Goal: Task Accomplishment & Management: Use online tool/utility

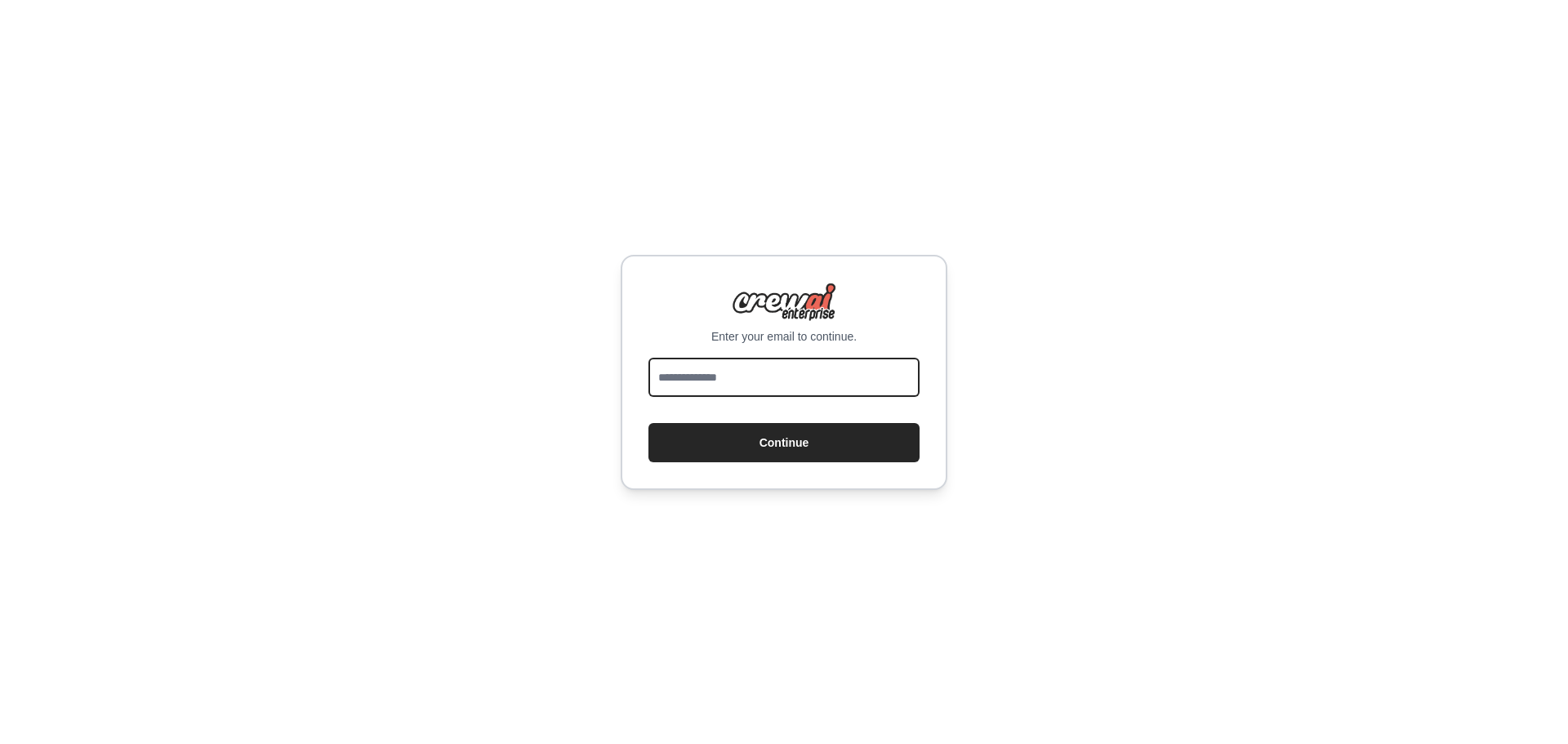
type input "**********"
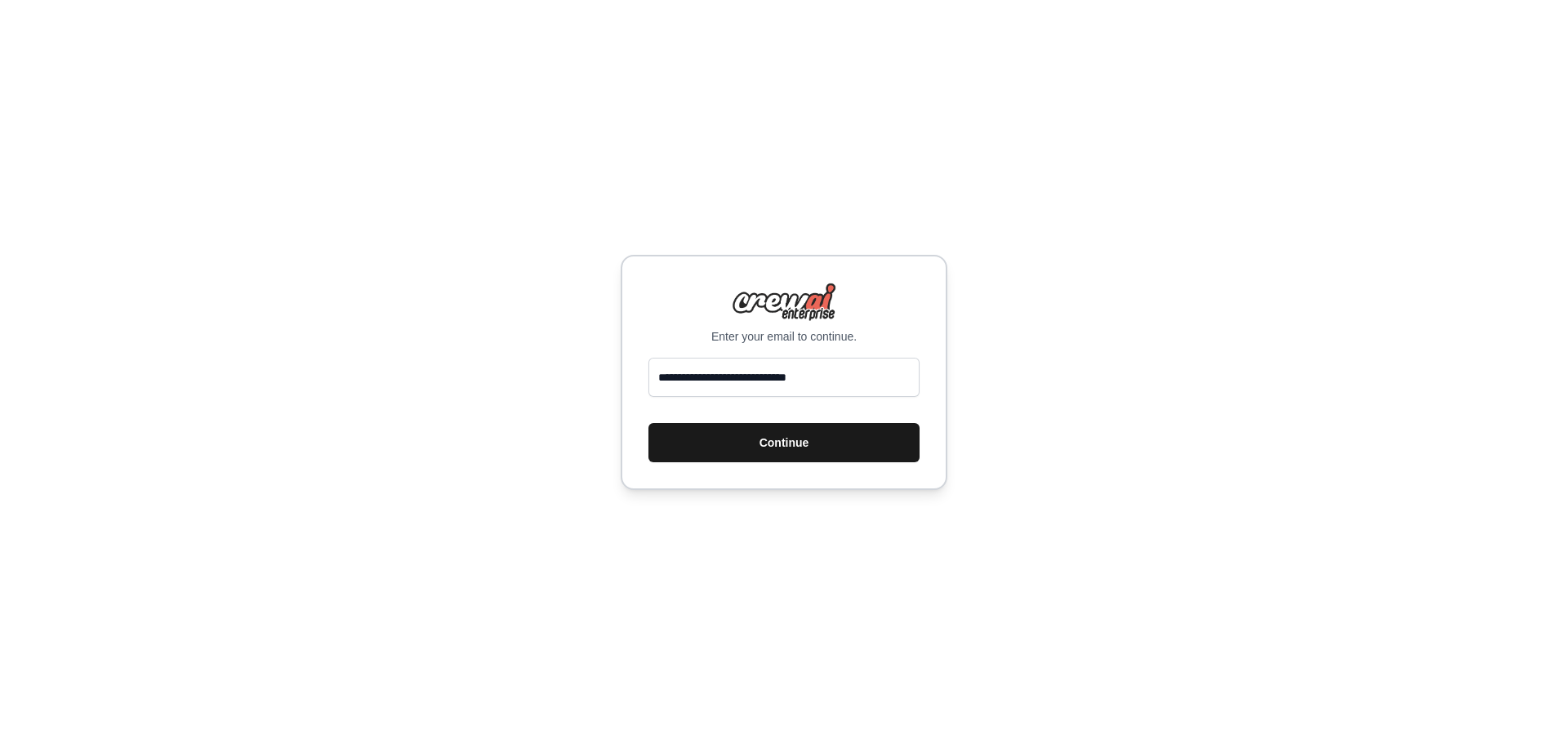
click at [814, 443] on button "Continue" at bounding box center [783, 442] width 271 height 39
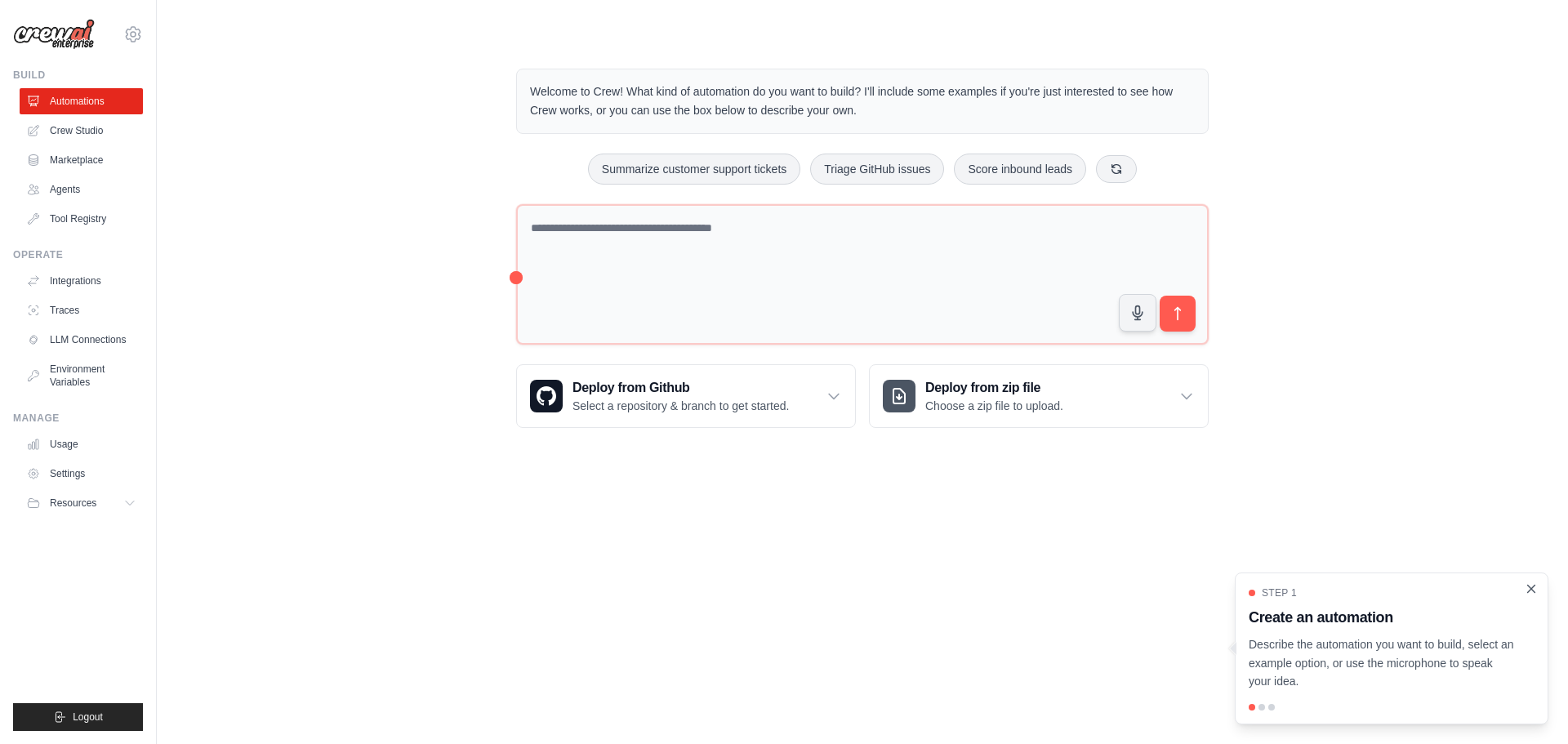
click at [1533, 587] on icon "Close walkthrough" at bounding box center [1531, 589] width 7 height 7
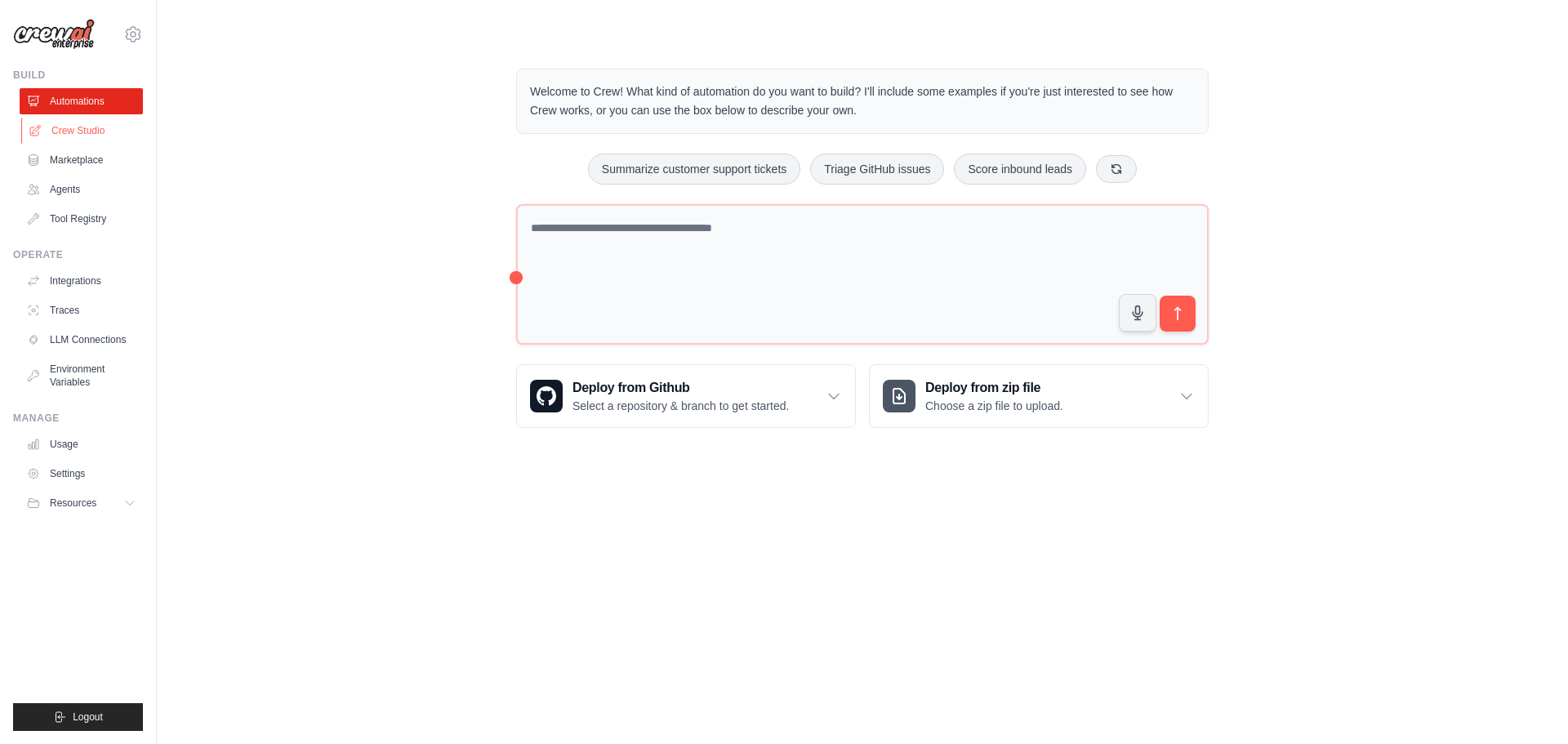
click at [95, 125] on link "Crew Studio" at bounding box center [82, 131] width 124 height 26
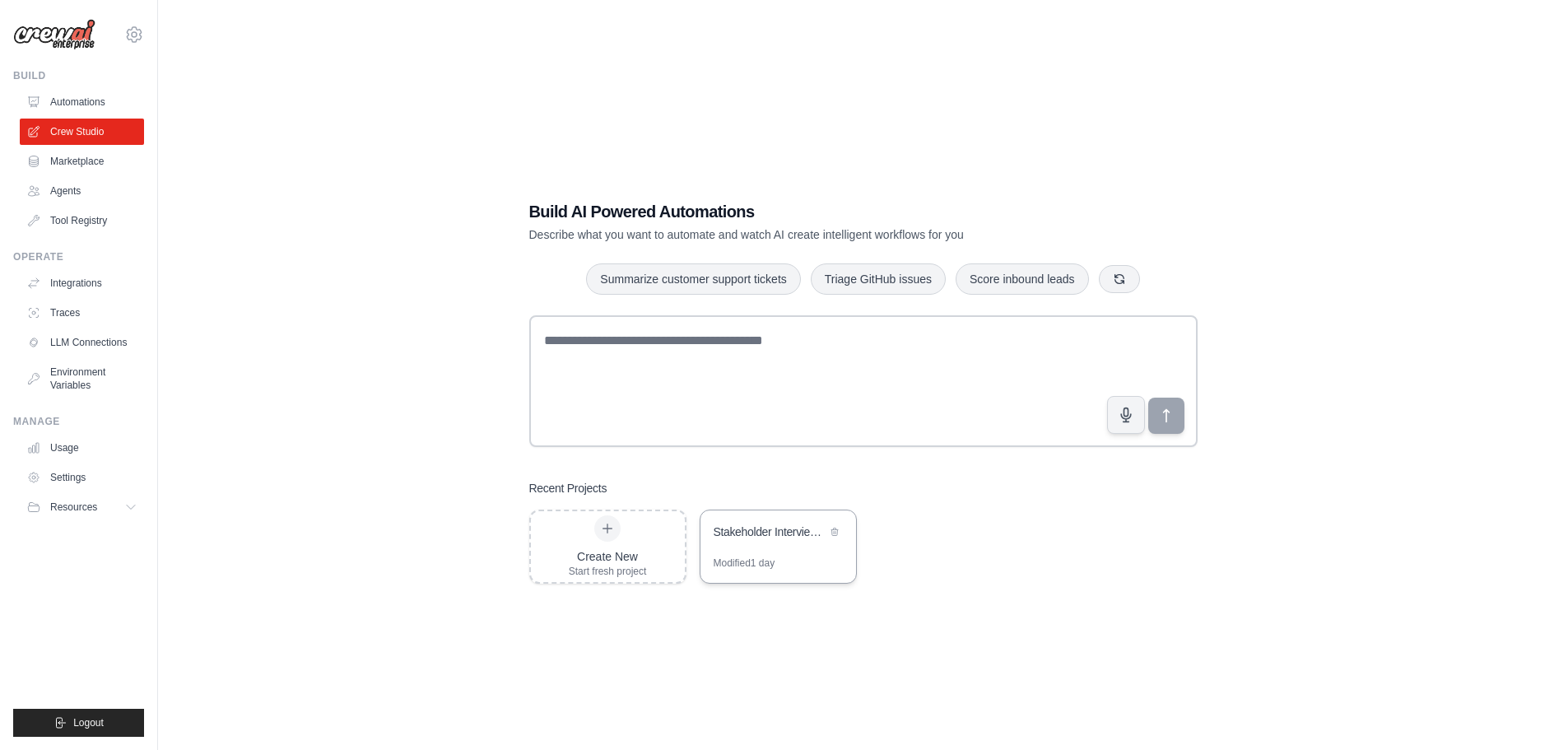
click at [790, 554] on div "Stakeholder Interview Briefing System" at bounding box center [779, 533] width 156 height 46
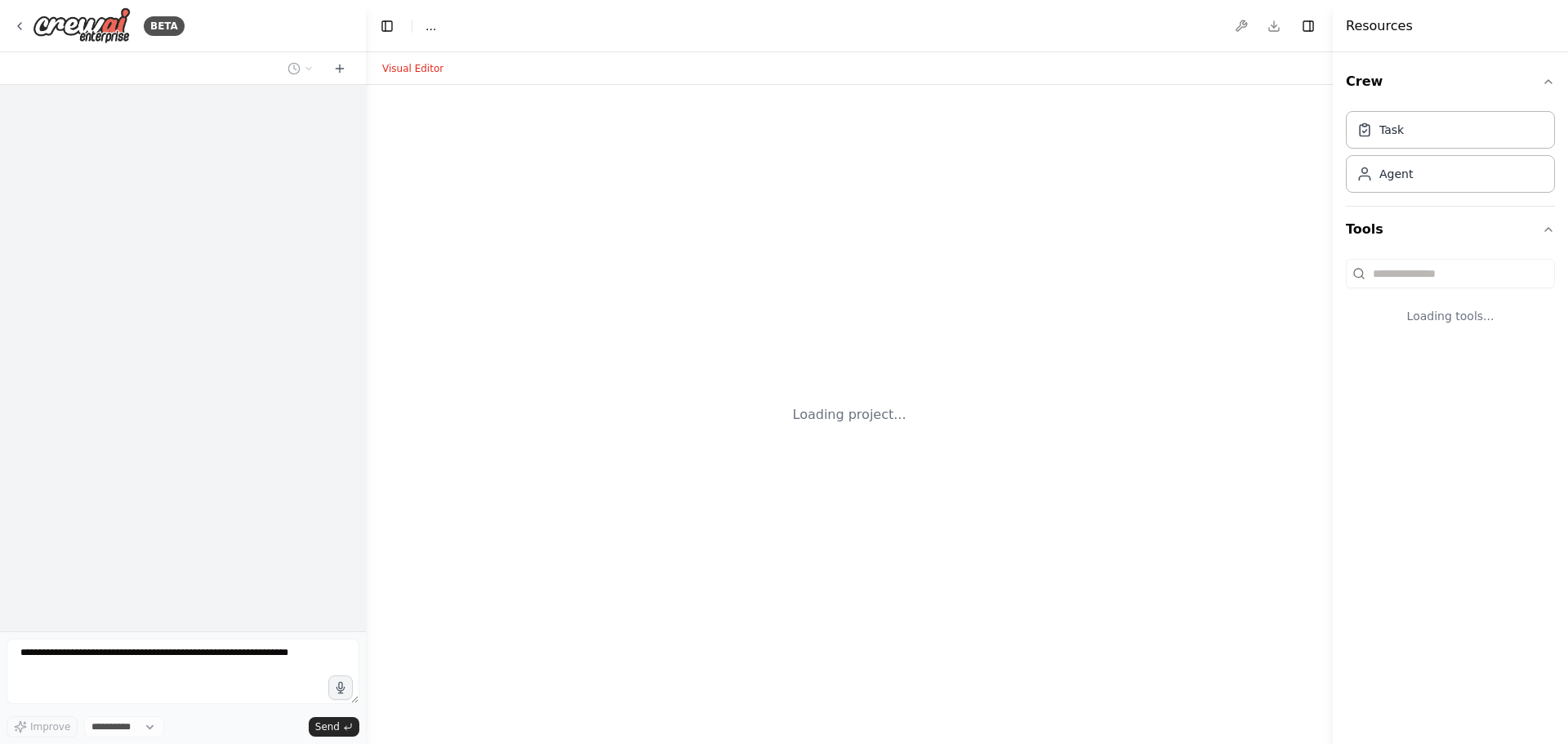
select select "****"
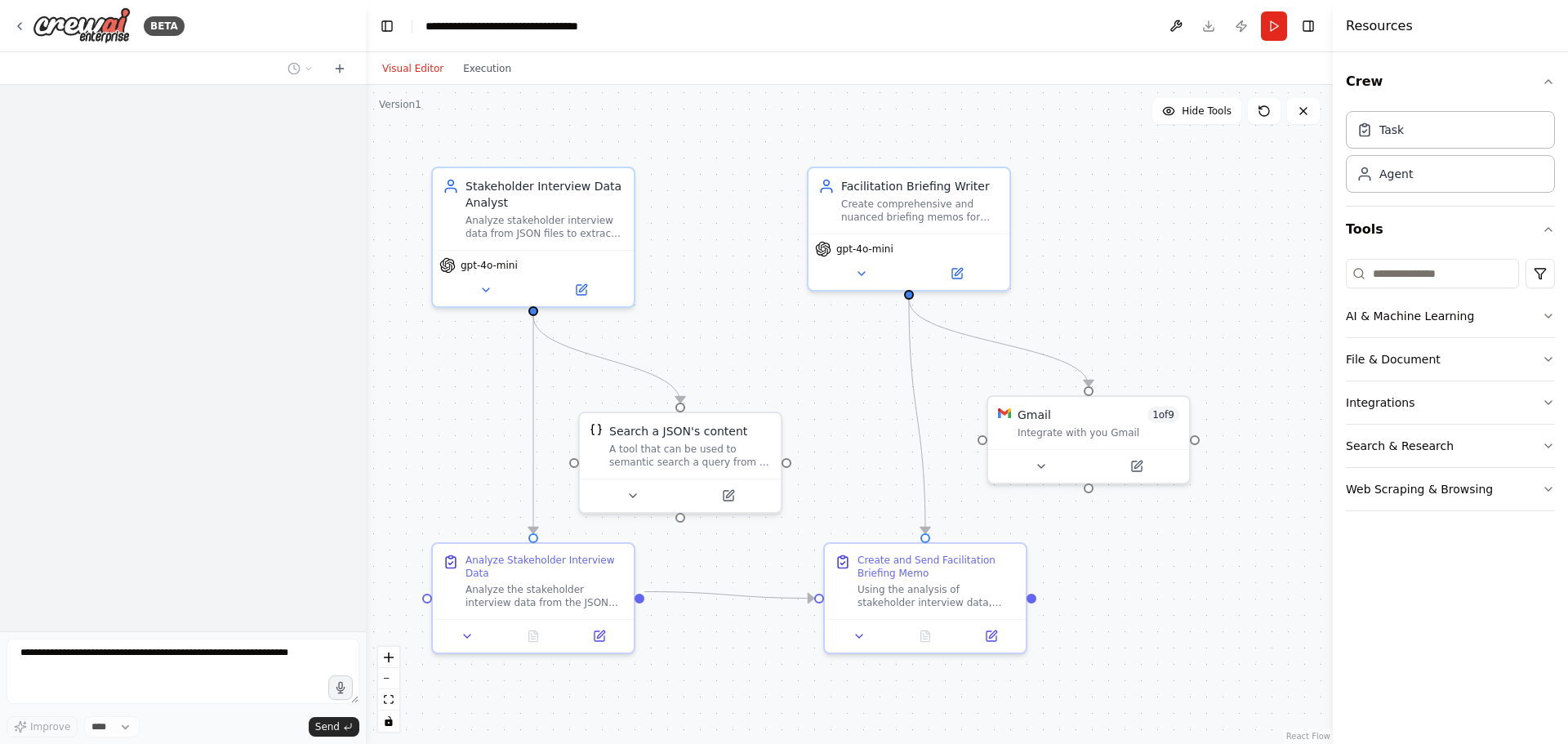
scroll to position [1358, 0]
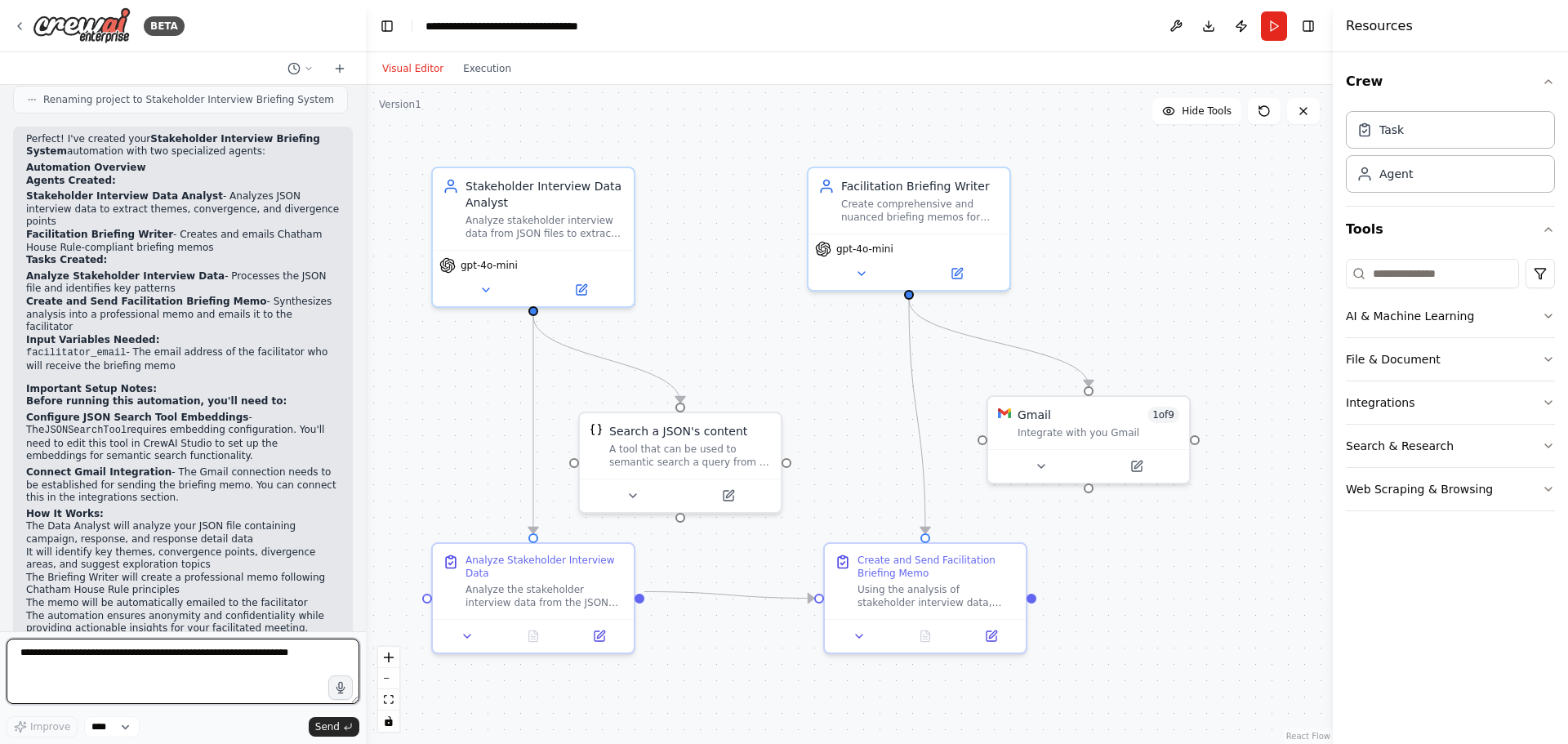
click at [140, 651] on textarea at bounding box center [182, 671] width 353 height 66
type textarea "**********"
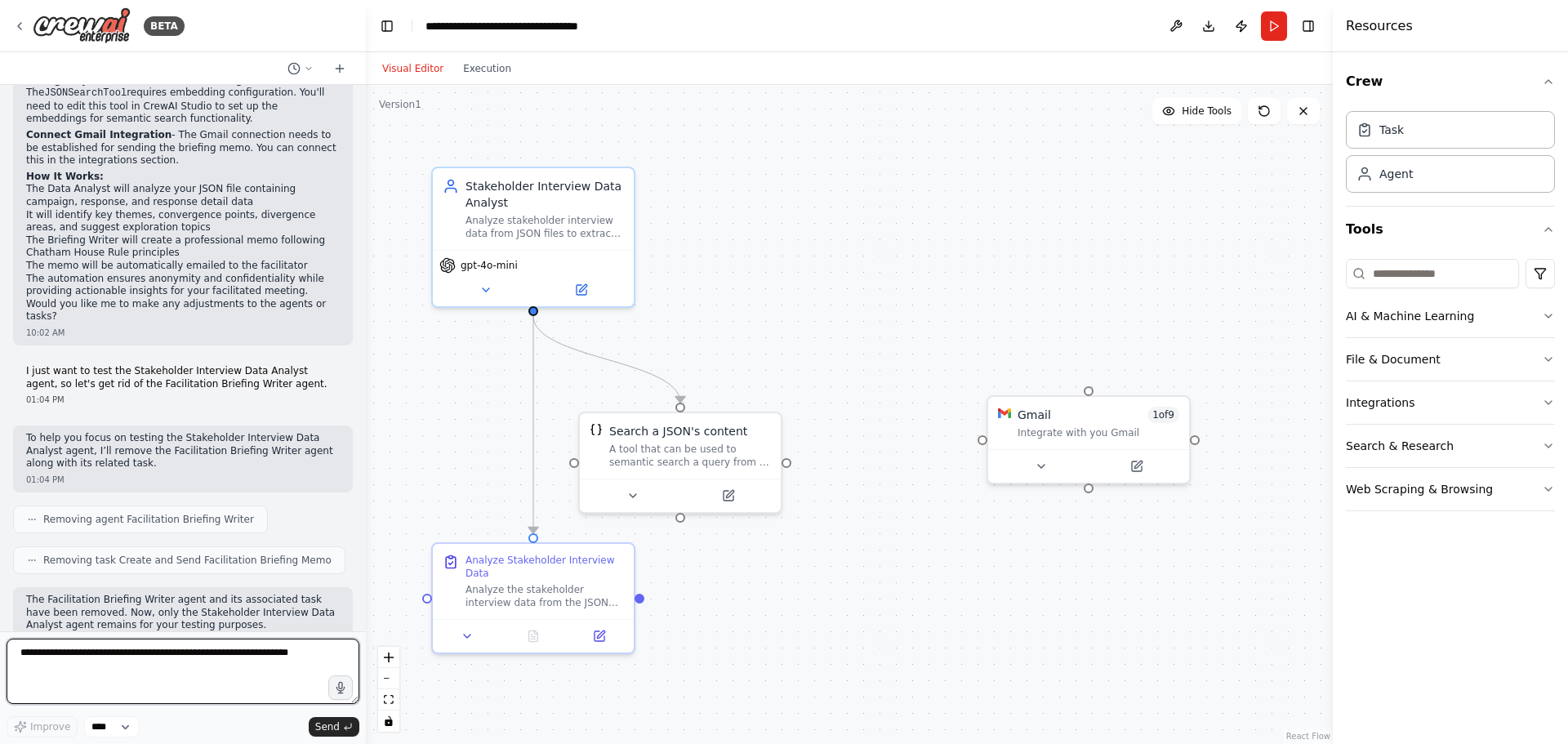
scroll to position [1708, 0]
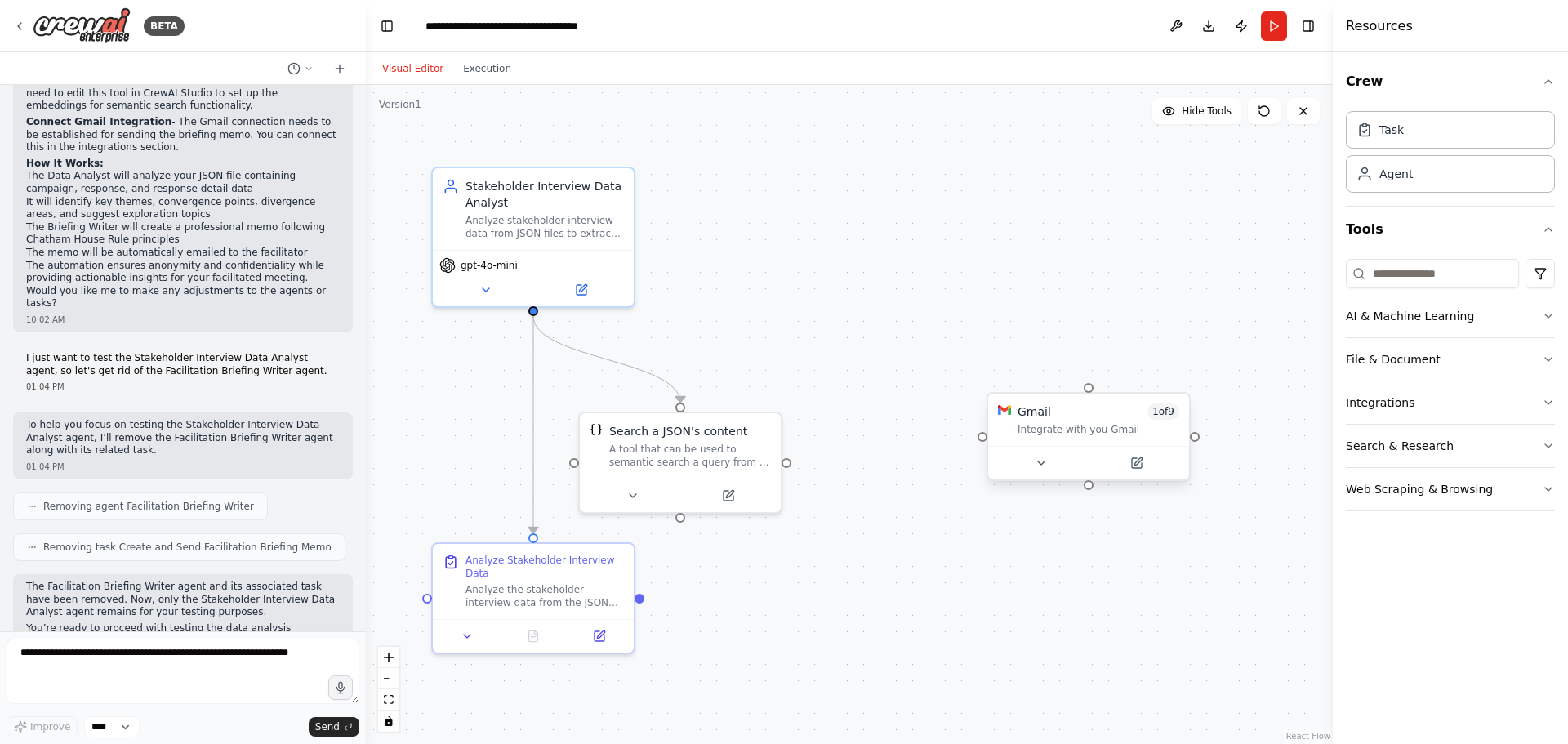
click at [1105, 404] on div "Gmail 1 of 9" at bounding box center [1098, 411] width 161 height 17
click at [1178, 378] on icon at bounding box center [1176, 376] width 10 height 10
click at [1178, 376] on icon at bounding box center [1176, 376] width 10 height 10
click at [1138, 376] on button "Confirm" at bounding box center [1130, 376] width 58 height 19
click at [1135, 368] on button "Confirm" at bounding box center [1132, 374] width 58 height 19
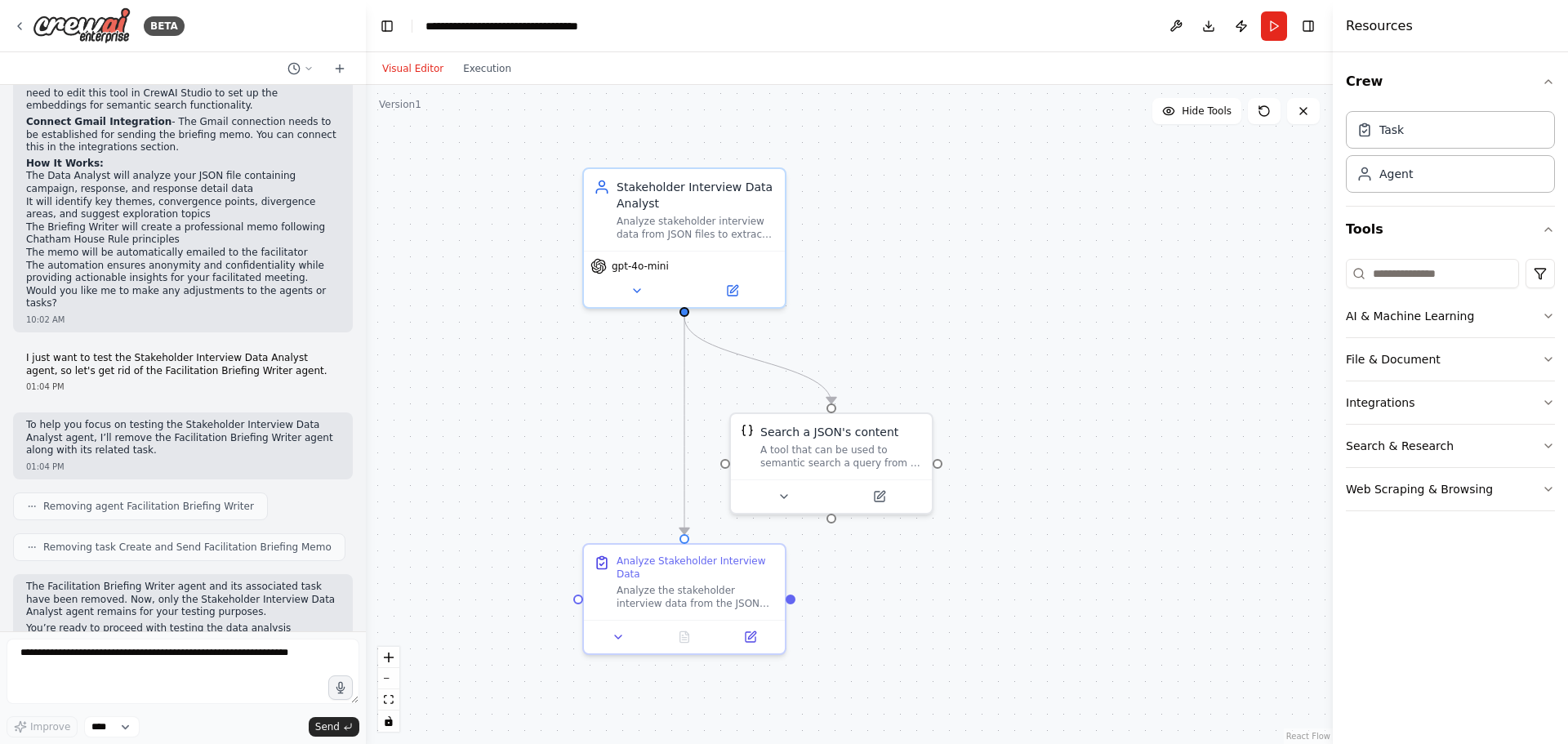
drag, startPoint x: 977, startPoint y: 387, endPoint x: 1126, endPoint y: 391, distance: 149.1
click at [1126, 391] on div ".deletable-edge-delete-btn { width: 20px; height: 20px; border: 0px solid #ffff…" at bounding box center [849, 415] width 967 height 660
click at [146, 655] on textarea at bounding box center [182, 671] width 353 height 66
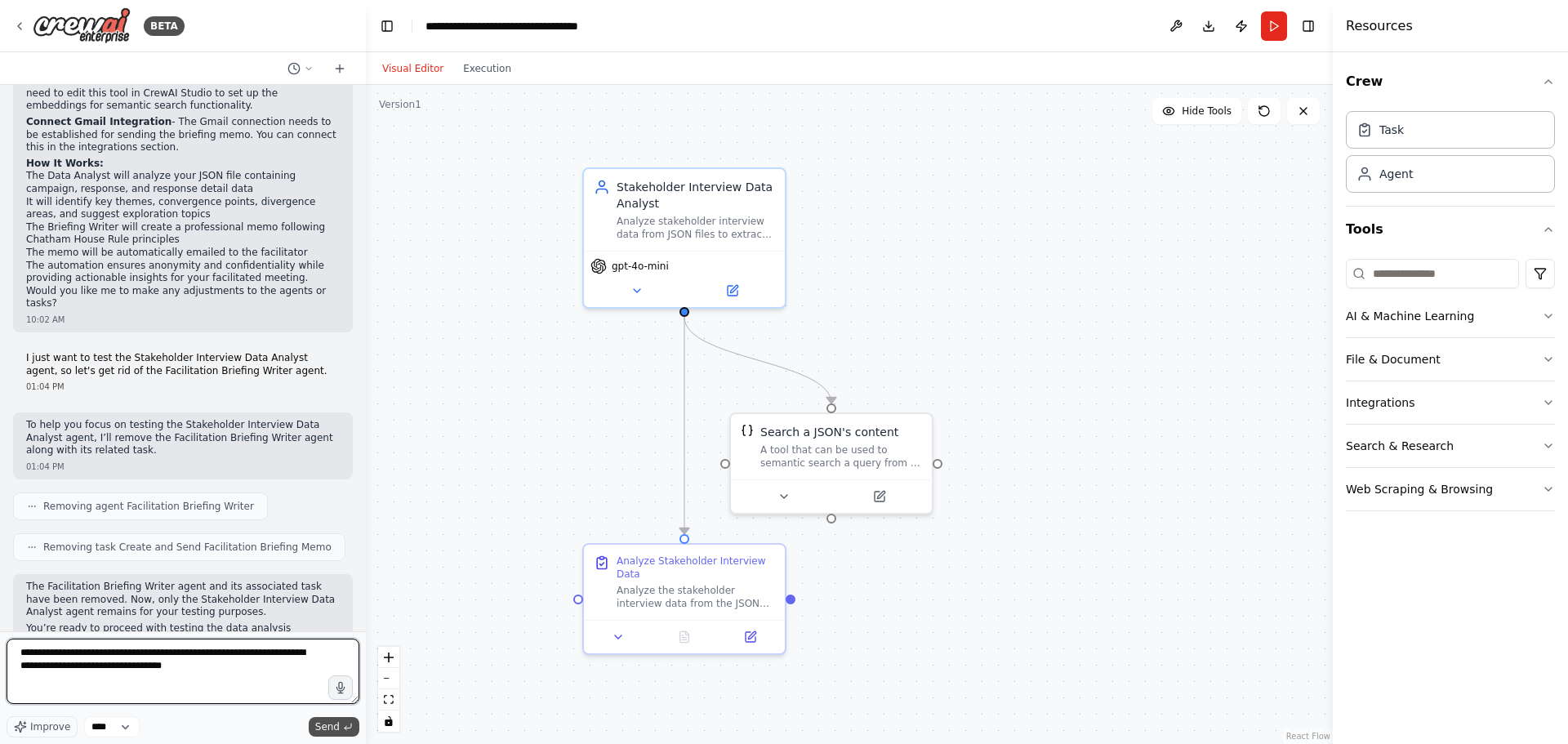
type textarea "**********"
click at [339, 725] on span "Send" at bounding box center [327, 726] width 25 height 13
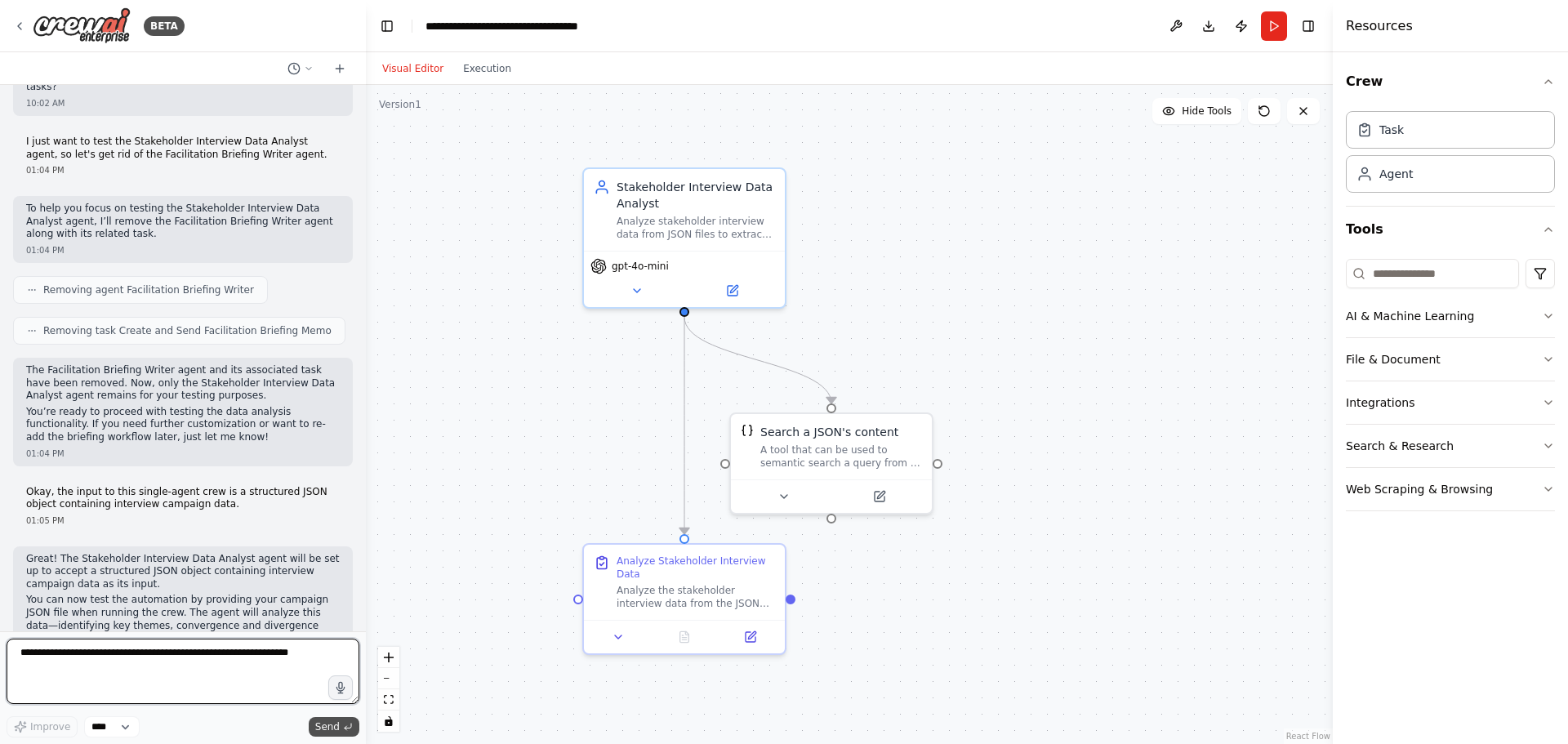
scroll to position [1938, 0]
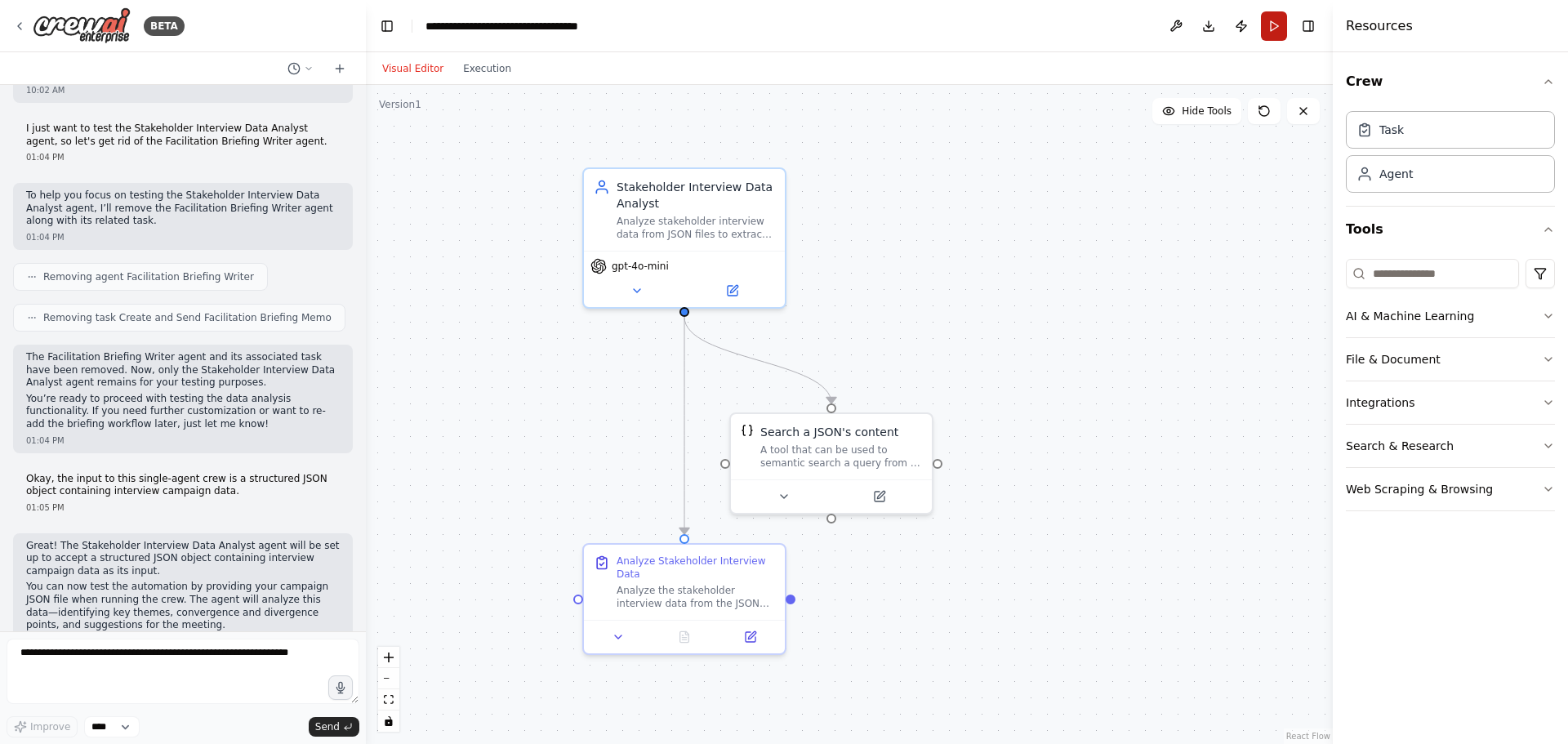
click at [1273, 32] on button "Run" at bounding box center [1274, 26] width 26 height 30
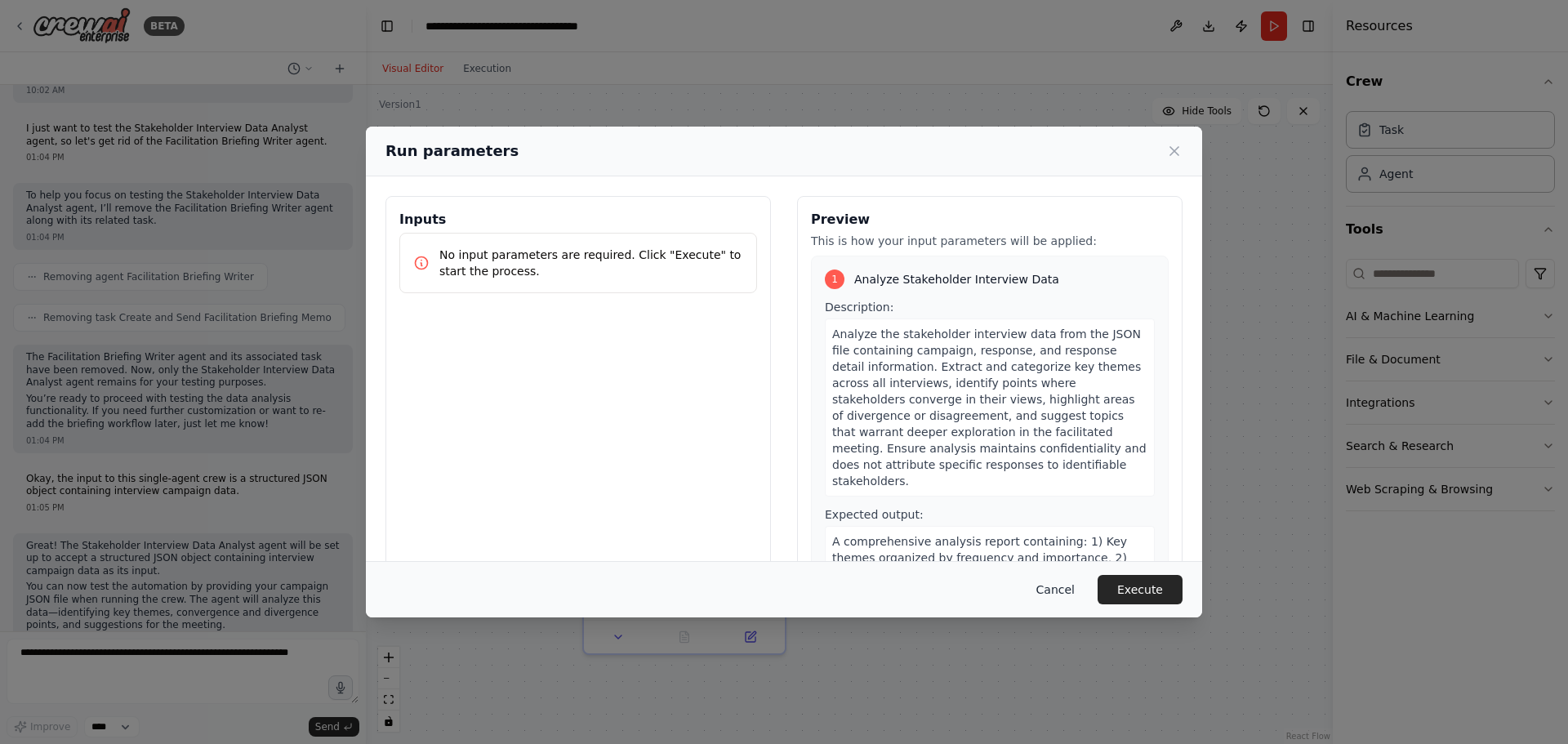
click at [1071, 590] on button "Cancel" at bounding box center [1056, 590] width 65 height 30
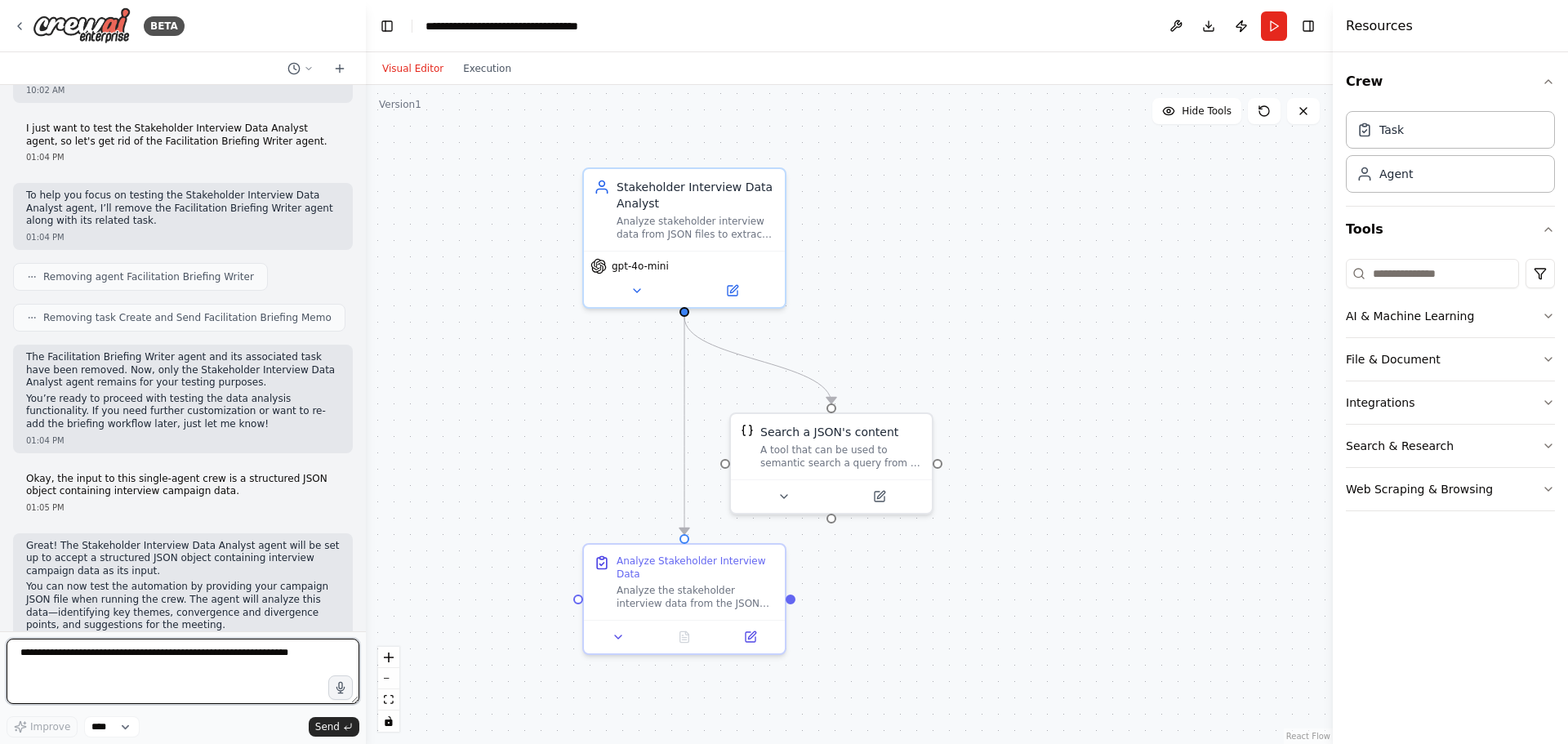
click at [74, 659] on textarea at bounding box center [182, 671] width 353 height 66
type textarea "*"
type textarea "**********"
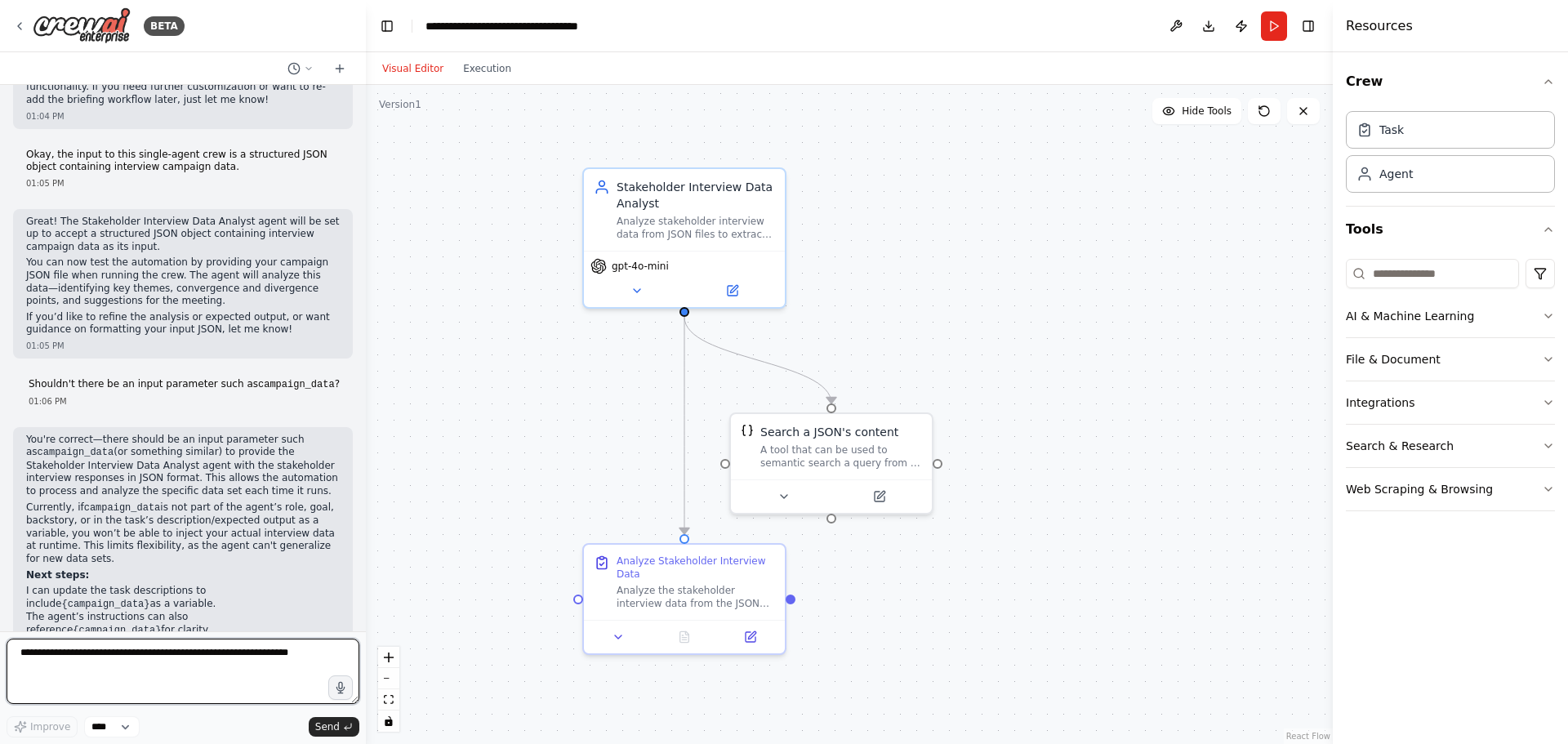
scroll to position [2277, 0]
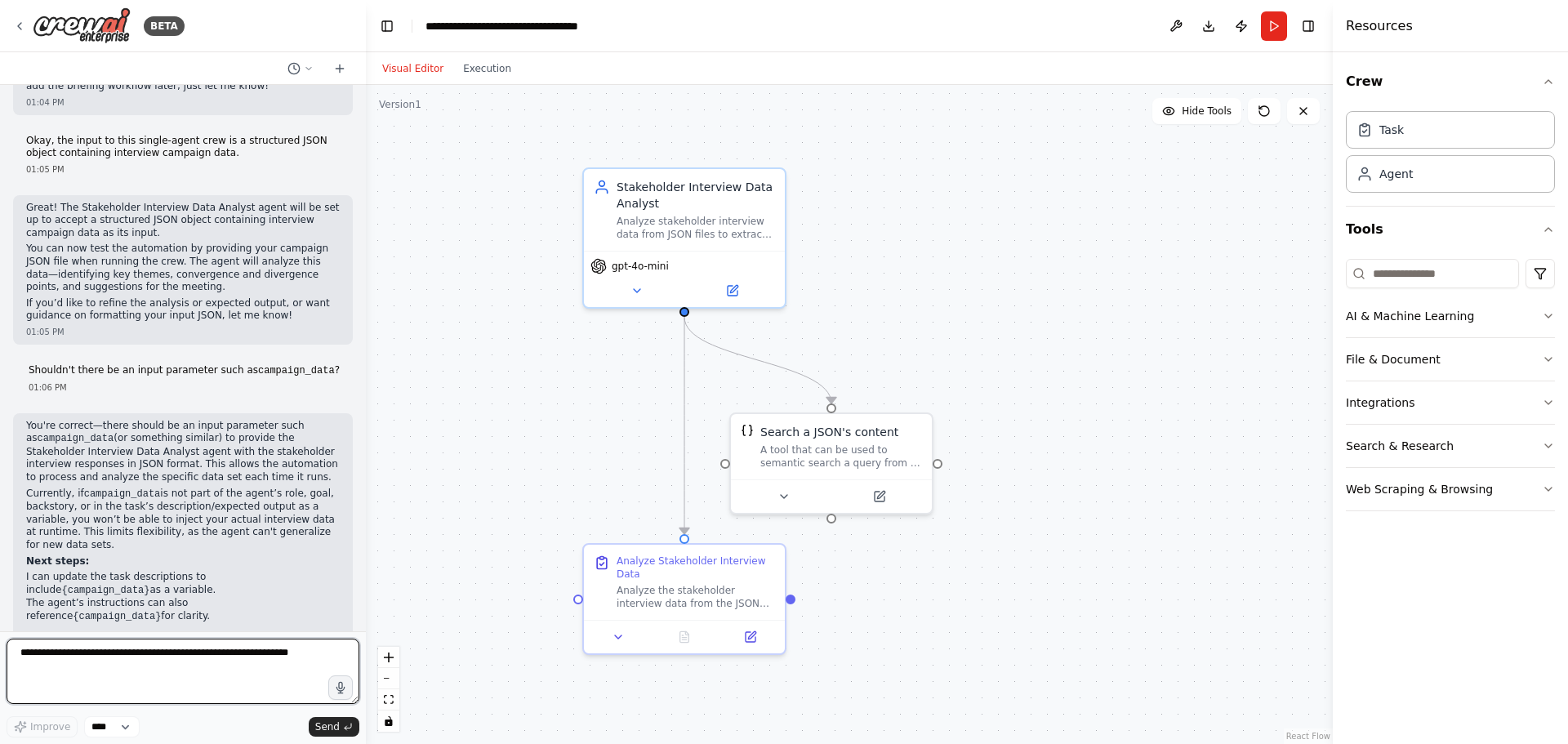
click at [56, 653] on textarea at bounding box center [182, 671] width 353 height 66
type textarea "**********"
click at [326, 727] on span "Send" at bounding box center [327, 726] width 25 height 13
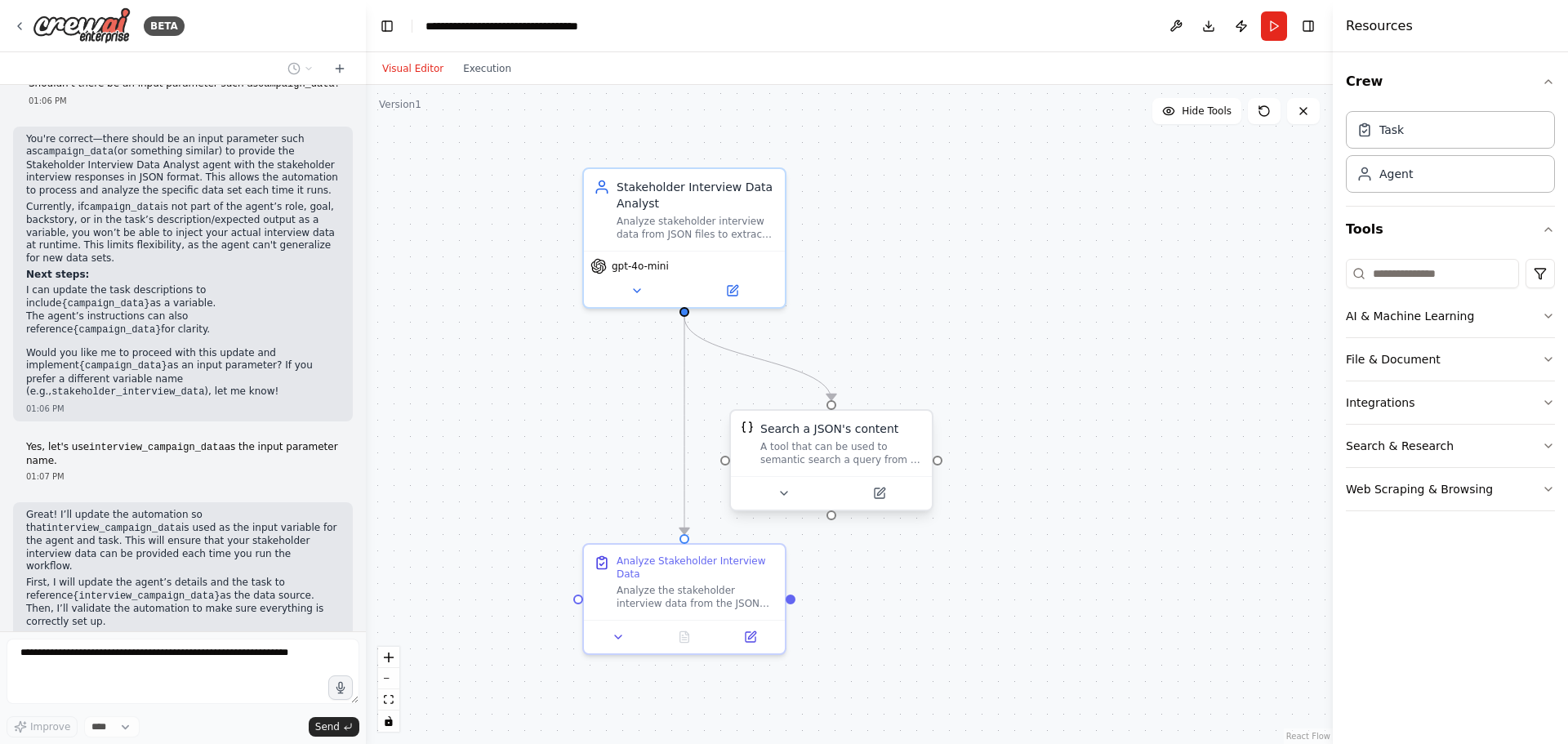
scroll to position [2579, 0]
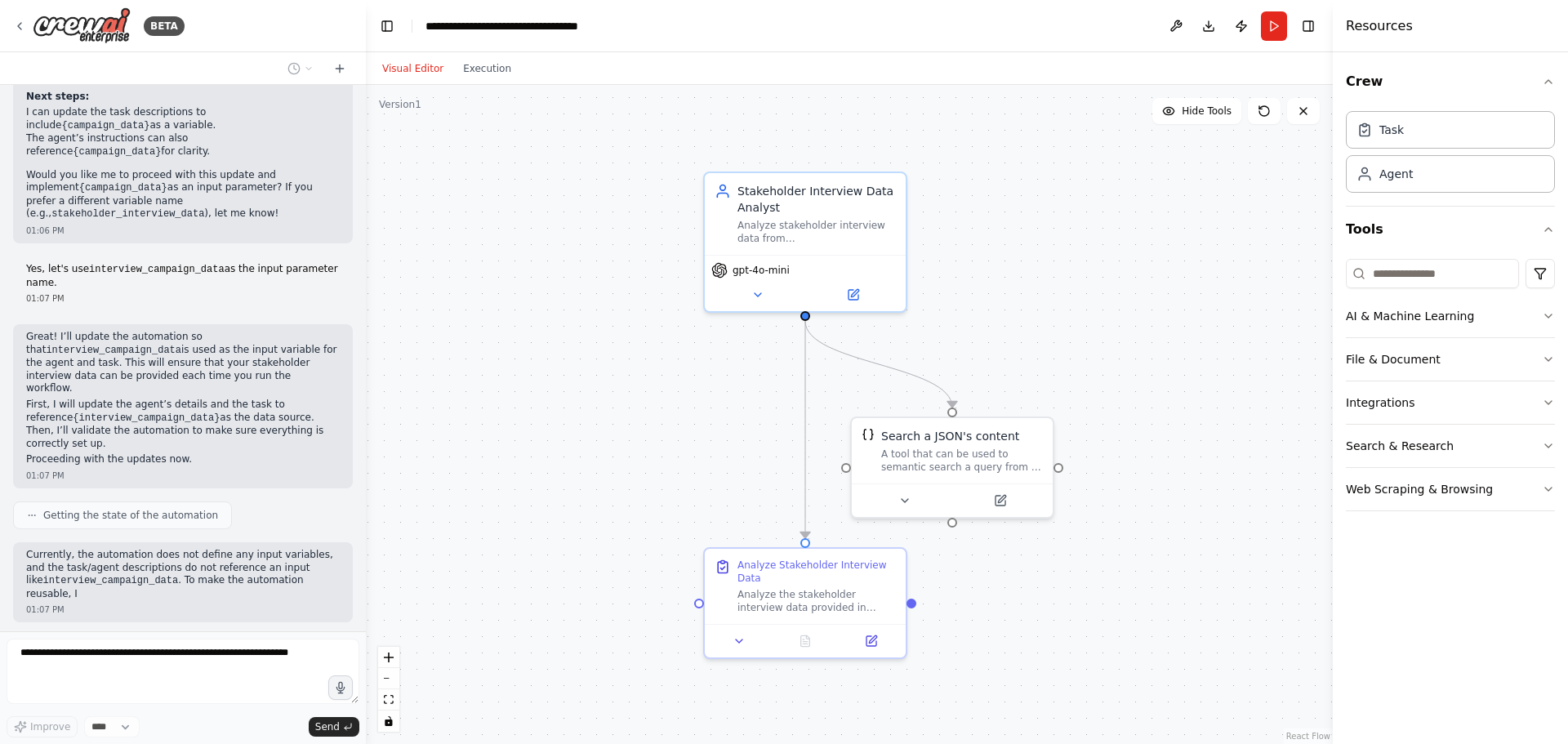
drag, startPoint x: 826, startPoint y: 340, endPoint x: 946, endPoint y: 344, distance: 120.1
click at [946, 344] on div ".deletable-edge-delete-btn { width: 20px; height: 20px; border: 0px solid #ffff…" at bounding box center [849, 415] width 967 height 660
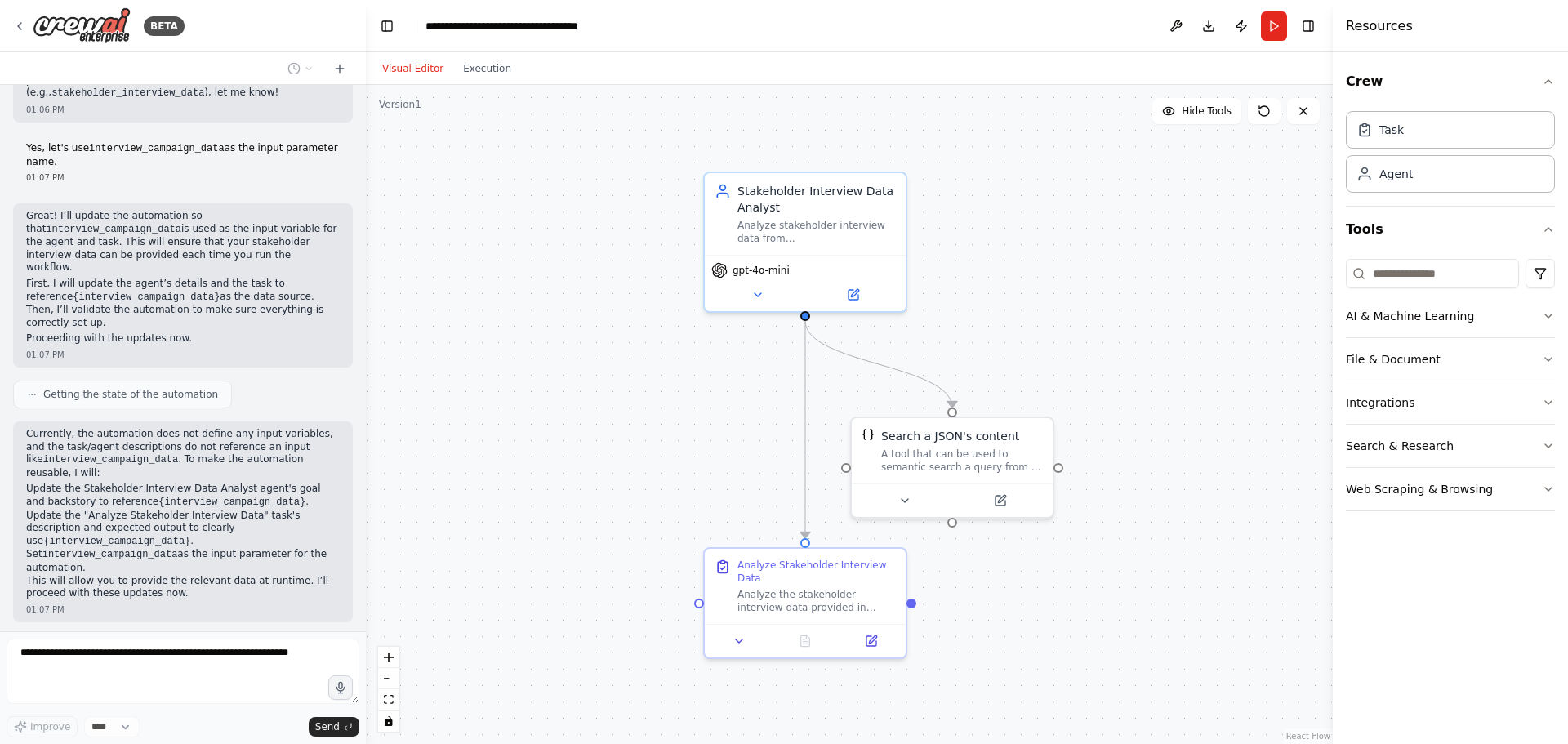
scroll to position [2903, 0]
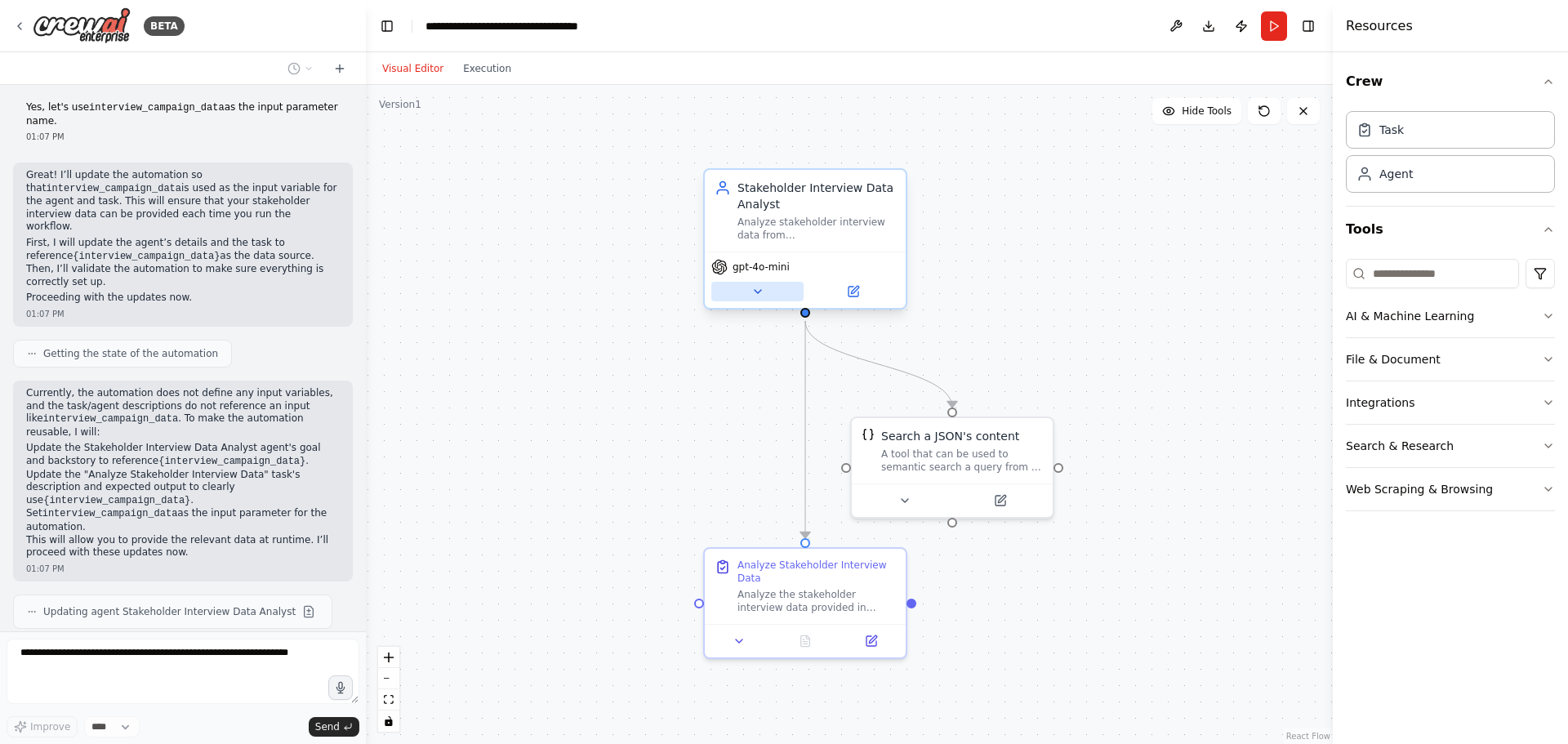
click at [755, 290] on icon at bounding box center [758, 292] width 6 height 4
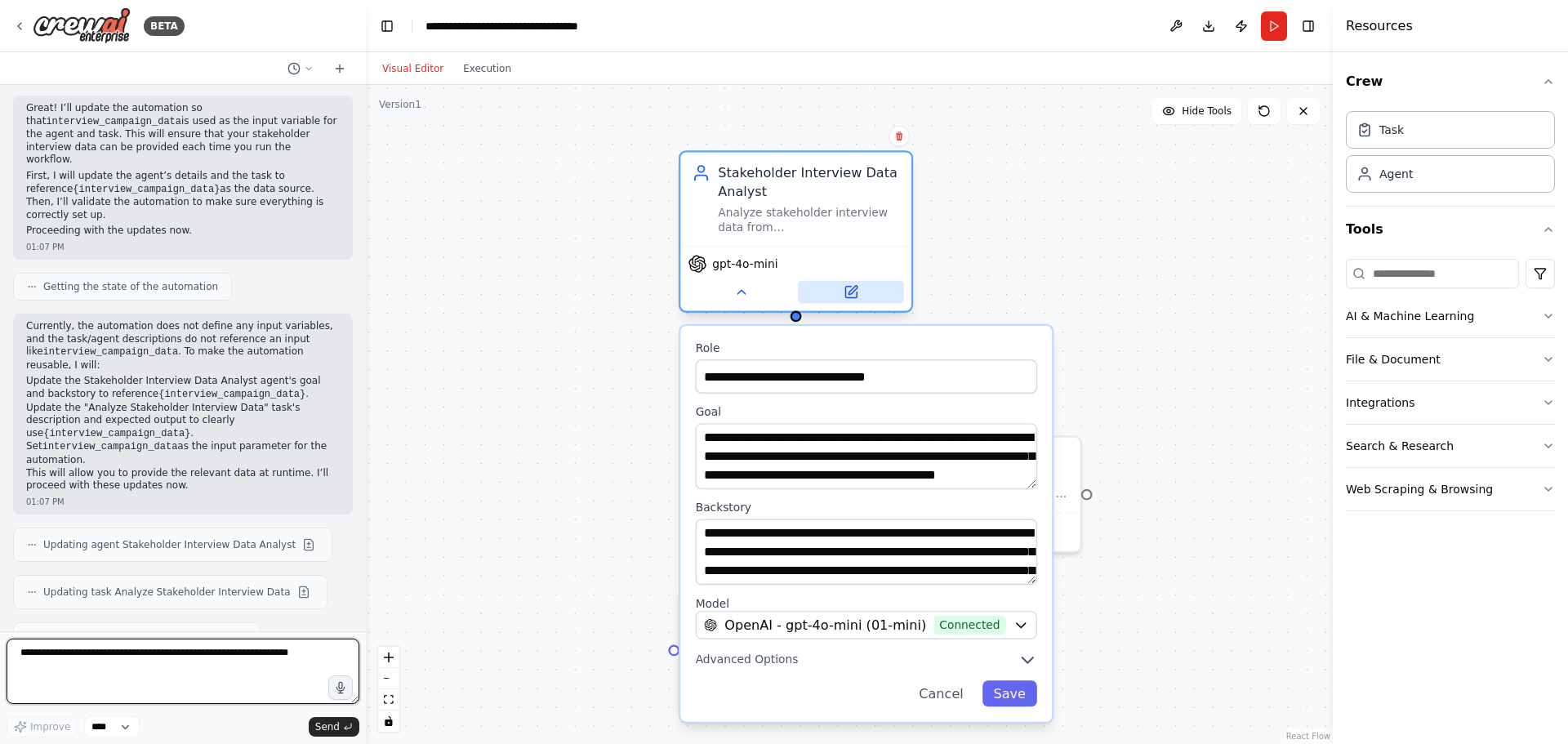
scroll to position [2983, 0]
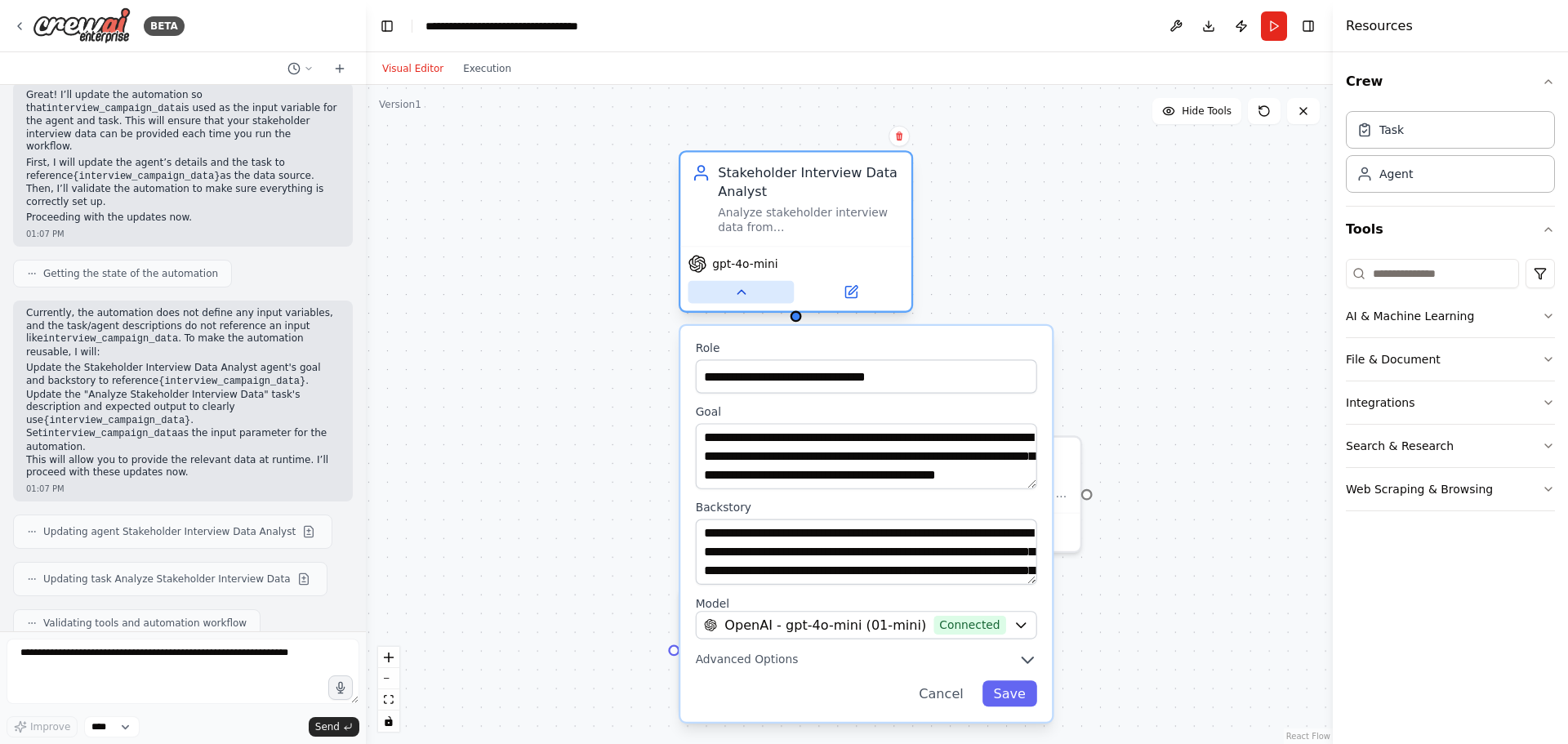
click at [742, 292] on icon at bounding box center [741, 292] width 7 height 4
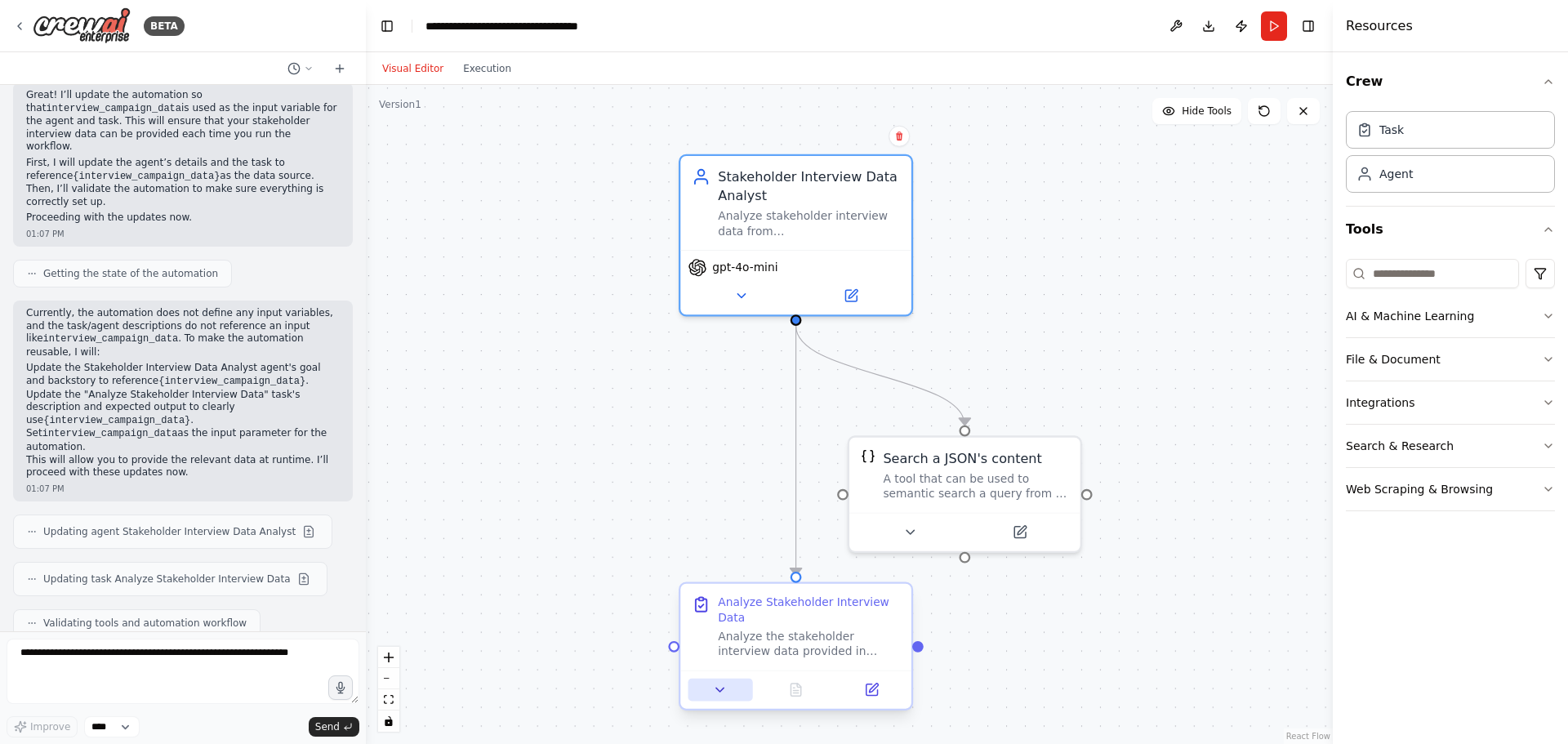
click at [718, 683] on icon at bounding box center [720, 690] width 15 height 15
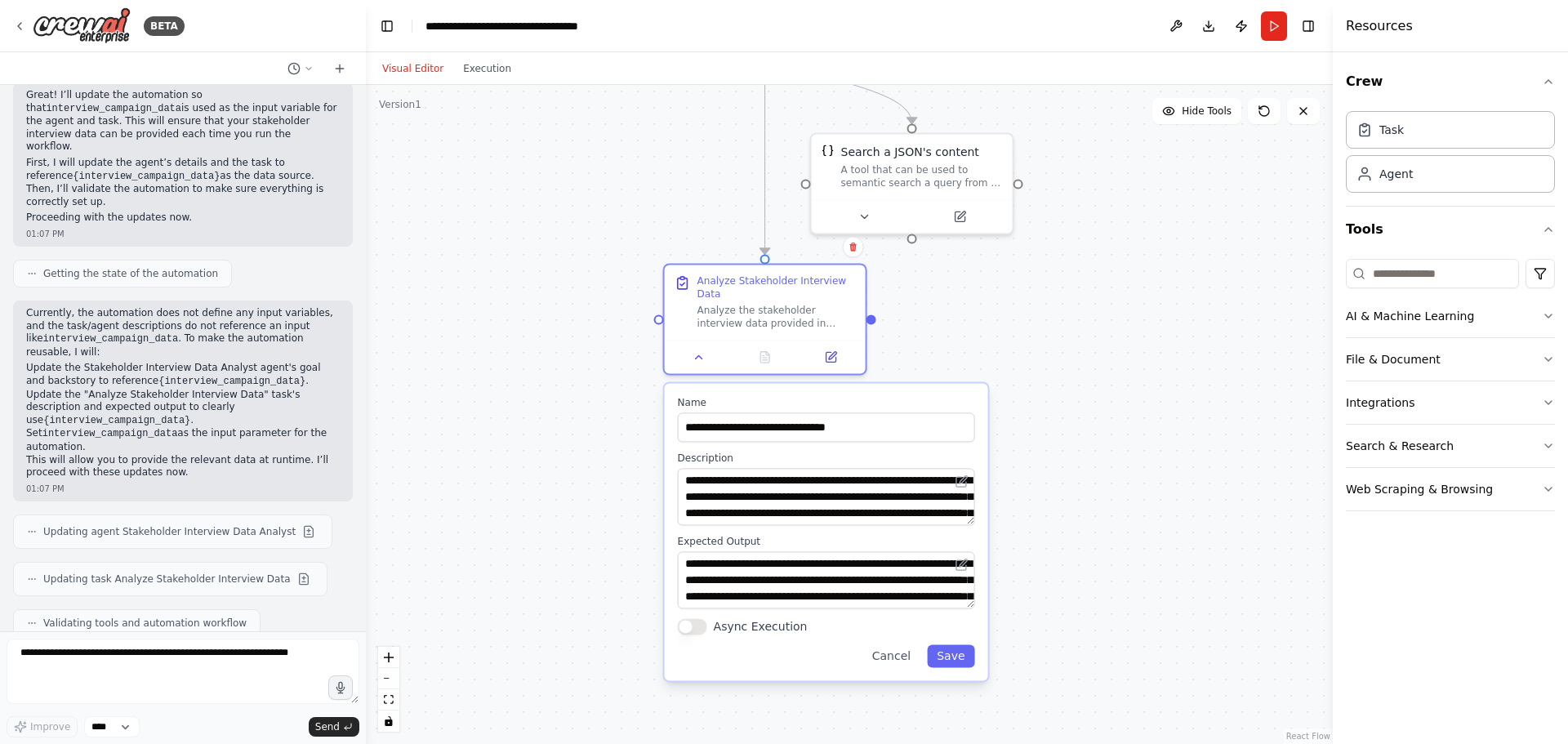
drag, startPoint x: 618, startPoint y: 533, endPoint x: 609, endPoint y: 204, distance: 329.1
click at [609, 204] on div ".deletable-edge-delete-btn { width: 20px; height: 20px; border: 0px solid #ffff…" at bounding box center [849, 415] width 967 height 660
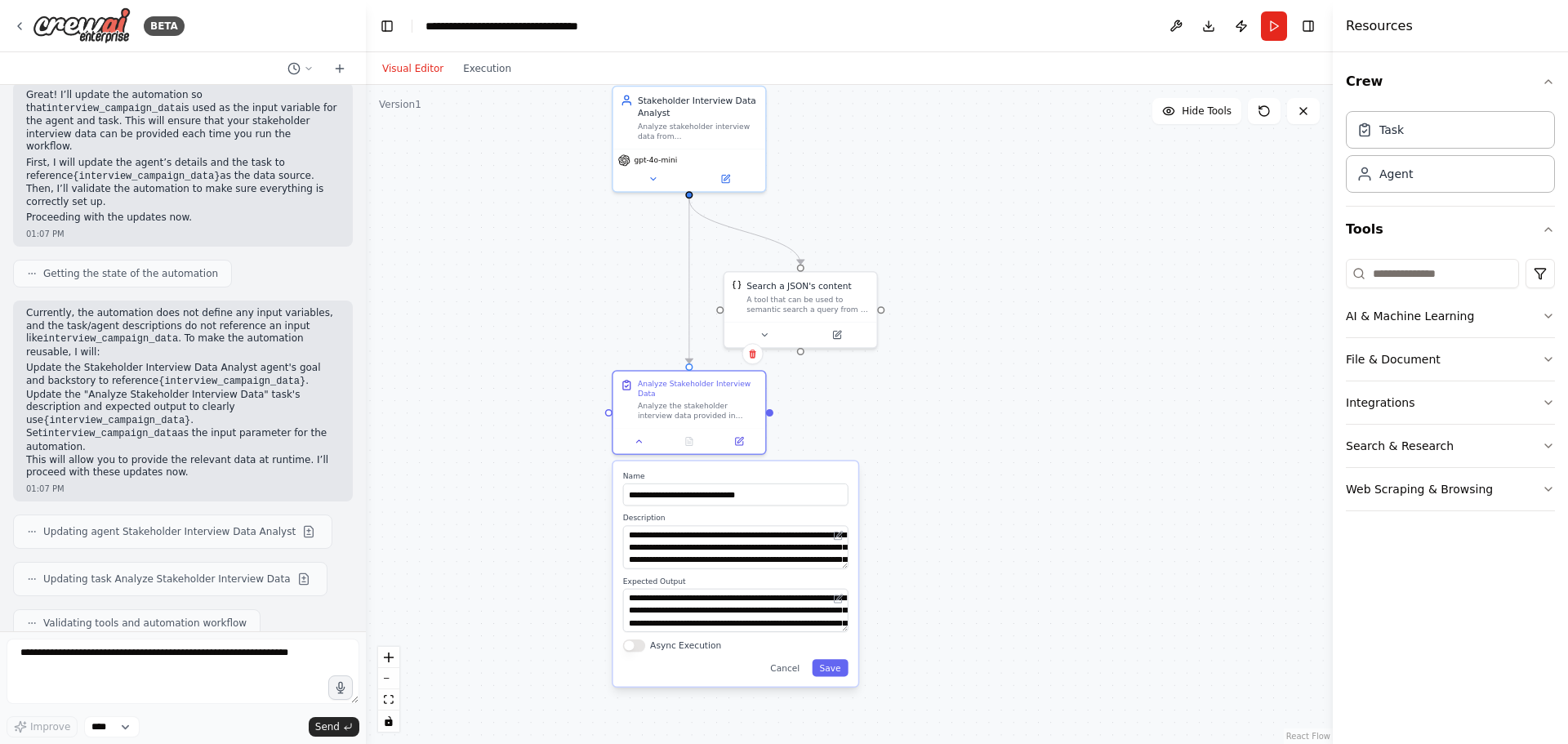
drag, startPoint x: 532, startPoint y: 338, endPoint x: 530, endPoint y: 412, distance: 74.0
click at [530, 412] on div ".deletable-edge-delete-btn { width: 20px; height: 20px; border: 0px solid #ffff…" at bounding box center [849, 415] width 967 height 660
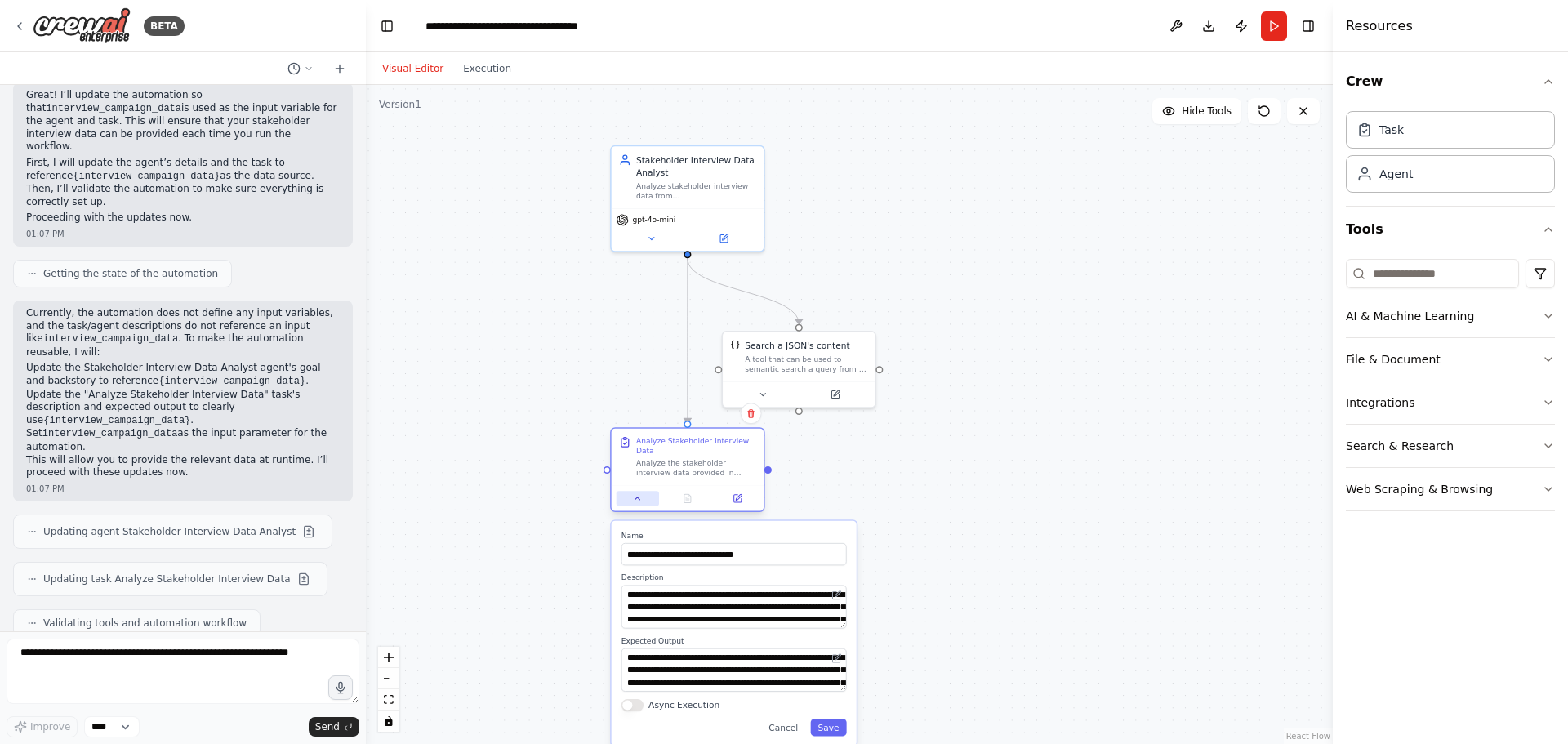
click at [642, 494] on icon at bounding box center [638, 498] width 10 height 10
click at [638, 494] on icon at bounding box center [638, 498] width 10 height 10
click at [638, 497] on icon at bounding box center [638, 498] width 5 height 3
click at [843, 719] on button "Save" at bounding box center [828, 728] width 36 height 18
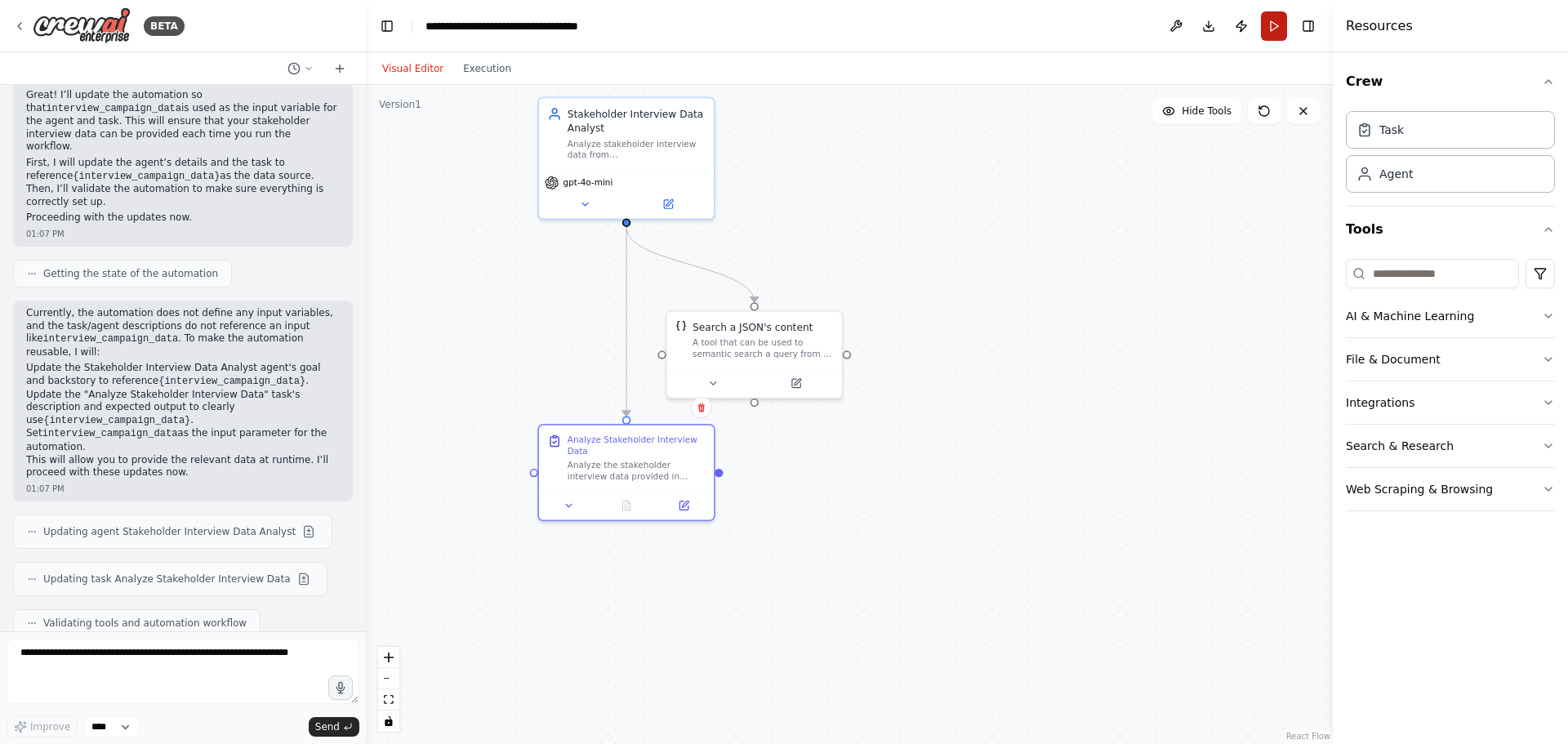
click at [1270, 29] on button "Run" at bounding box center [1274, 26] width 26 height 30
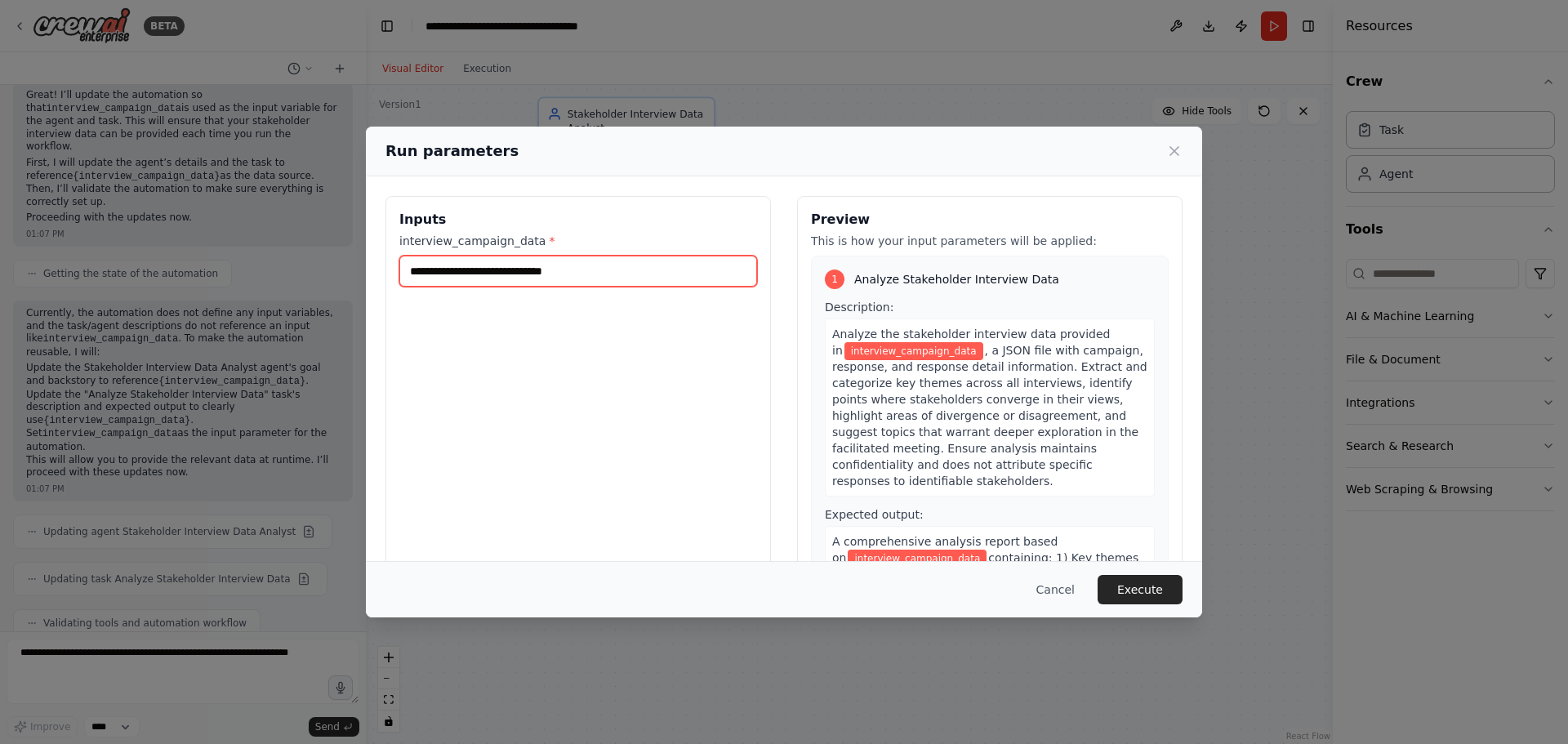
click at [584, 273] on input "interview_campaign_data *" at bounding box center [578, 270] width 358 height 31
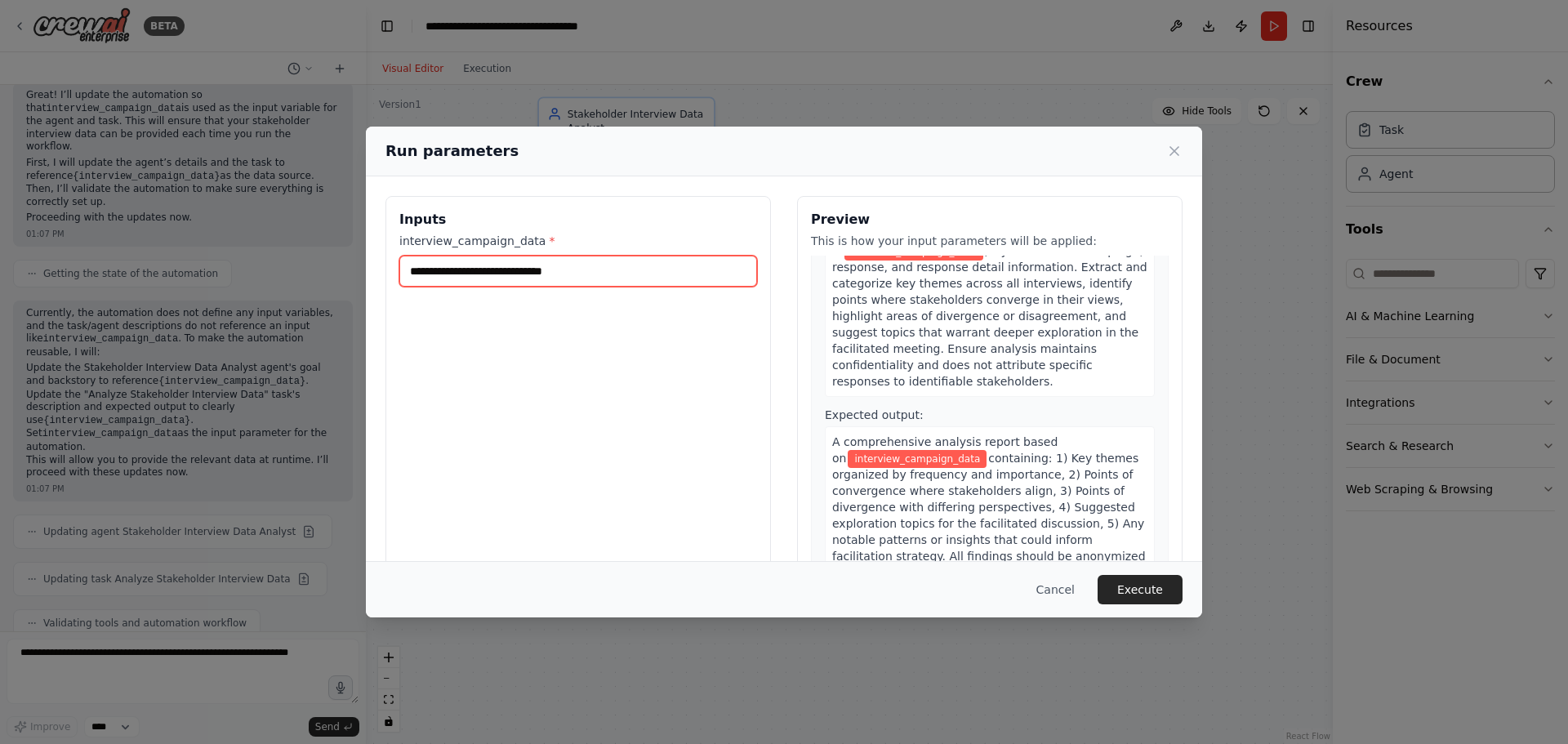
scroll to position [116, 0]
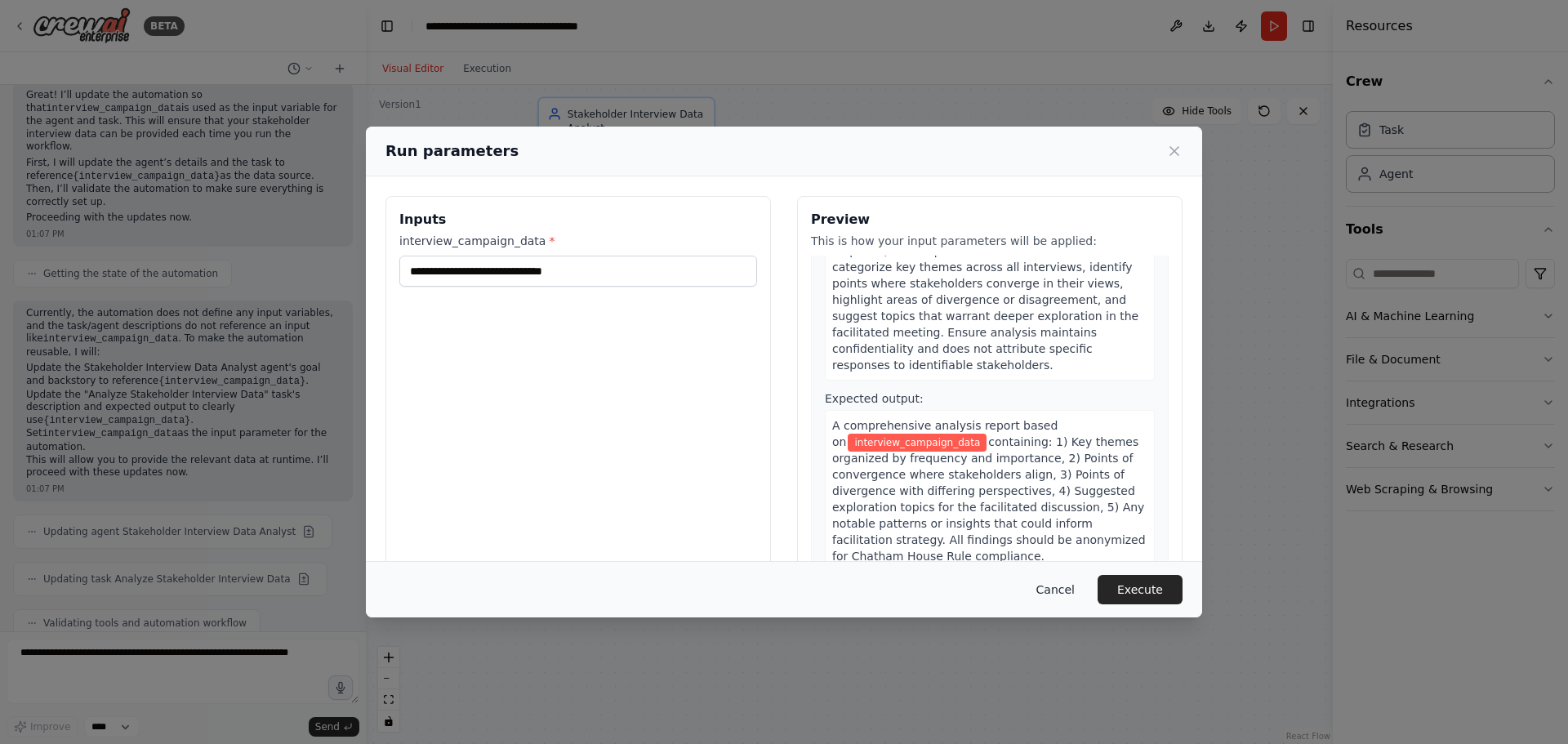
click at [1055, 587] on button "Cancel" at bounding box center [1056, 590] width 65 height 30
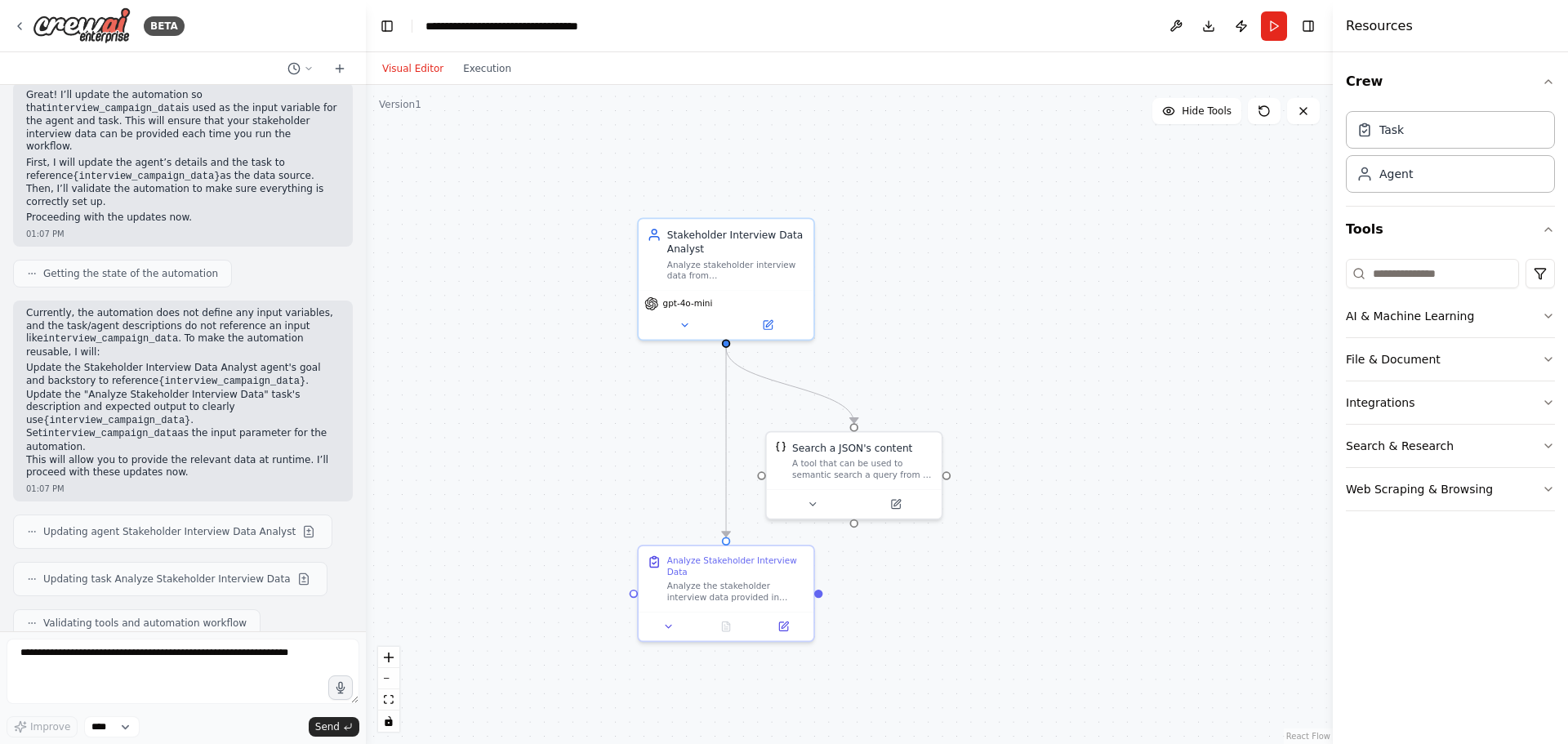
drag, startPoint x: 1123, startPoint y: 414, endPoint x: 1236, endPoint y: 531, distance: 162.7
click at [1236, 531] on div ".deletable-edge-delete-btn { width: 20px; height: 20px; border: 0px solid #ffff…" at bounding box center [849, 415] width 967 height 660
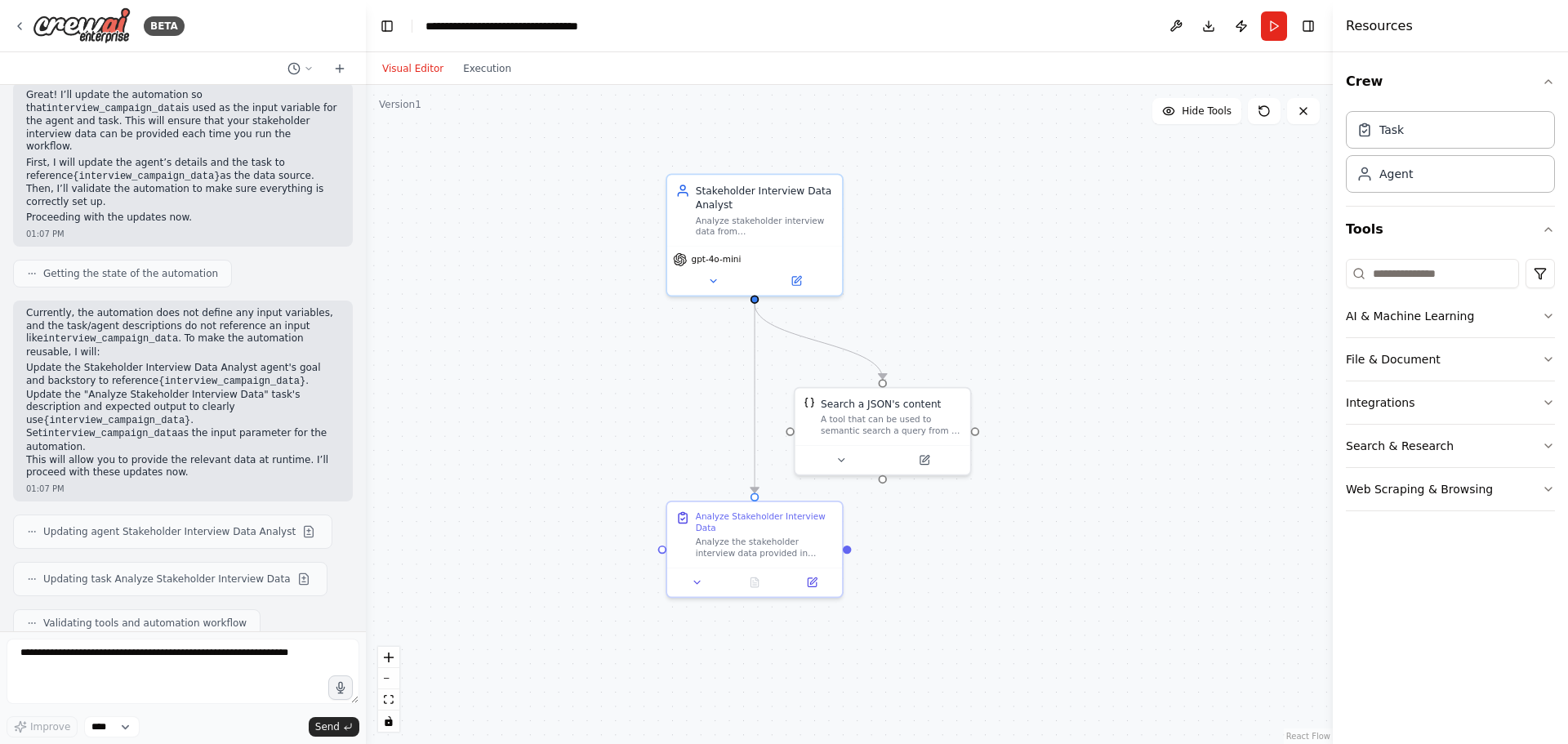
drag, startPoint x: 1172, startPoint y: 406, endPoint x: 1187, endPoint y: 365, distance: 43.7
click at [1187, 365] on div ".deletable-edge-delete-btn { width: 20px; height: 20px; border: 0px solid #ffff…" at bounding box center [849, 415] width 967 height 660
click at [1536, 353] on button "File & Document" at bounding box center [1450, 360] width 209 height 42
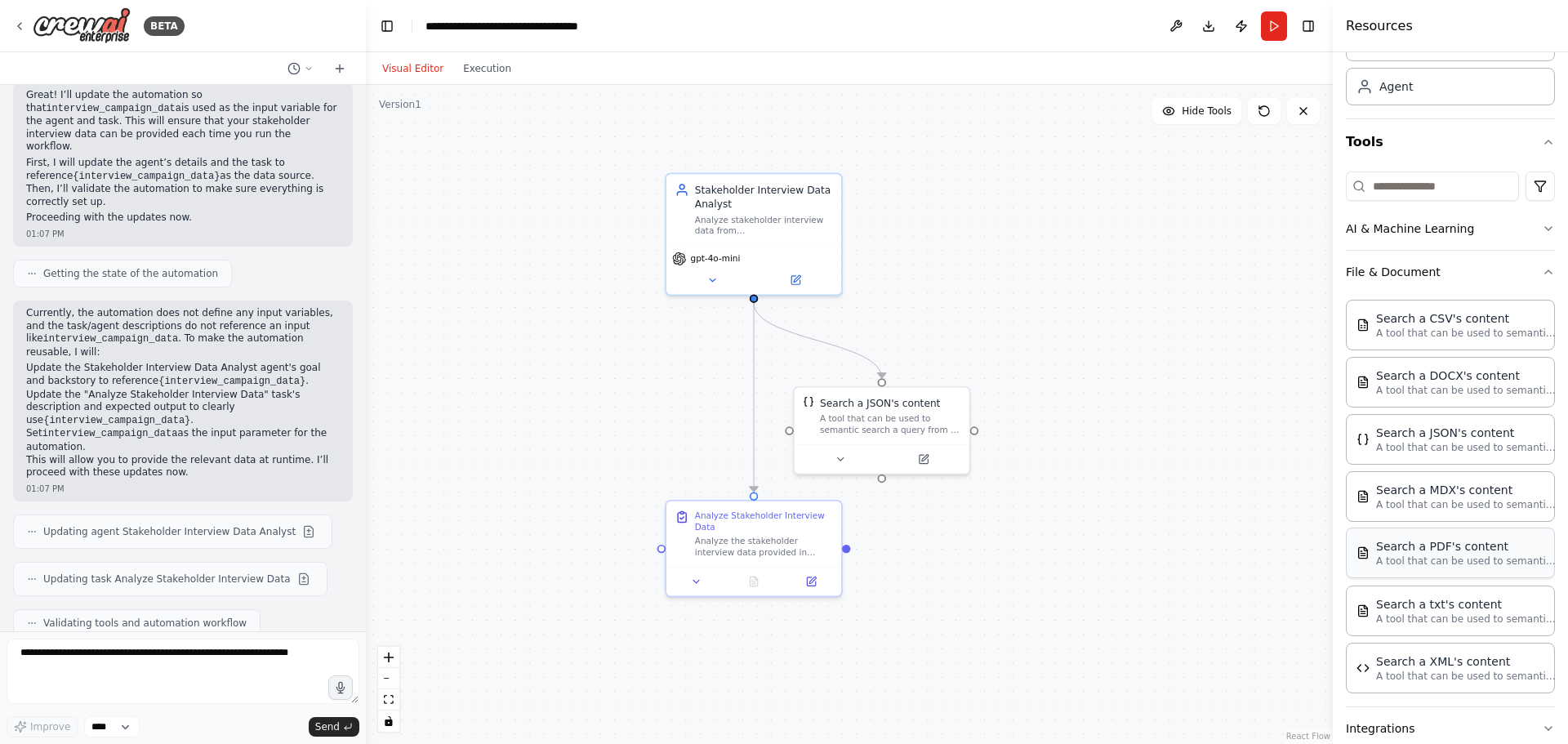
scroll to position [0, 0]
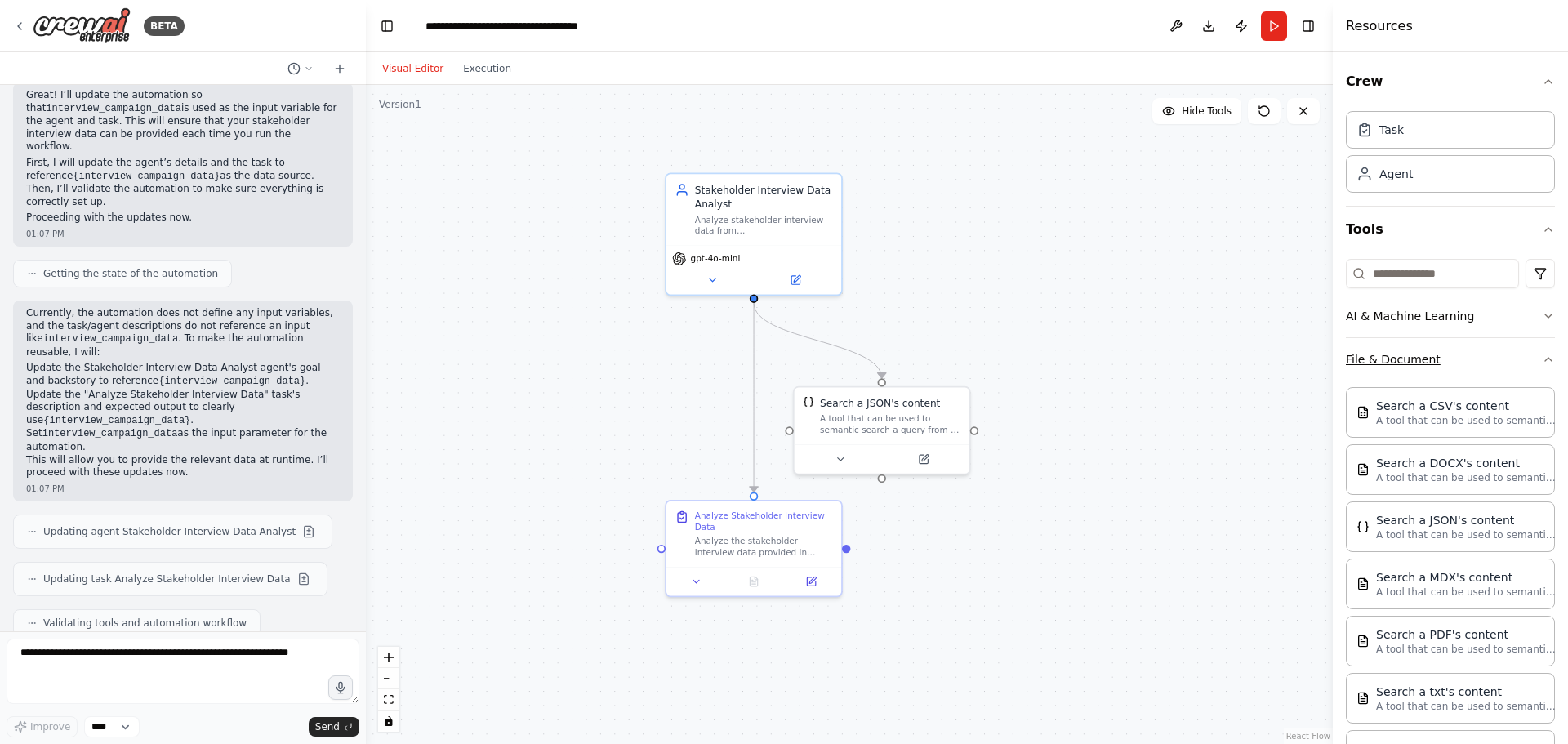
click at [1467, 356] on button "File & Document" at bounding box center [1450, 360] width 209 height 42
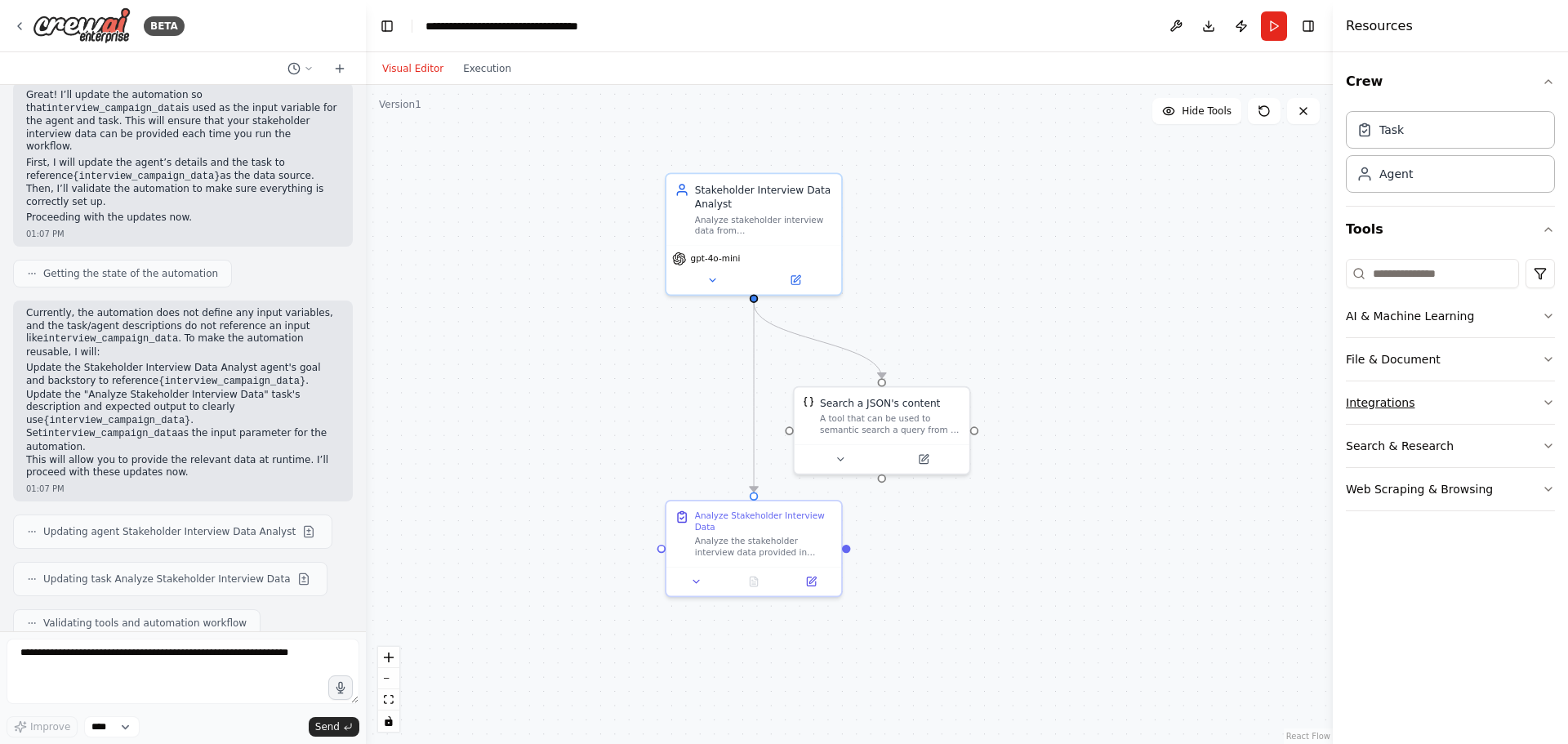
click at [1448, 397] on button "Integrations" at bounding box center [1450, 403] width 209 height 42
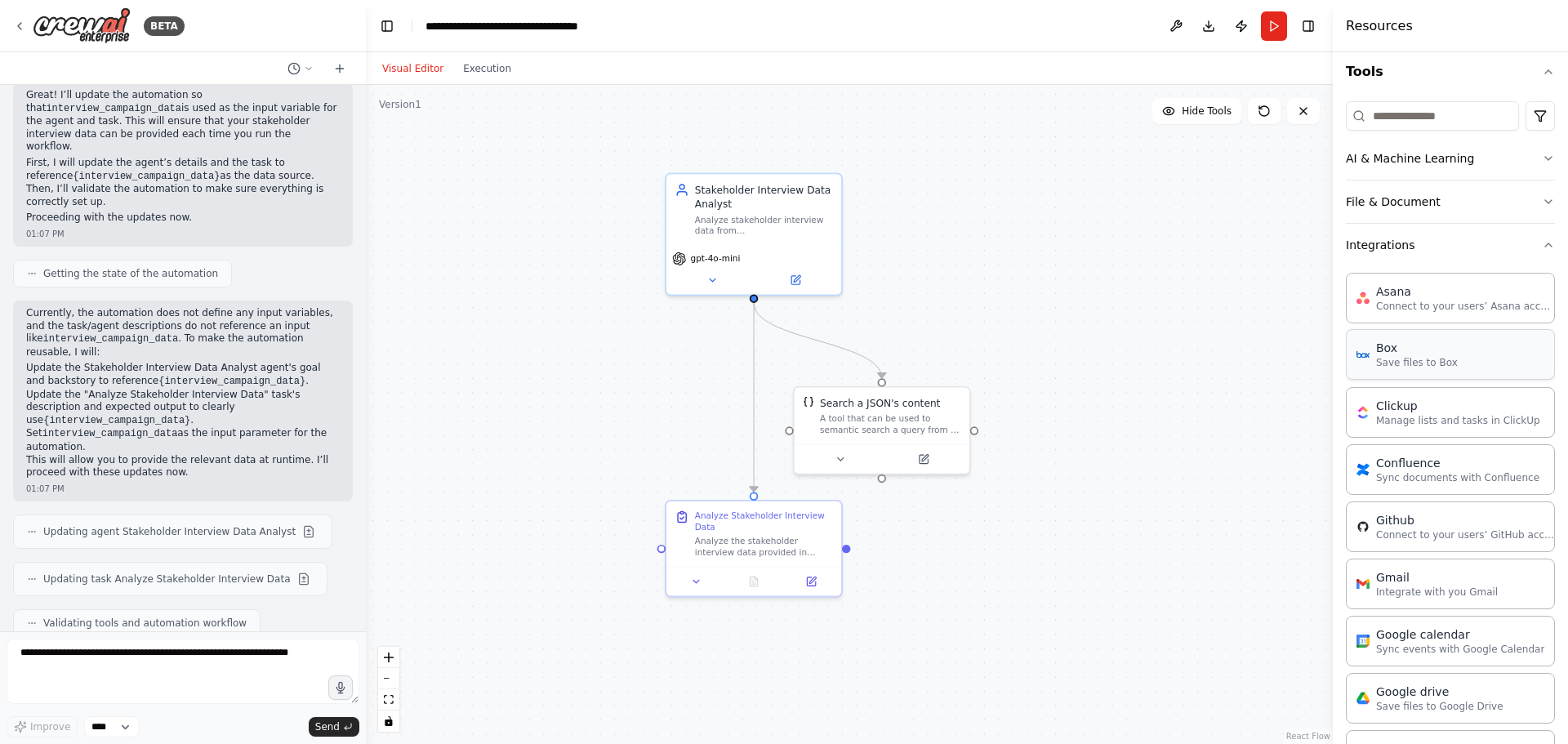
scroll to position [76, 0]
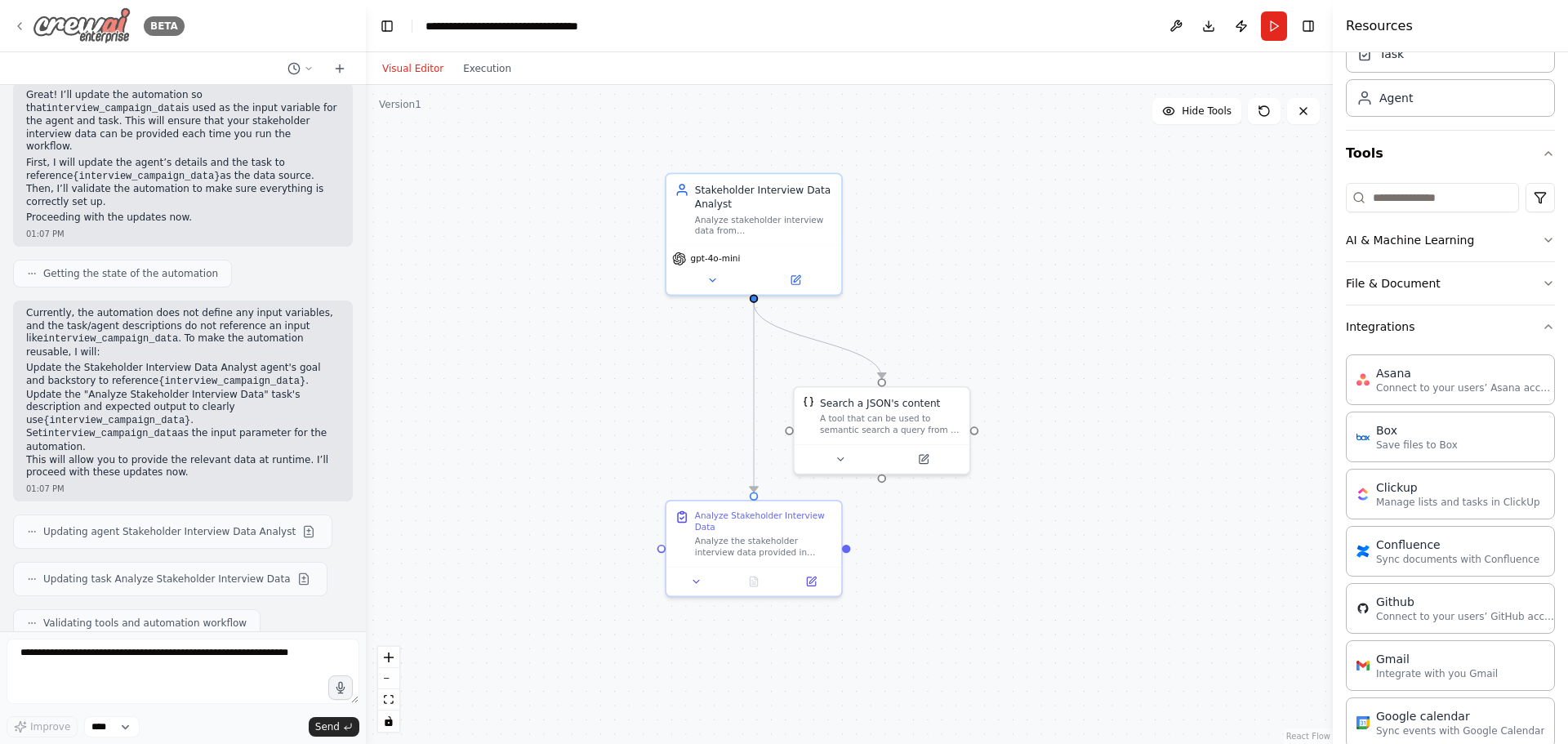
click at [18, 26] on icon at bounding box center [19, 25] width 13 height 13
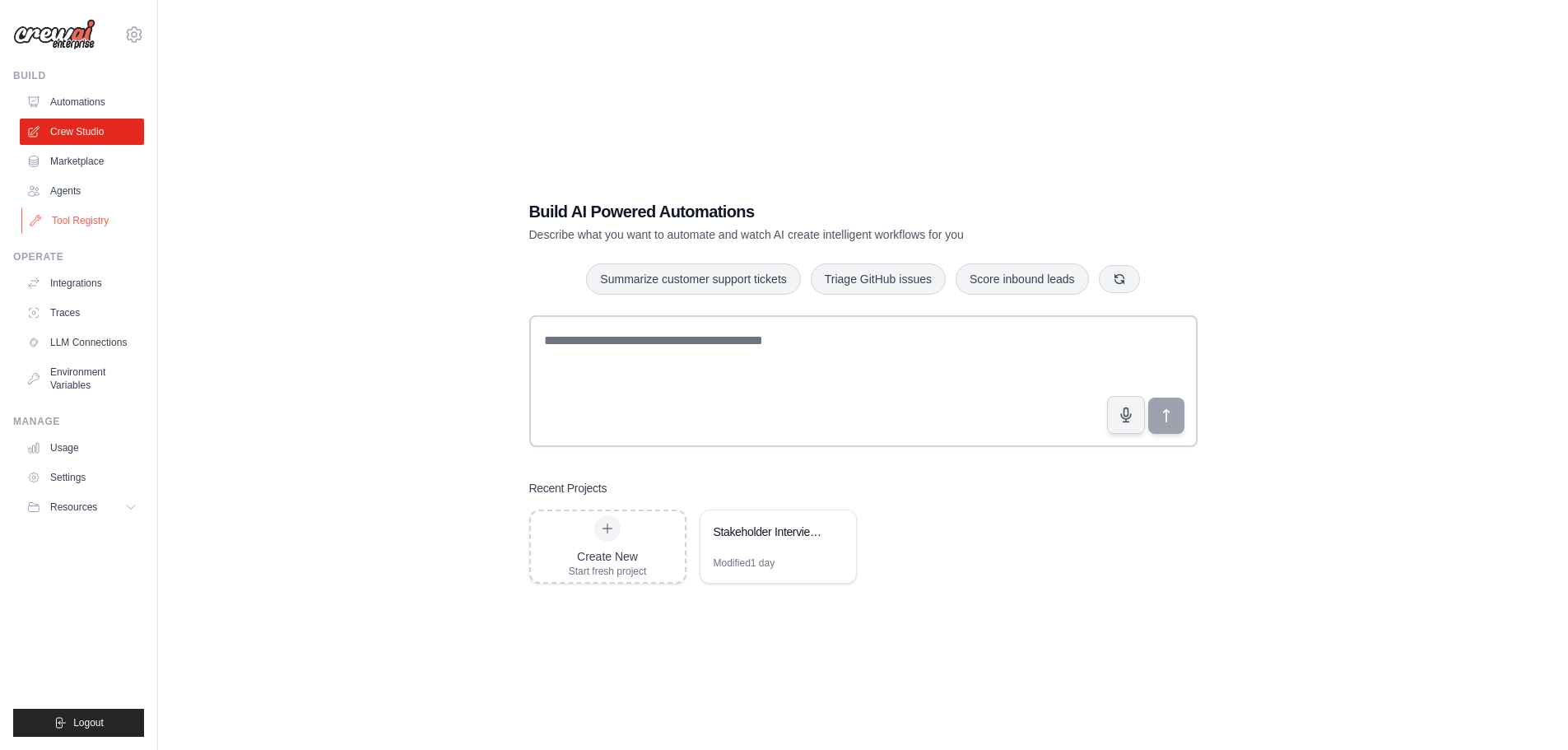
click at [80, 226] on link "Tool Registry" at bounding box center [83, 221] width 125 height 27
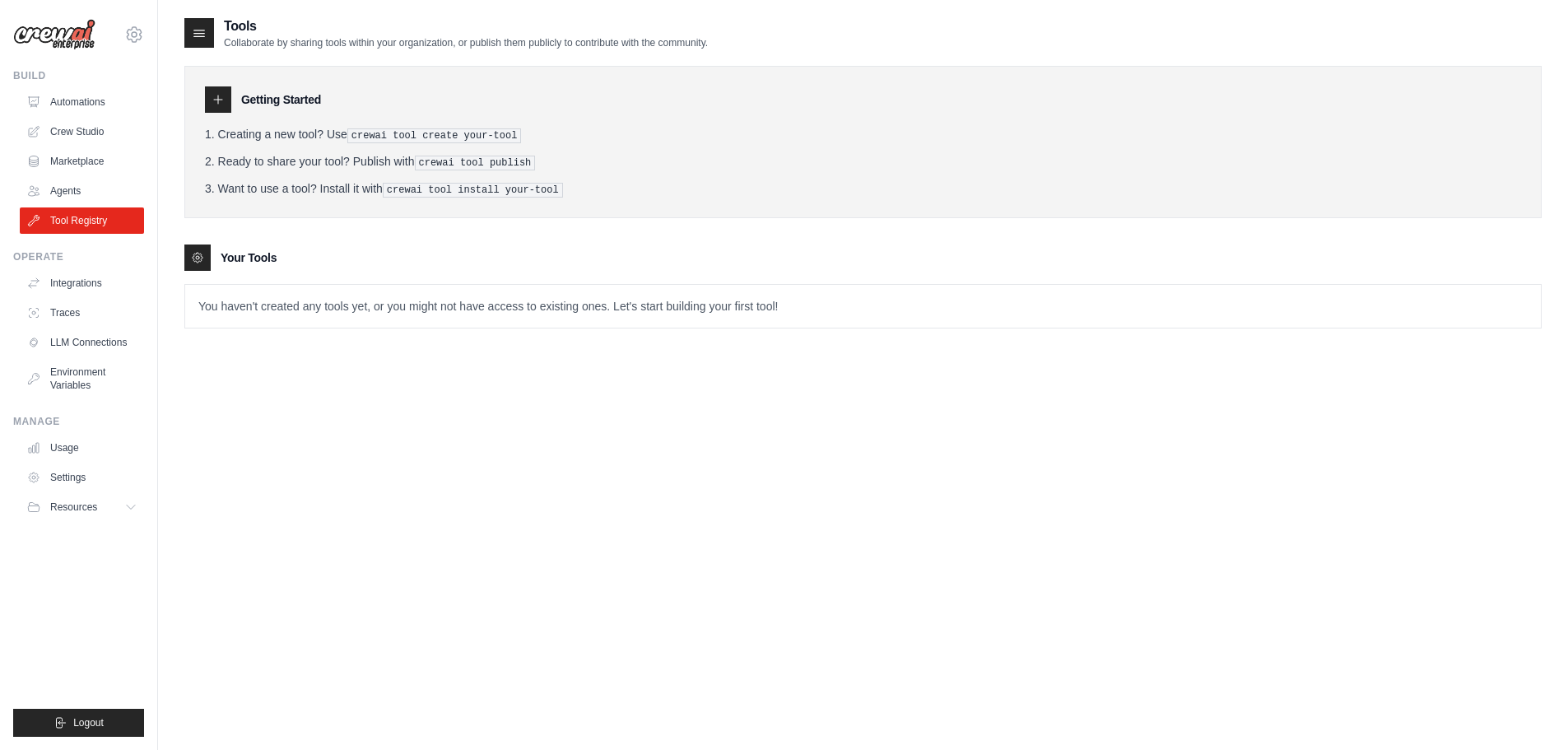
click at [215, 100] on icon at bounding box center [217, 99] width 8 height 8
click at [222, 96] on icon at bounding box center [217, 99] width 13 height 13
click at [451, 134] on pre "crewai tool create your-tool" at bounding box center [434, 135] width 174 height 15
click at [273, 303] on p "You haven't created any tools yet, or you might not have access to existing one…" at bounding box center [864, 306] width 1356 height 42
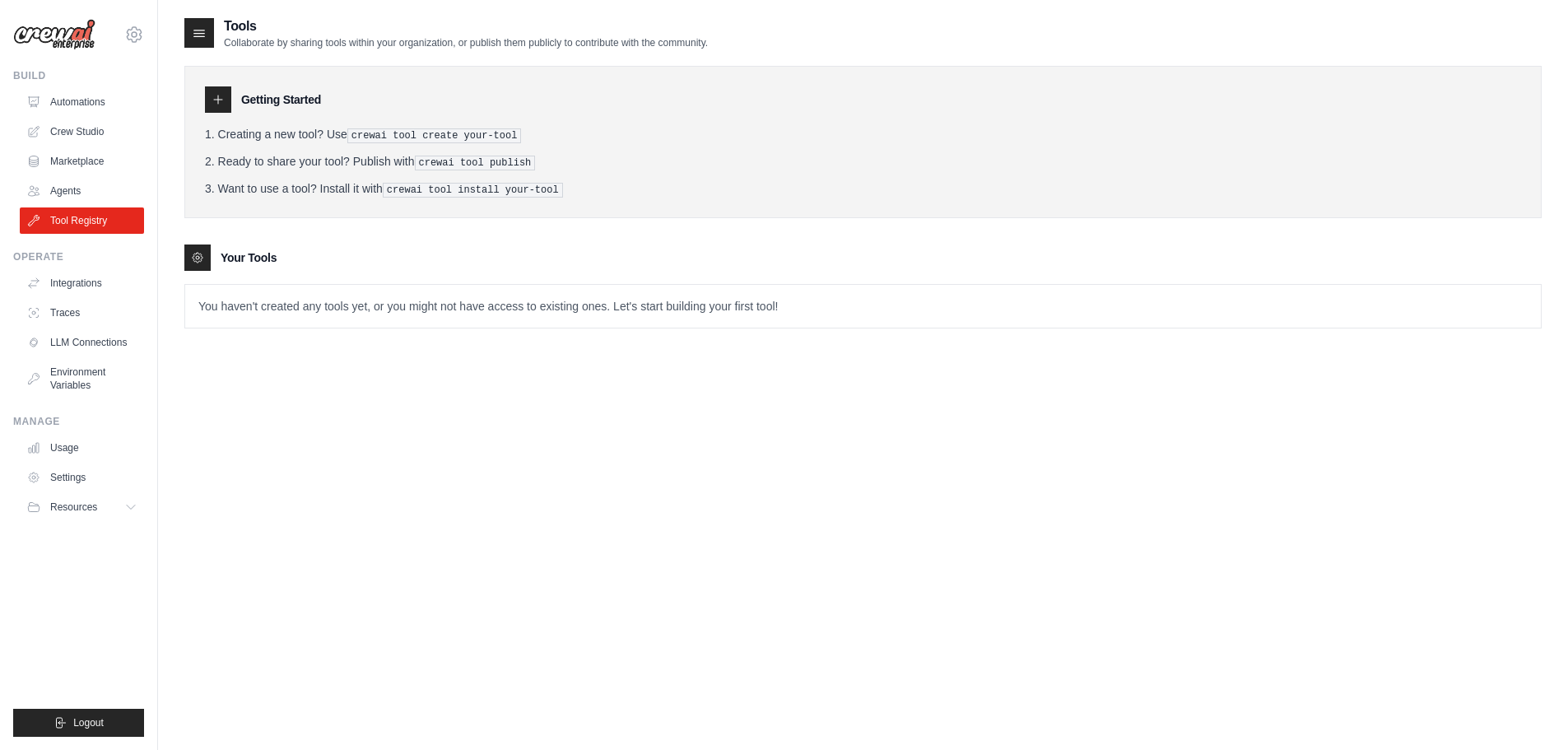
click at [437, 304] on p "You haven't created any tools yet, or you might not have access to existing one…" at bounding box center [864, 306] width 1356 height 42
click at [519, 307] on p "You haven't created any tools yet, or you might not have access to existing one…" at bounding box center [864, 306] width 1356 height 42
click at [1024, 300] on p "You haven't created any tools yet, or you might not have access to existing one…" at bounding box center [864, 306] width 1356 height 42
click at [198, 256] on icon at bounding box center [197, 257] width 13 height 13
click at [202, 31] on icon at bounding box center [199, 33] width 17 height 17
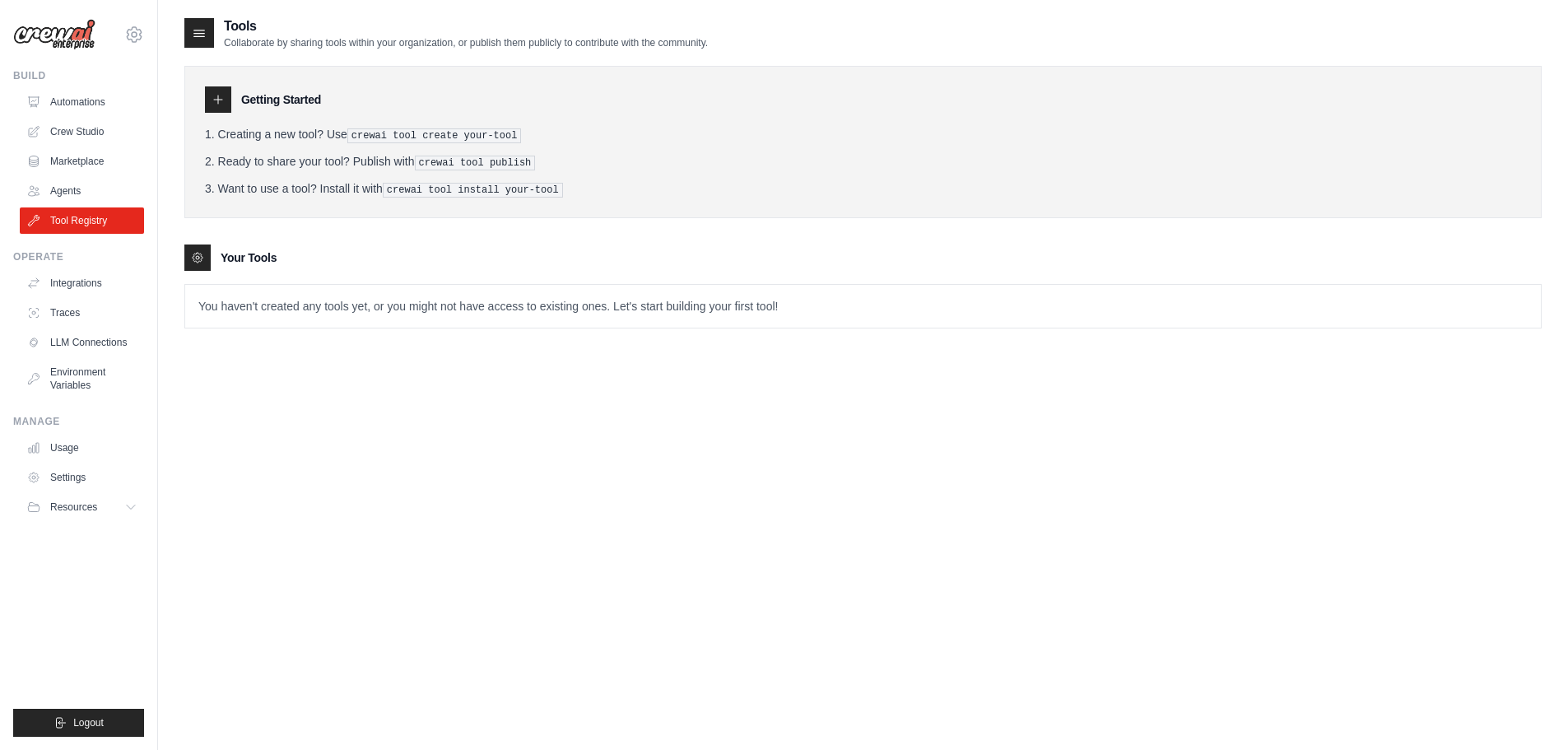
click at [202, 31] on icon at bounding box center [199, 33] width 17 height 17
click at [91, 188] on link "Agents" at bounding box center [83, 191] width 125 height 27
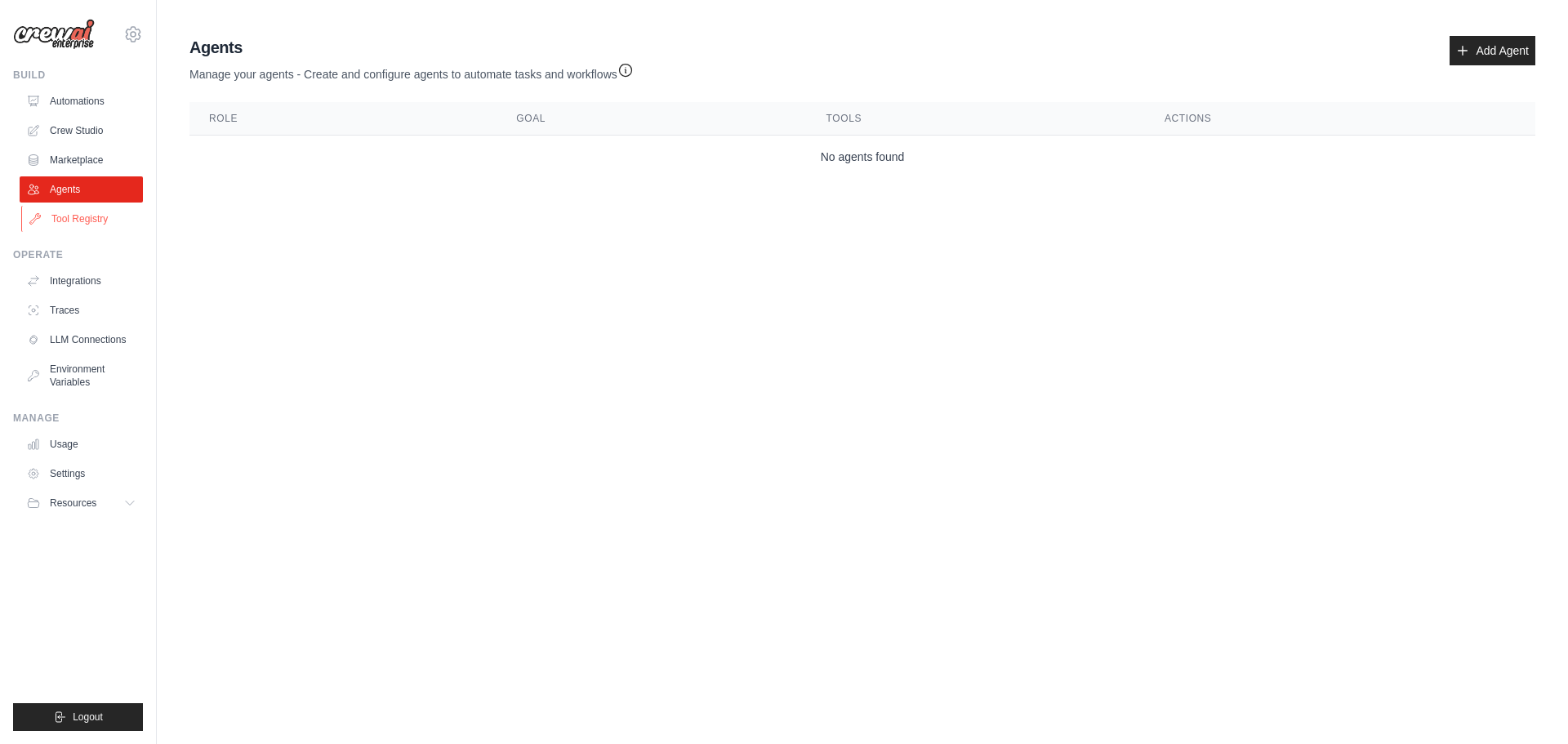
click at [68, 214] on link "Tool Registry" at bounding box center [82, 219] width 124 height 26
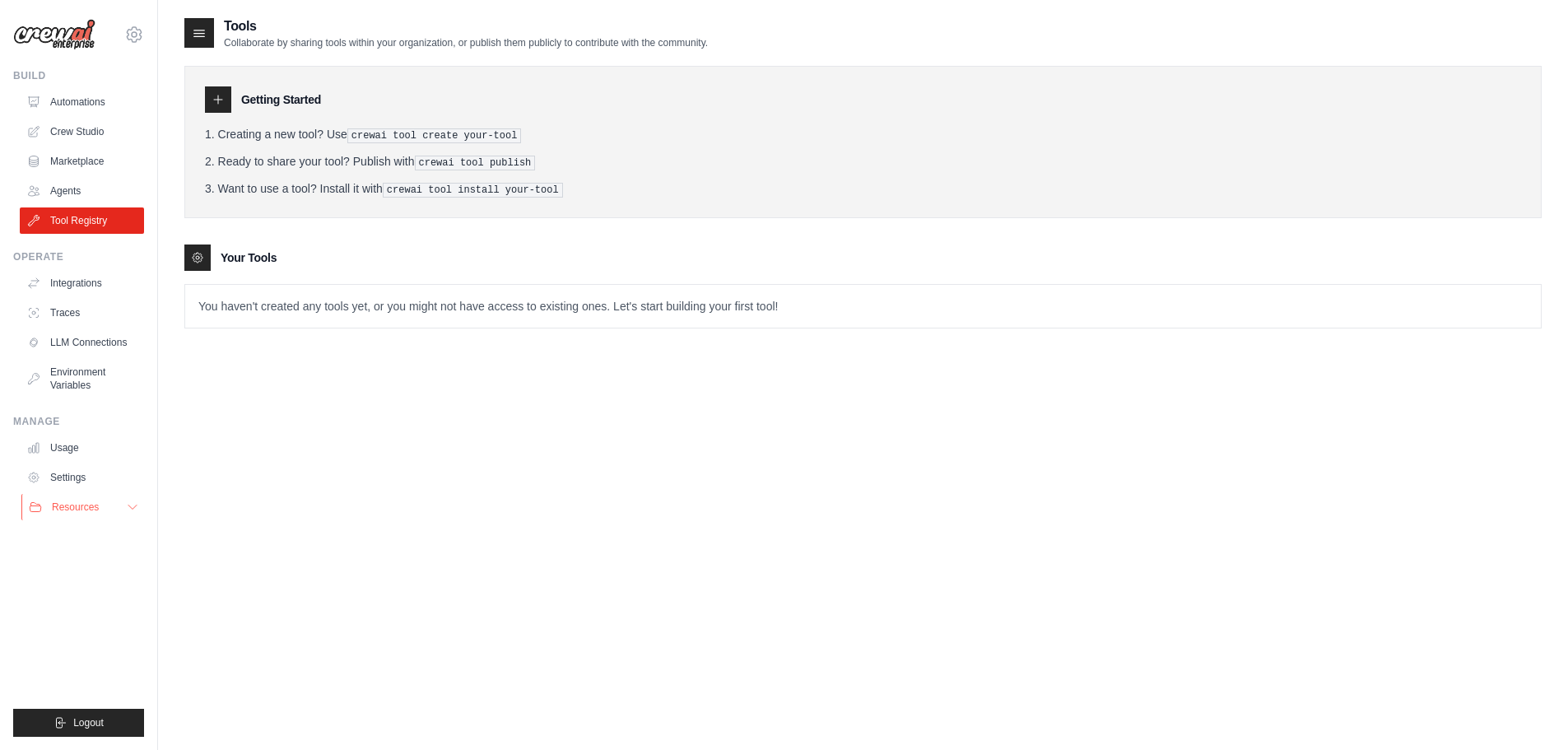
click at [130, 505] on icon at bounding box center [132, 507] width 13 height 13
drag, startPoint x: 478, startPoint y: 181, endPoint x: 559, endPoint y: 184, distance: 81.1
click at [559, 184] on pre "crewai tool install your-tool" at bounding box center [473, 190] width 180 height 15
click at [610, 306] on p "You haven't created any tools yet, or you might not have access to existing one…" at bounding box center [864, 306] width 1356 height 42
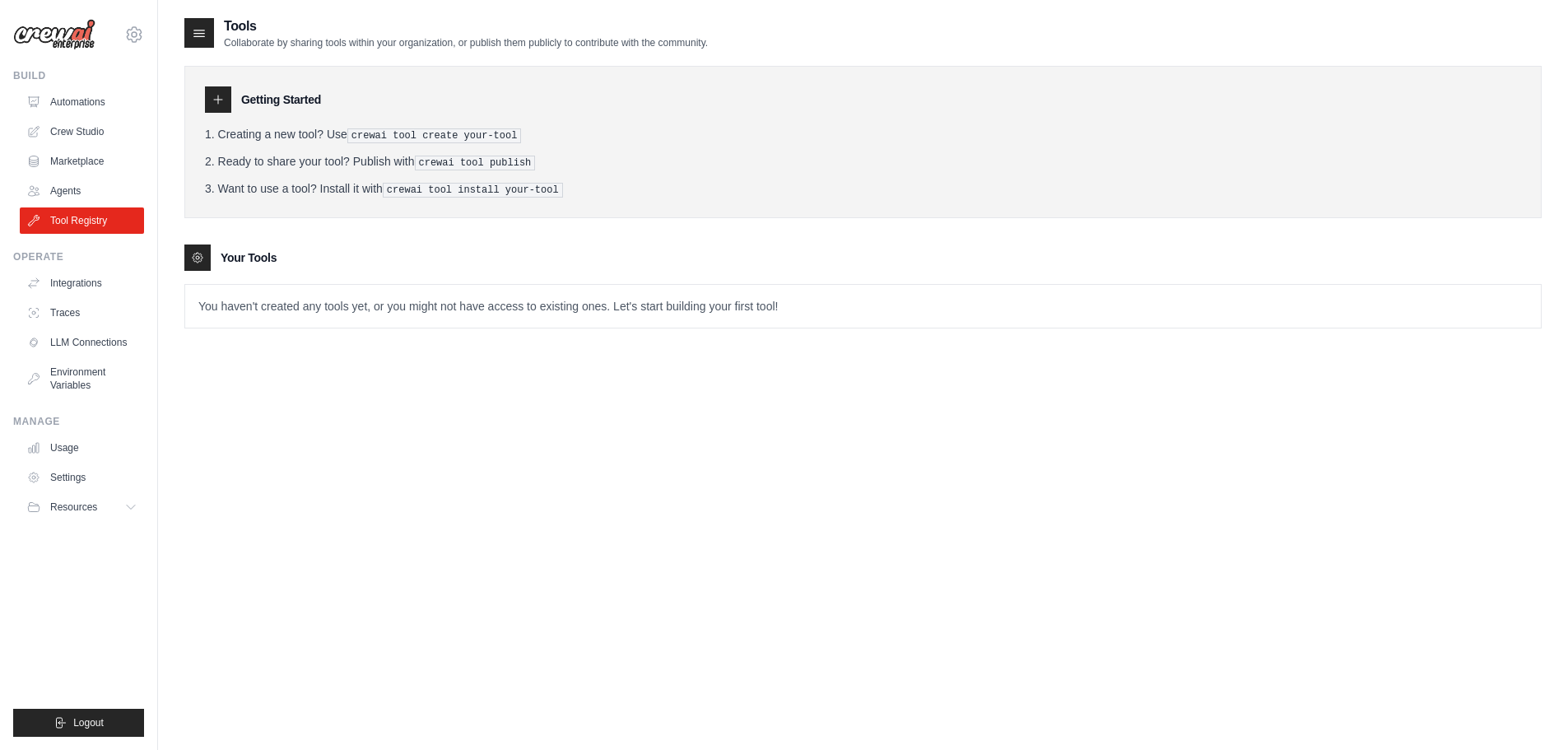
click at [726, 304] on p "You haven't created any tools yet, or you might not have access to existing one…" at bounding box center [864, 306] width 1356 height 42
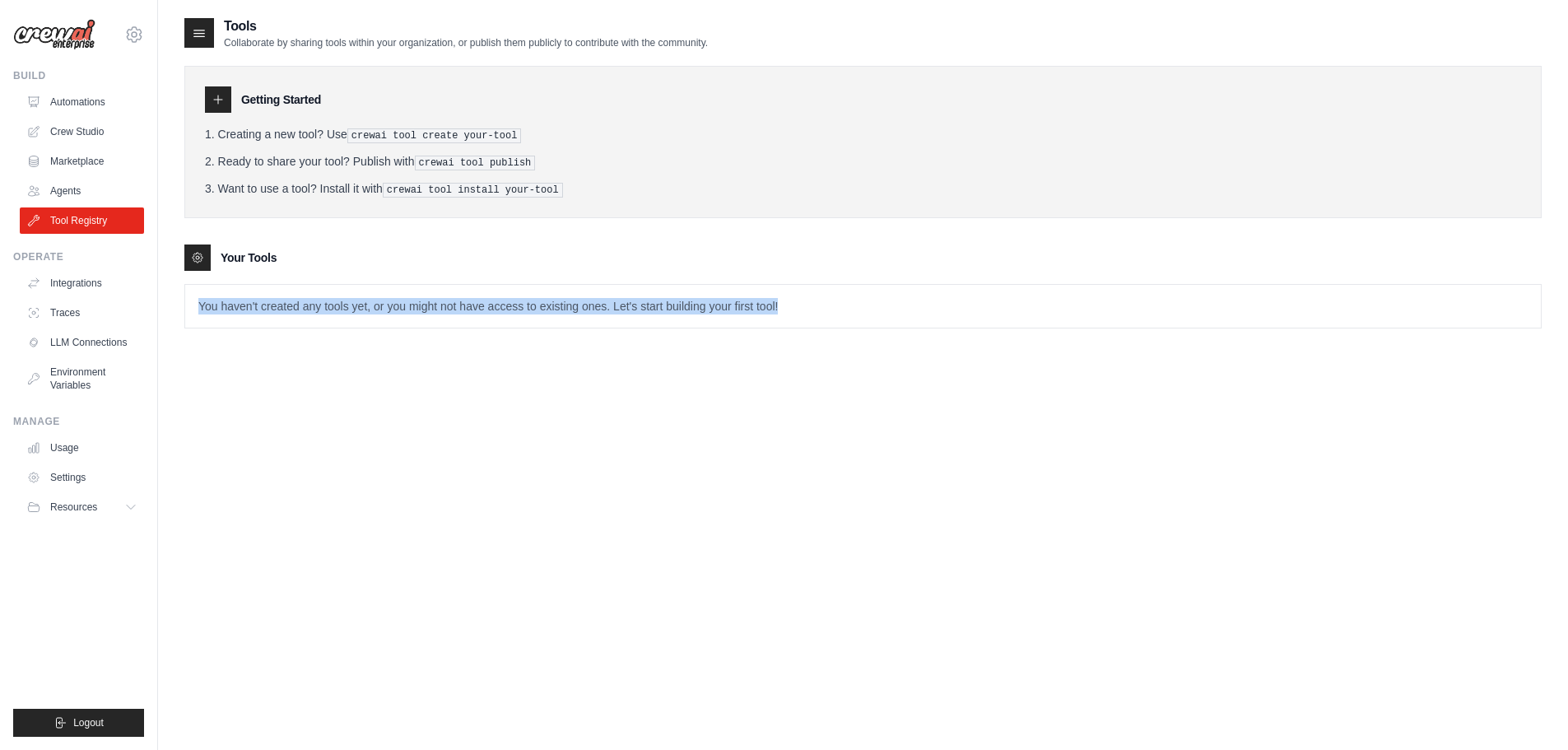
click at [726, 304] on p "You haven't created any tools yet, or you might not have access to existing one…" at bounding box center [864, 306] width 1356 height 42
click at [600, 414] on div "Tools Collaborate by sharing tools within your organization, or publish them pu…" at bounding box center [864, 392] width 1358 height 750
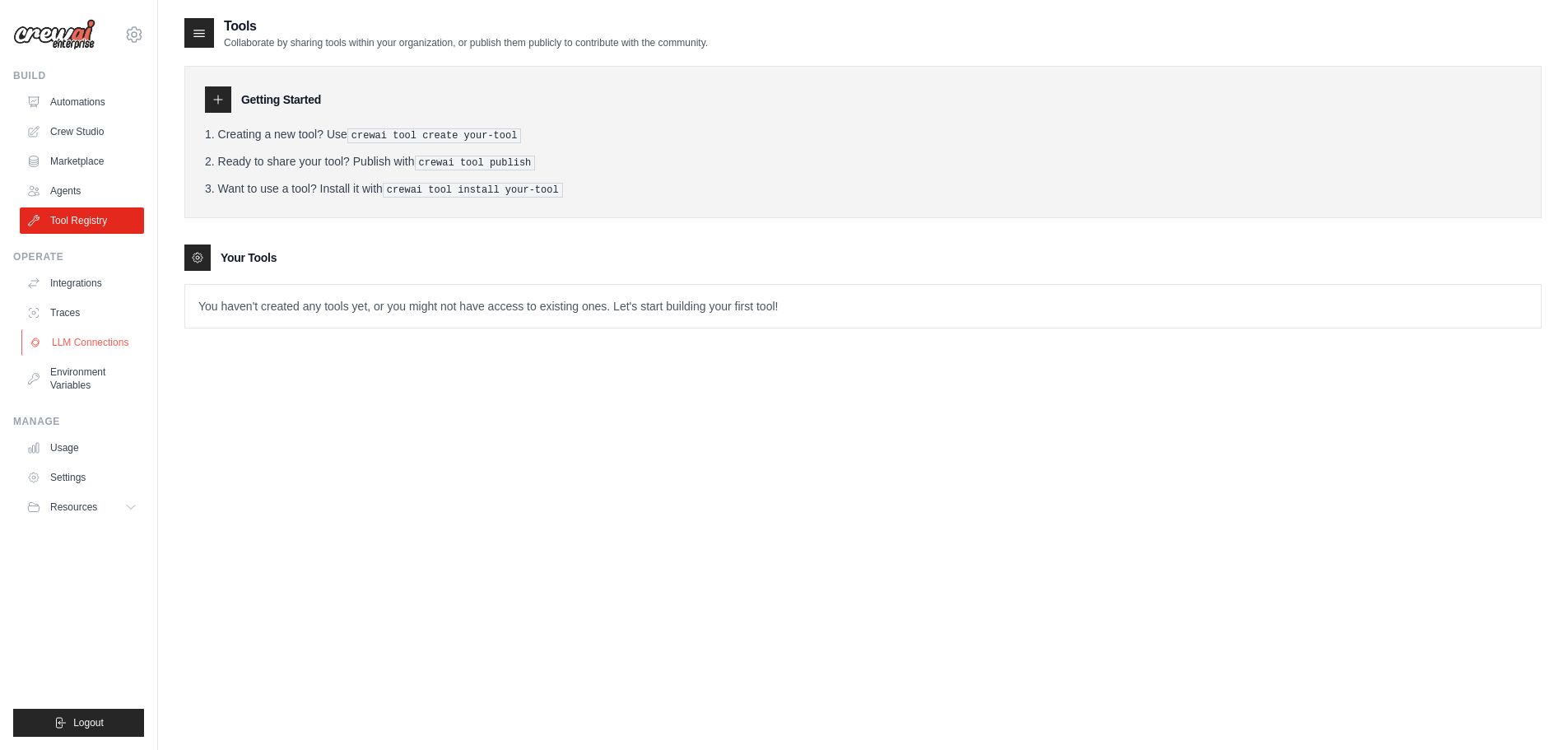
click at [73, 341] on link "LLM Connections" at bounding box center [83, 343] width 125 height 27
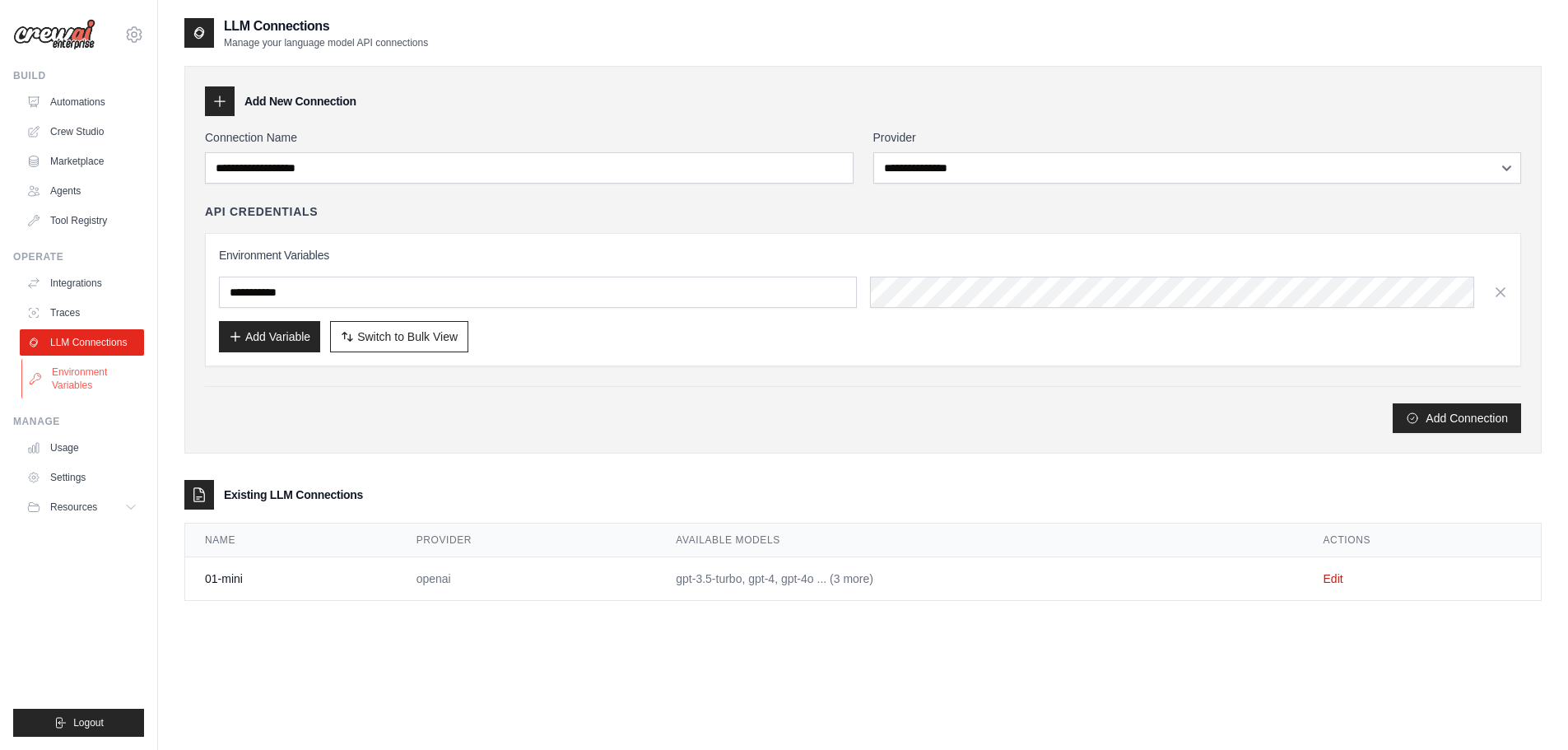
click at [73, 374] on link "Environment Variables" at bounding box center [83, 379] width 125 height 40
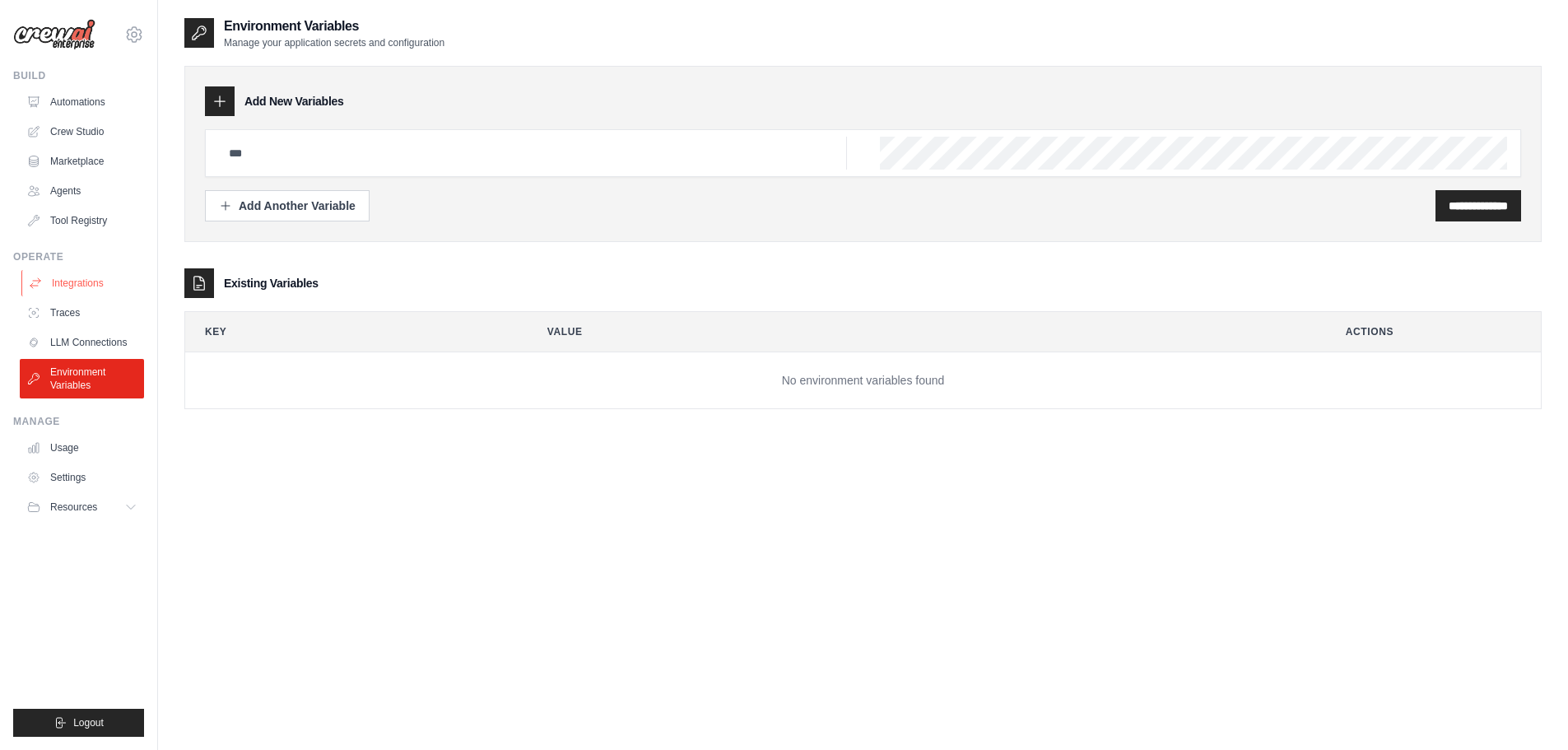
click at [88, 287] on link "Integrations" at bounding box center [83, 283] width 125 height 27
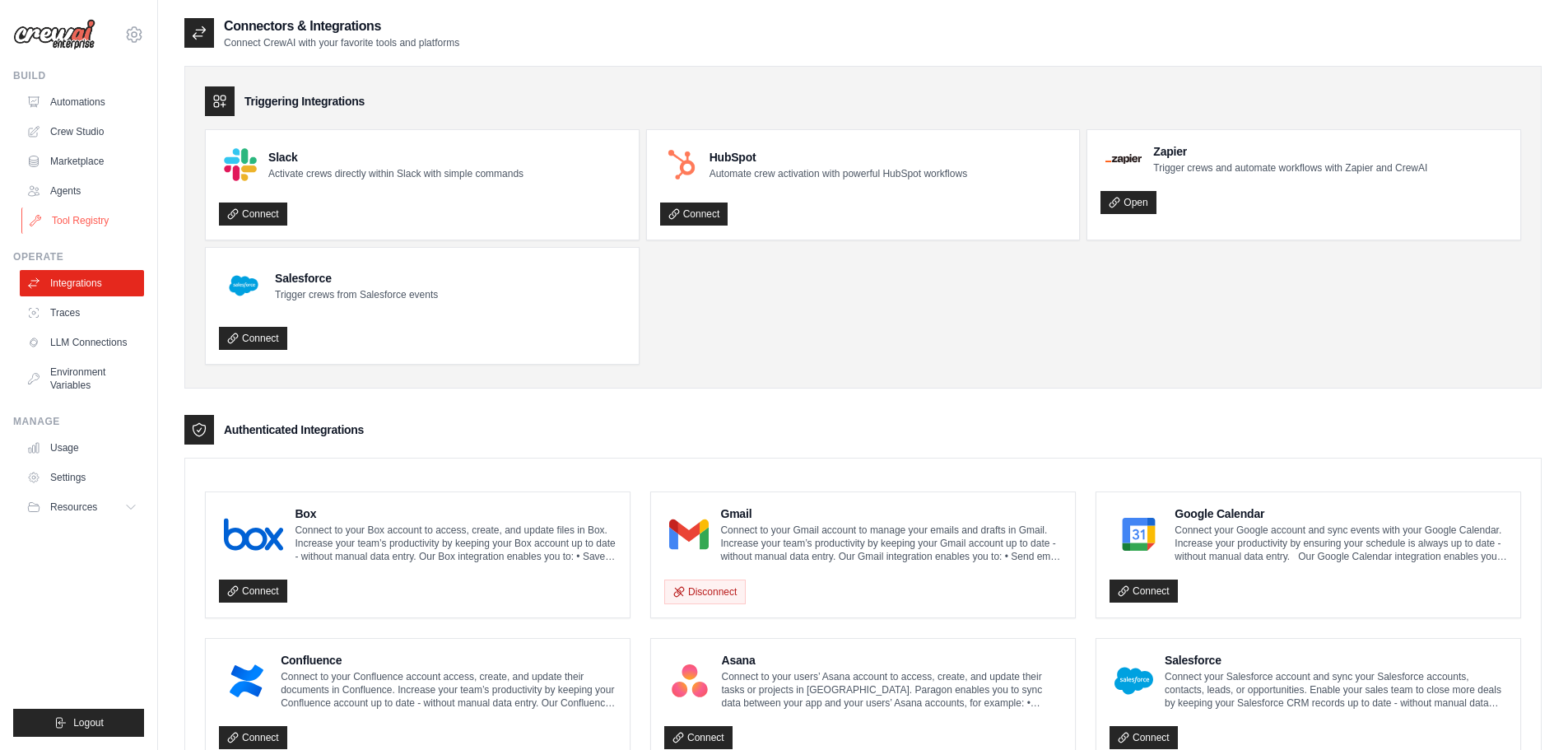
click at [93, 214] on link "Tool Registry" at bounding box center [83, 221] width 125 height 27
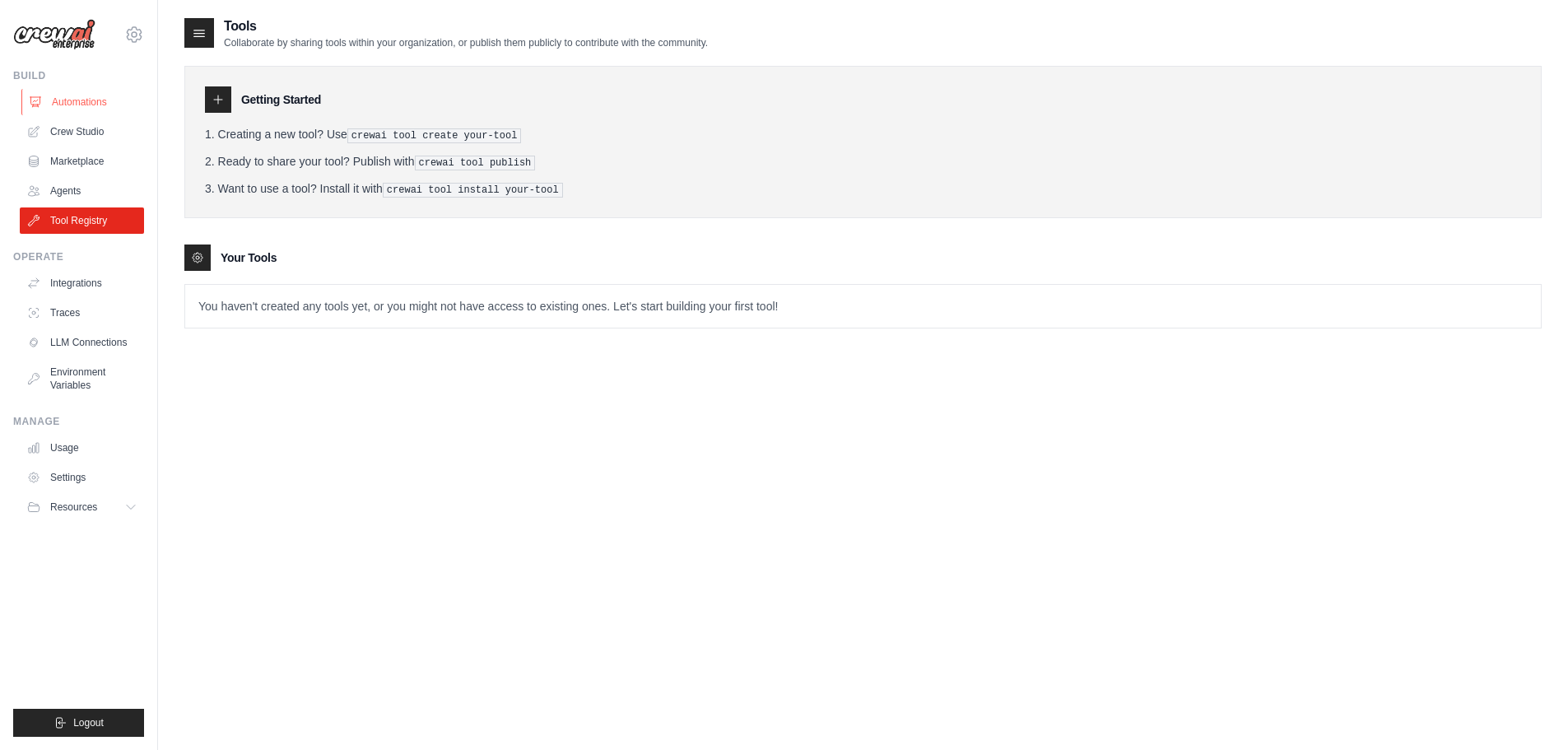
click at [89, 105] on link "Automations" at bounding box center [83, 103] width 125 height 27
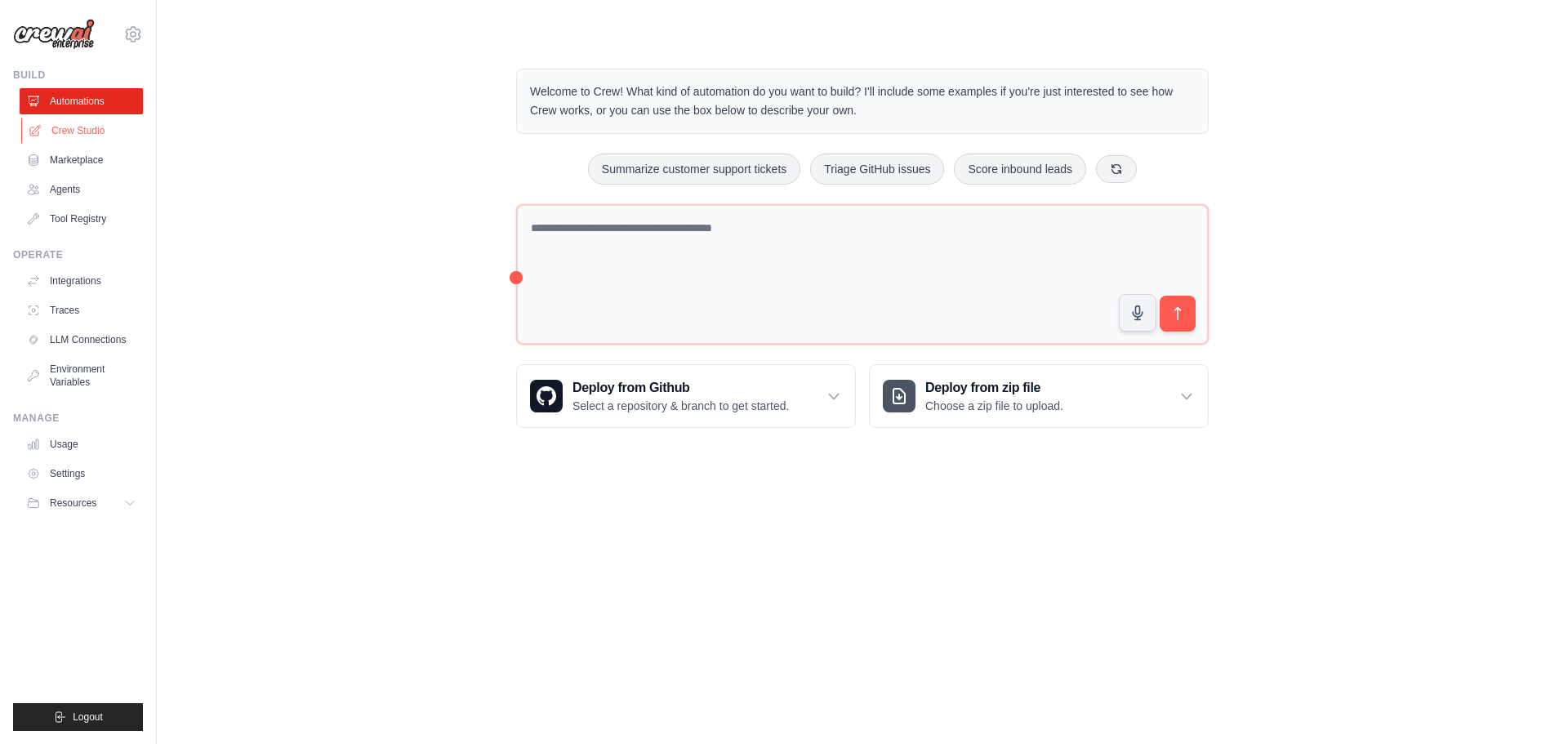
click at [84, 135] on link "Crew Studio" at bounding box center [82, 131] width 124 height 26
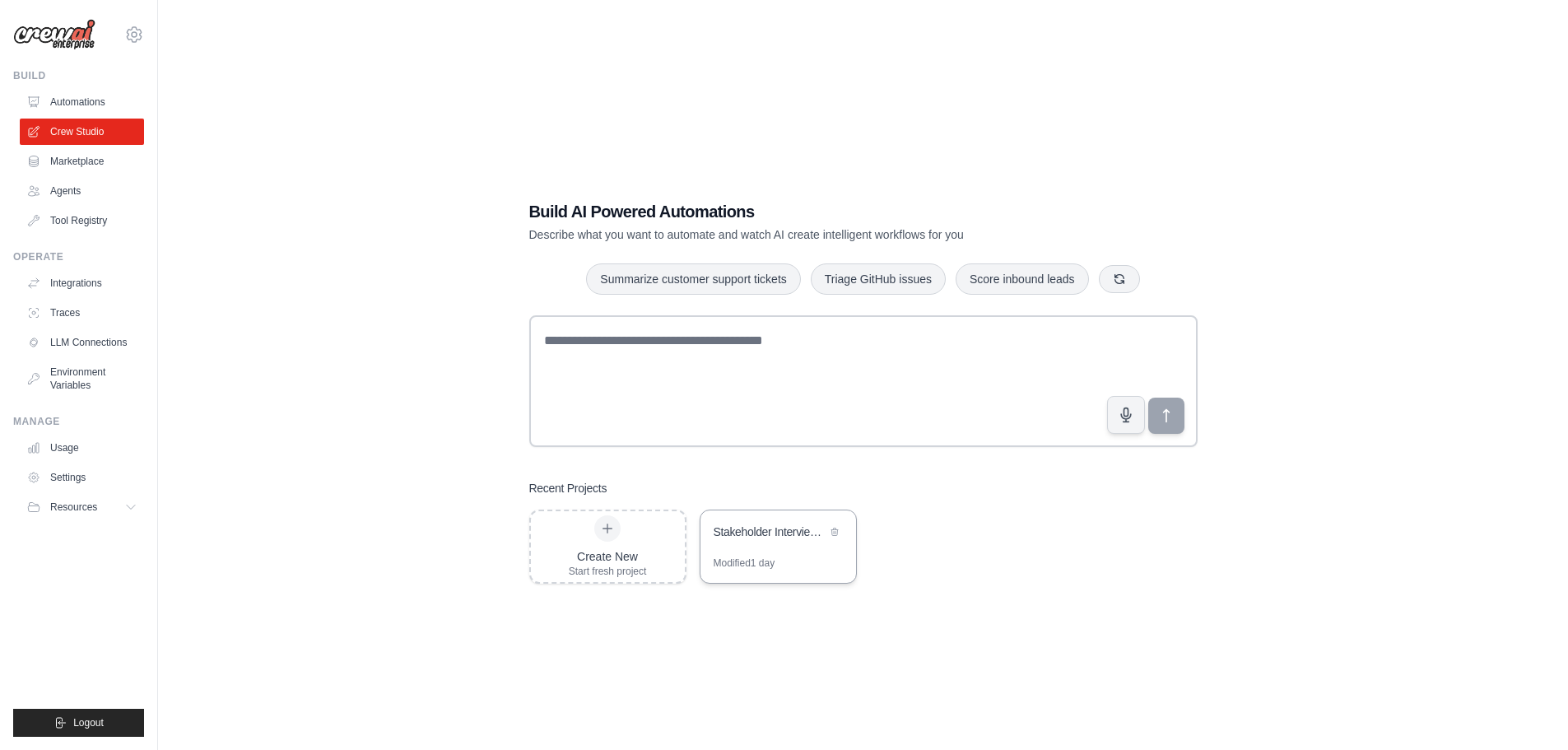
click at [765, 532] on div "Stakeholder Interview Briefing System" at bounding box center [770, 532] width 113 height 17
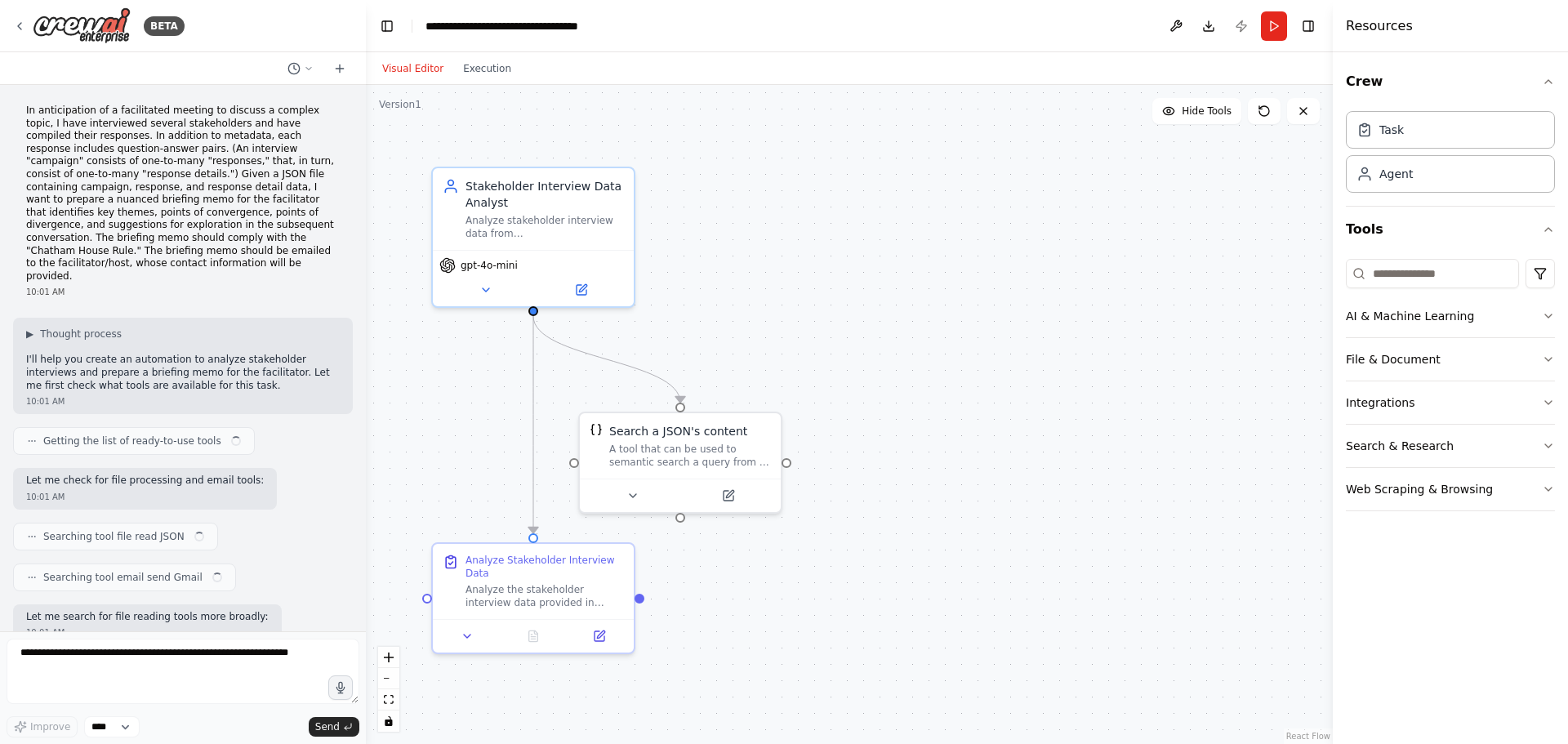
scroll to position [2970, 0]
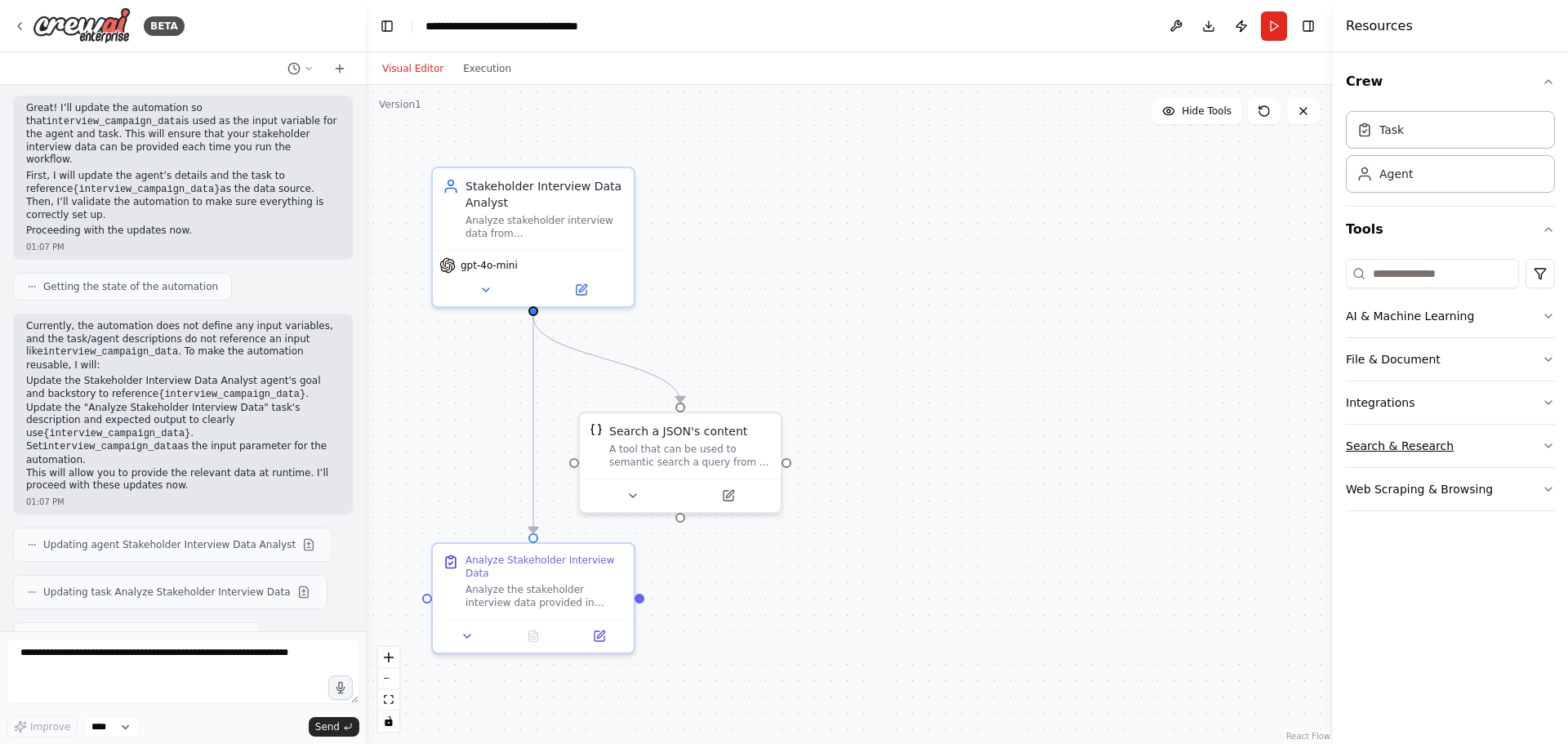
click at [1401, 443] on button "Search & Research" at bounding box center [1450, 446] width 209 height 42
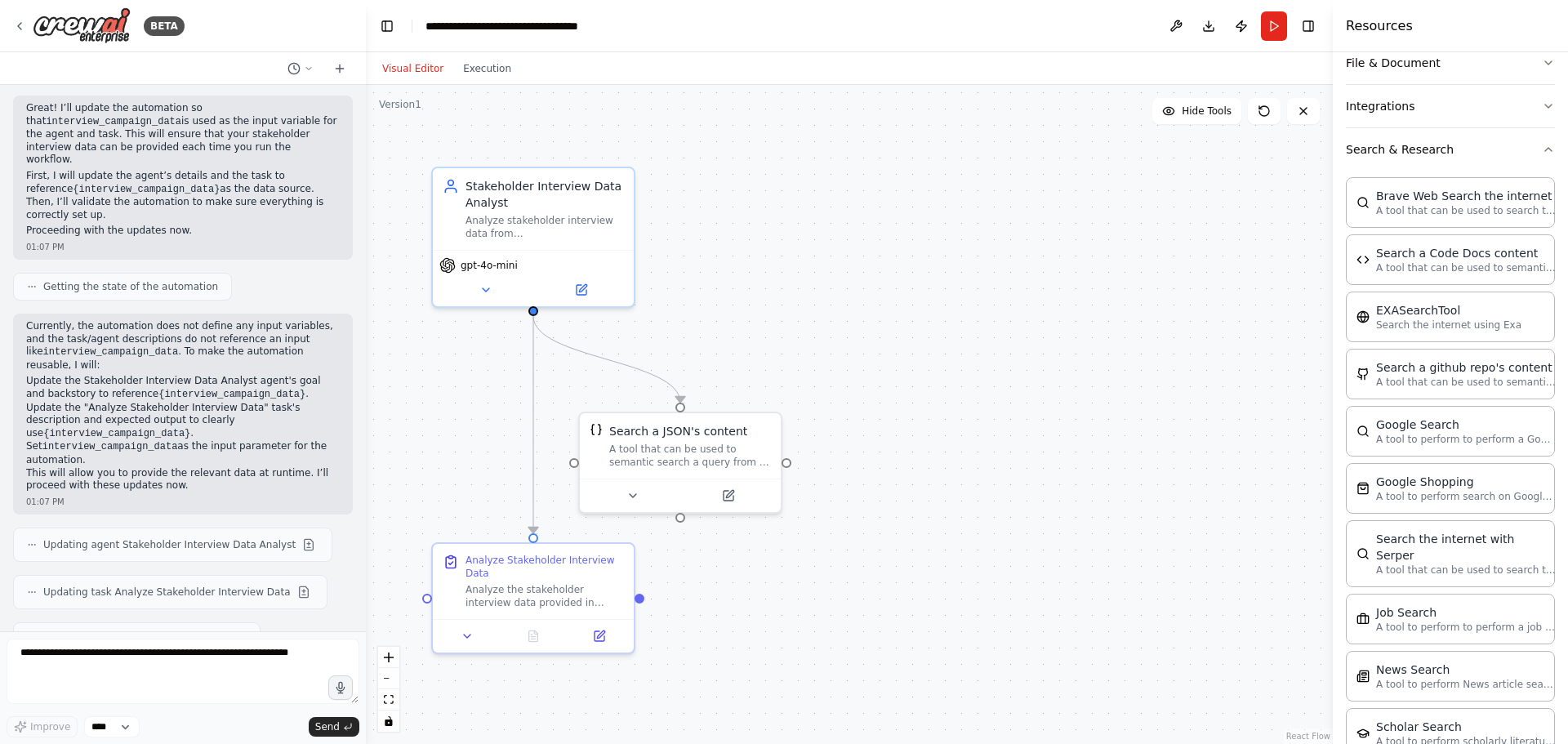
scroll to position [215, 0]
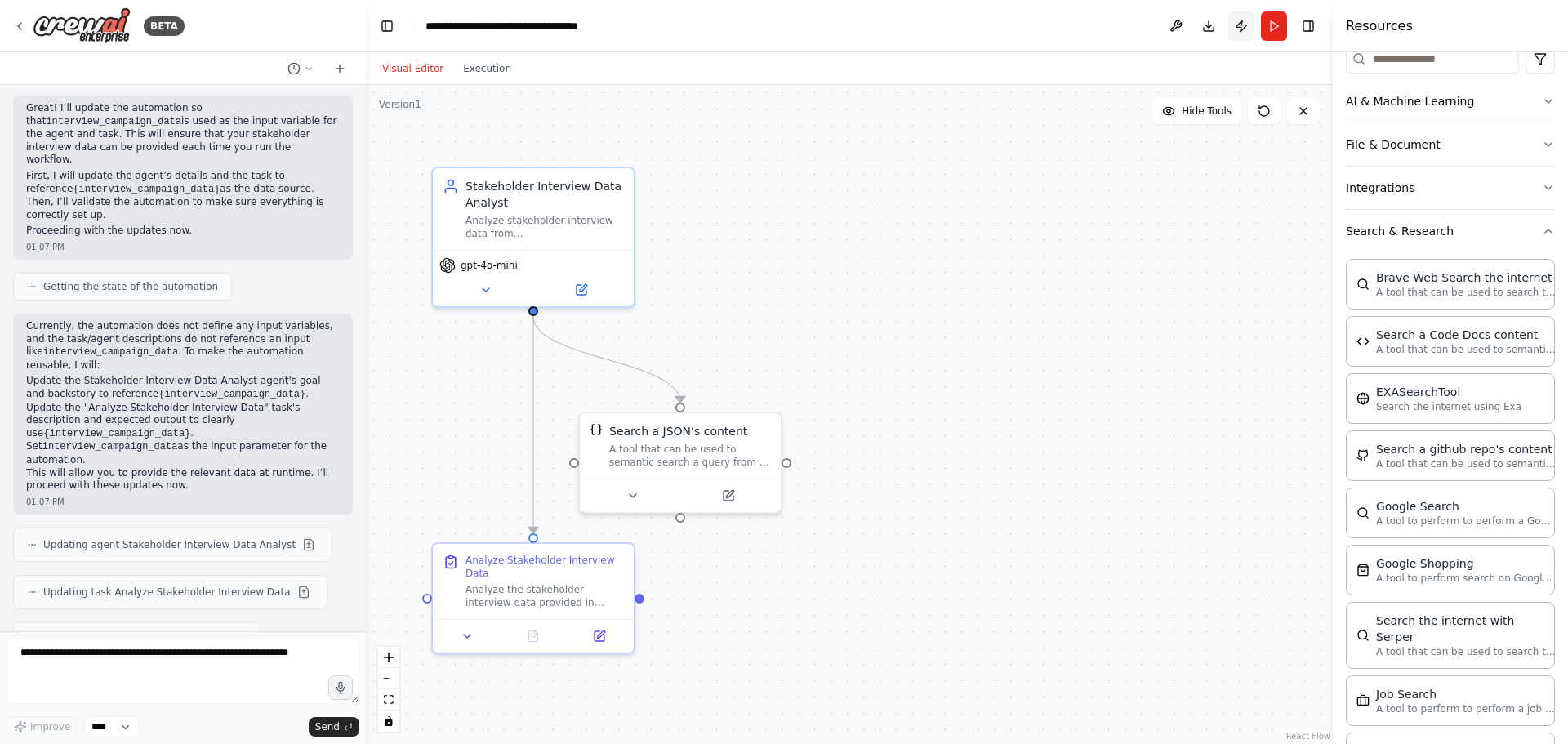
click at [1243, 27] on button "Publish" at bounding box center [1242, 26] width 26 height 30
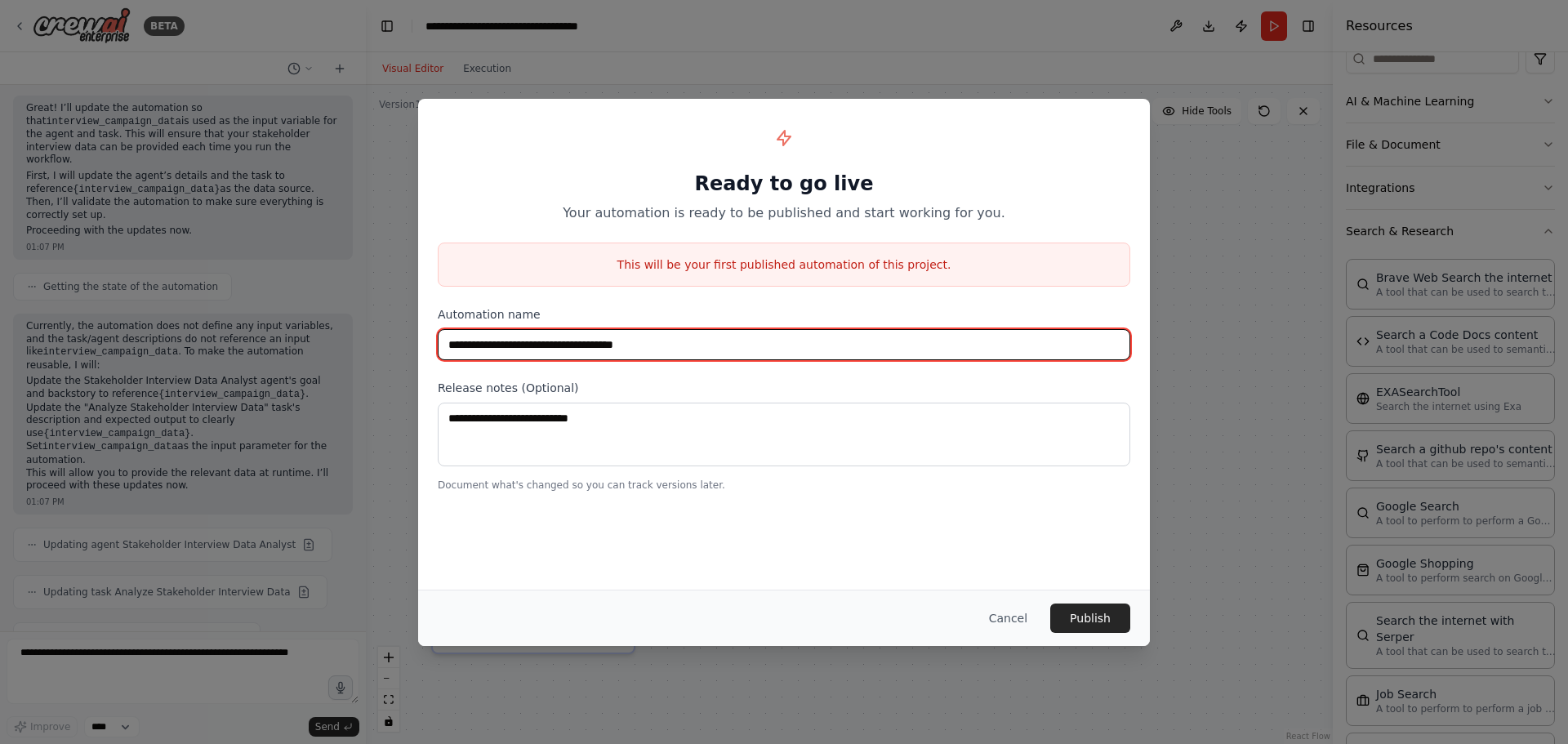
click at [682, 341] on input "**********" at bounding box center [784, 344] width 693 height 31
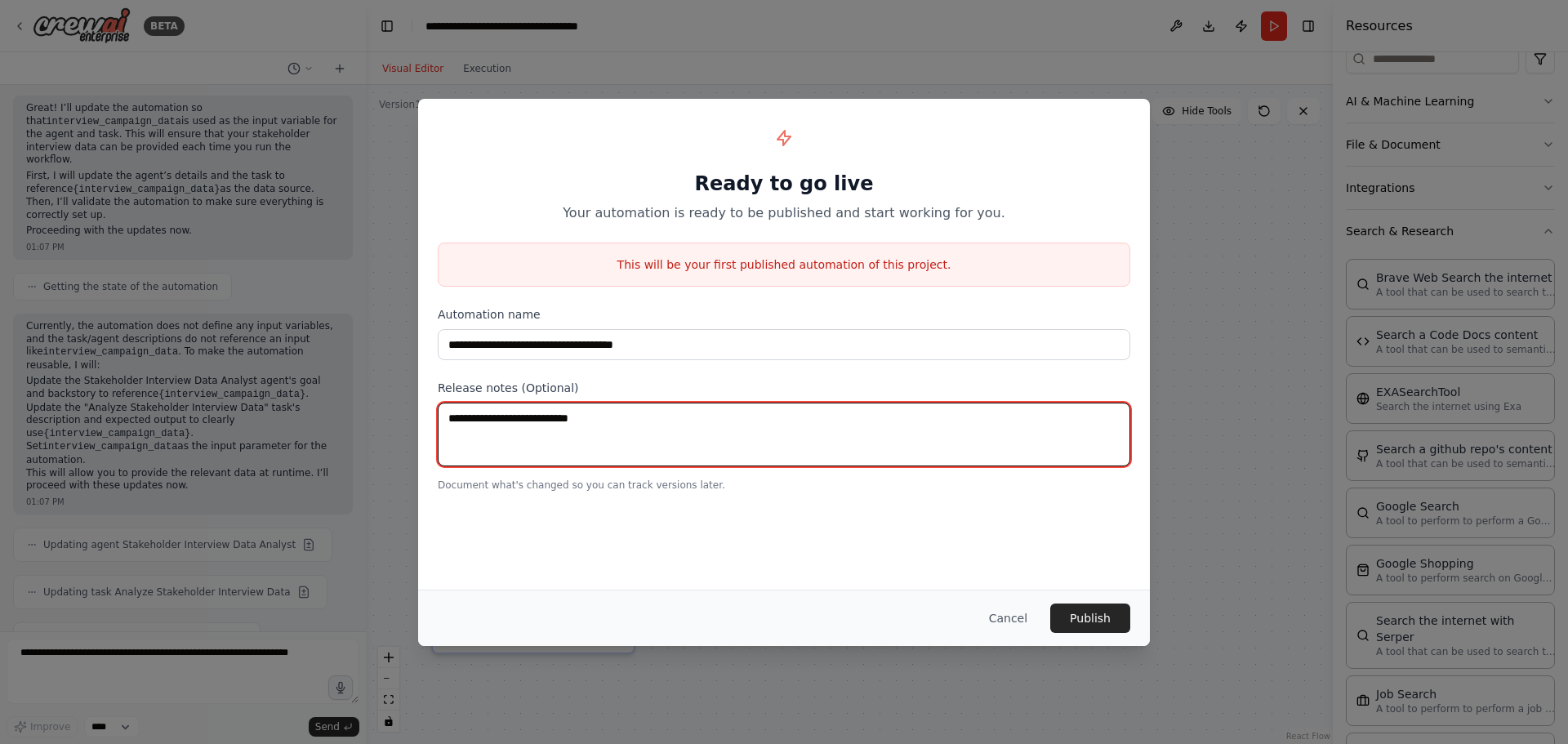
drag, startPoint x: 608, startPoint y: 423, endPoint x: 391, endPoint y: 426, distance: 217.0
click at [391, 426] on div "**********" at bounding box center [784, 372] width 1568 height 744
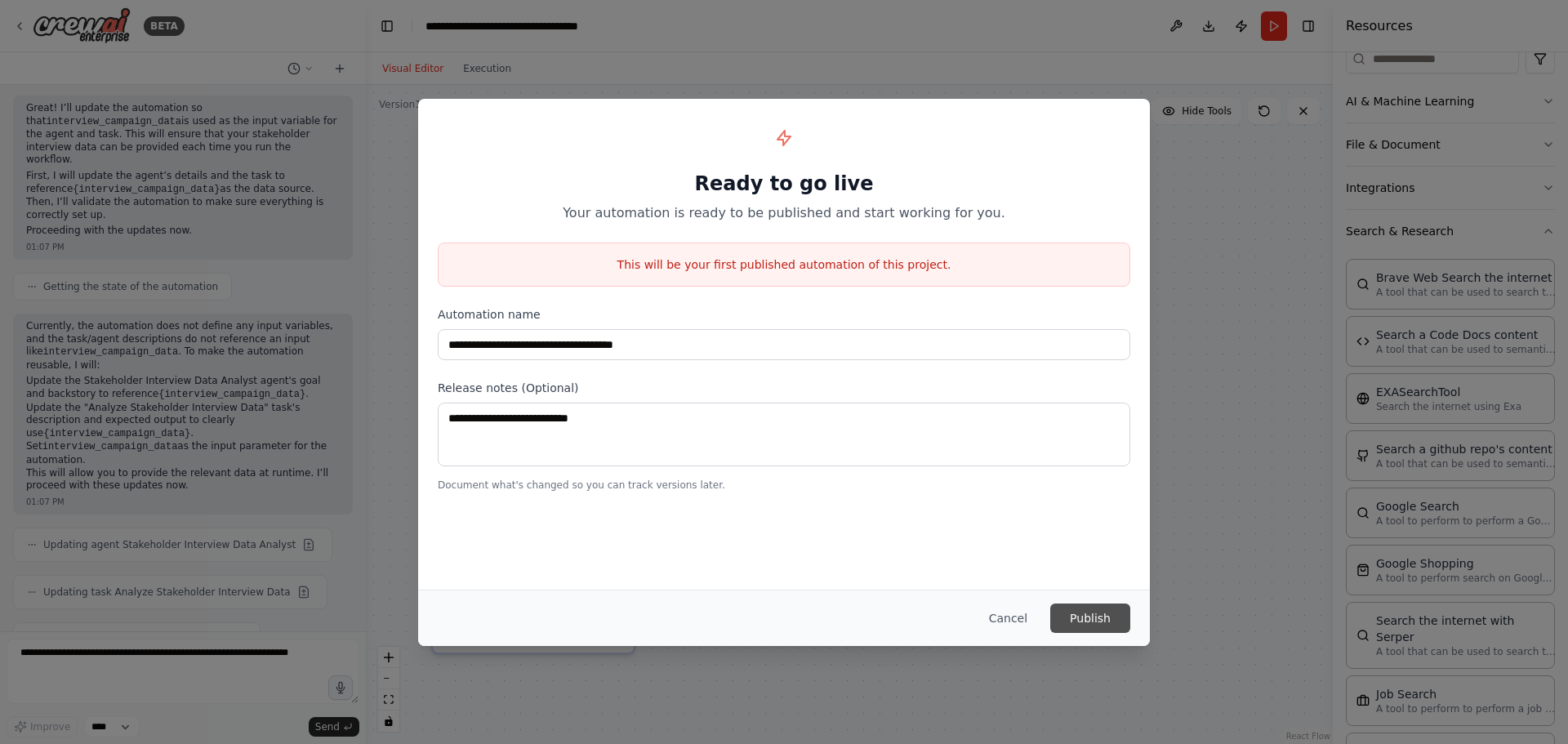
click at [1089, 616] on button "Publish" at bounding box center [1090, 619] width 80 height 30
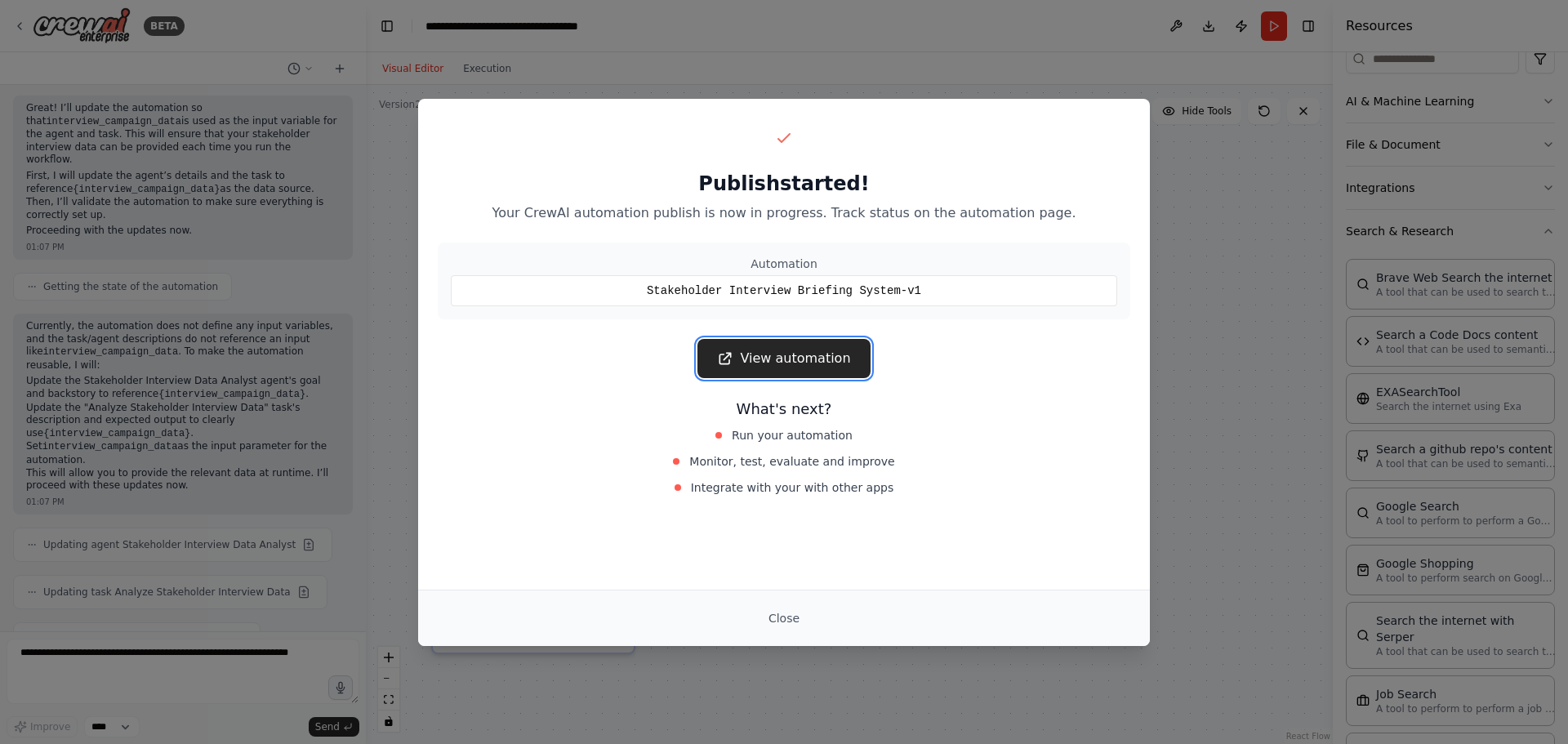
click at [835, 355] on link "View automation" at bounding box center [783, 358] width 173 height 39
click at [784, 618] on button "Close" at bounding box center [783, 619] width 57 height 30
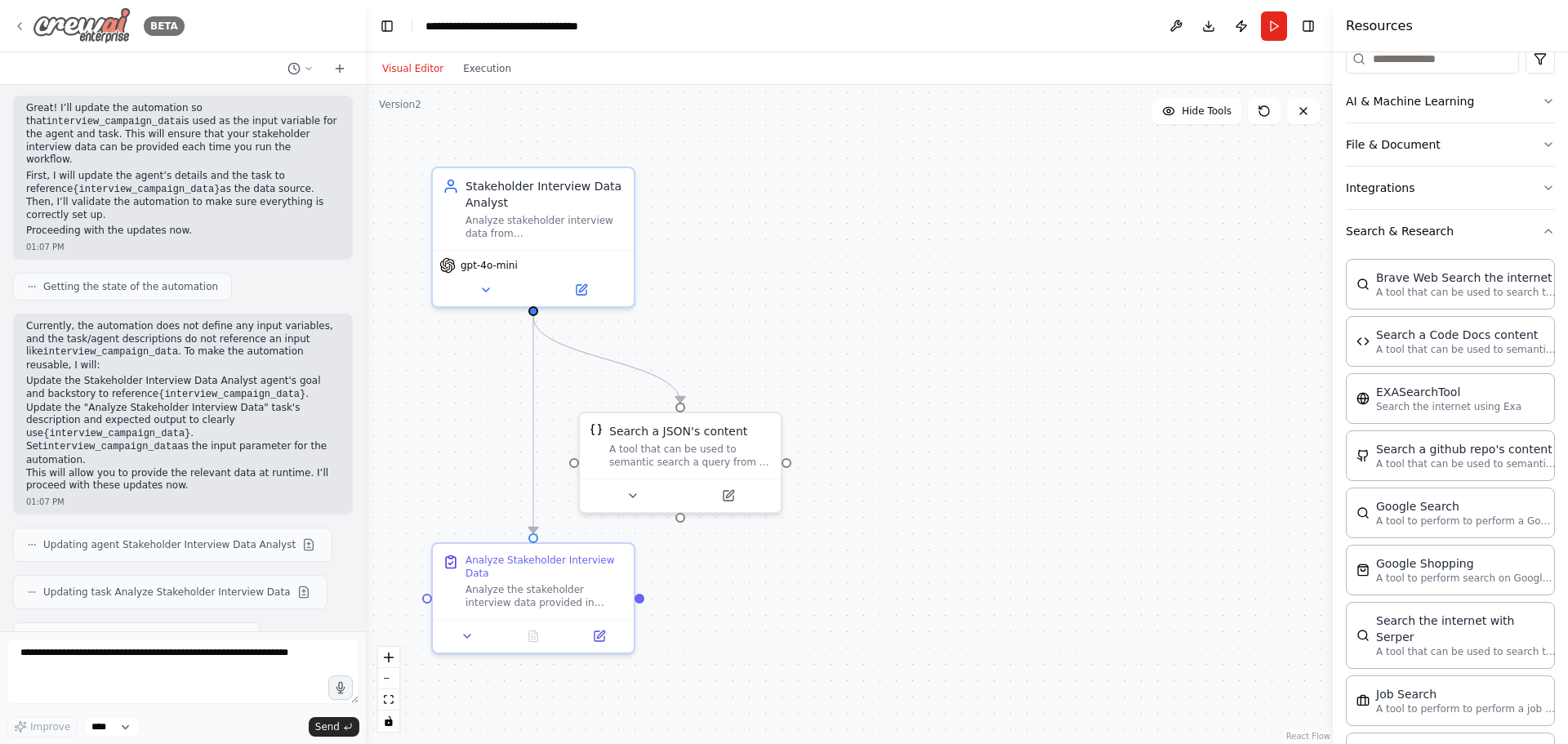
click at [22, 25] on icon at bounding box center [19, 25] width 13 height 13
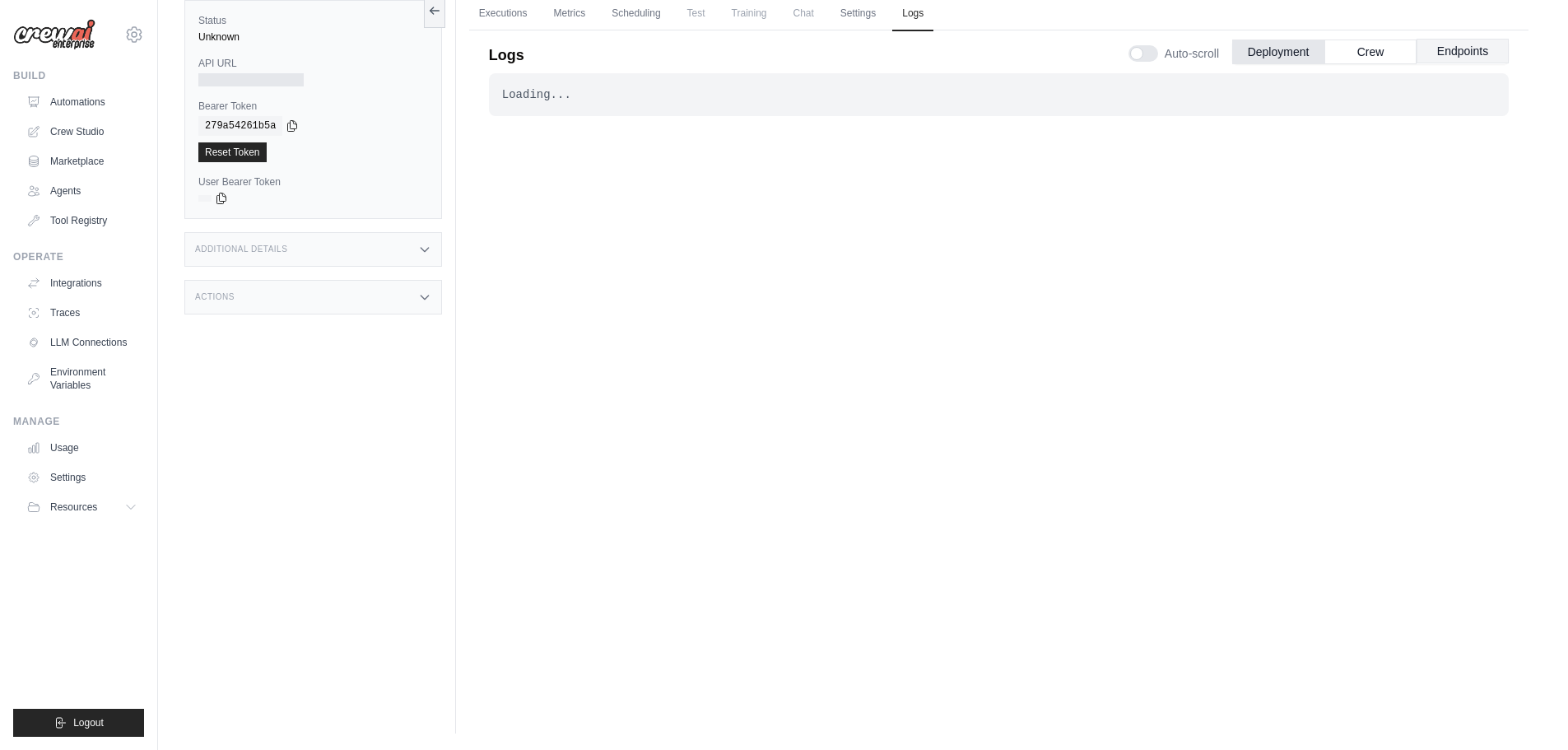
click at [1464, 49] on button "Endpoints" at bounding box center [1463, 51] width 92 height 25
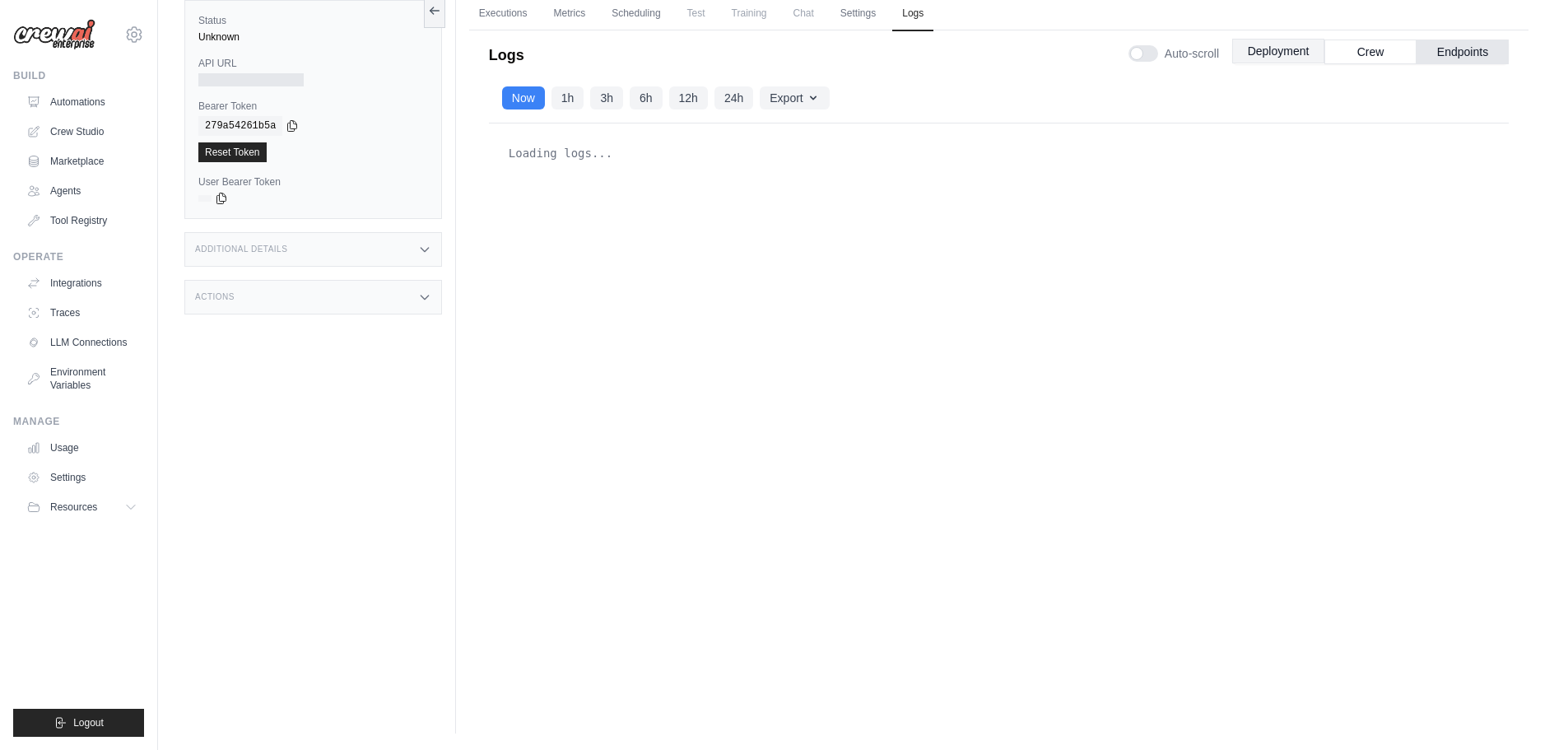
click at [1284, 42] on button "Deployment" at bounding box center [1278, 51] width 92 height 25
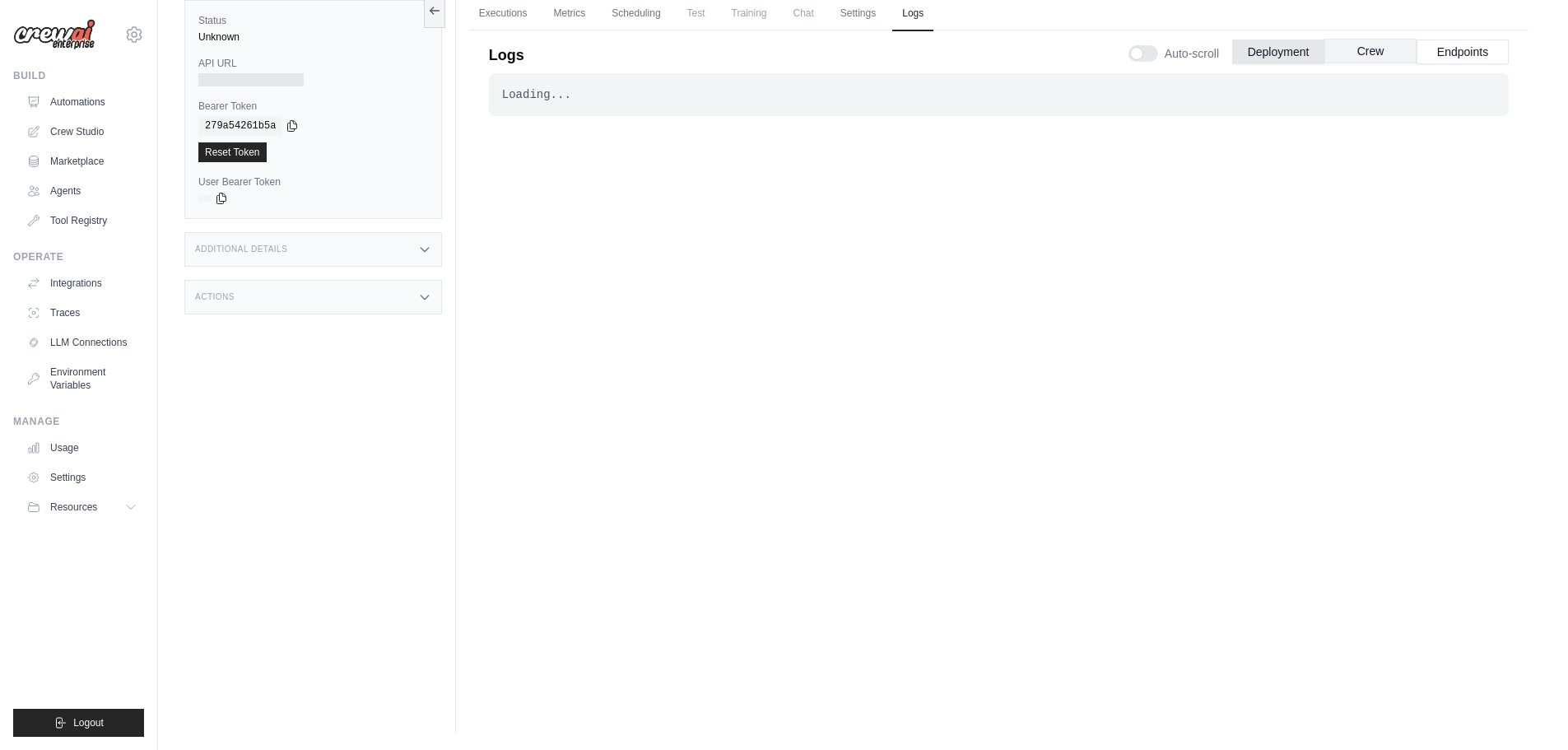
click at [1360, 47] on button "Crew" at bounding box center [1370, 51] width 92 height 25
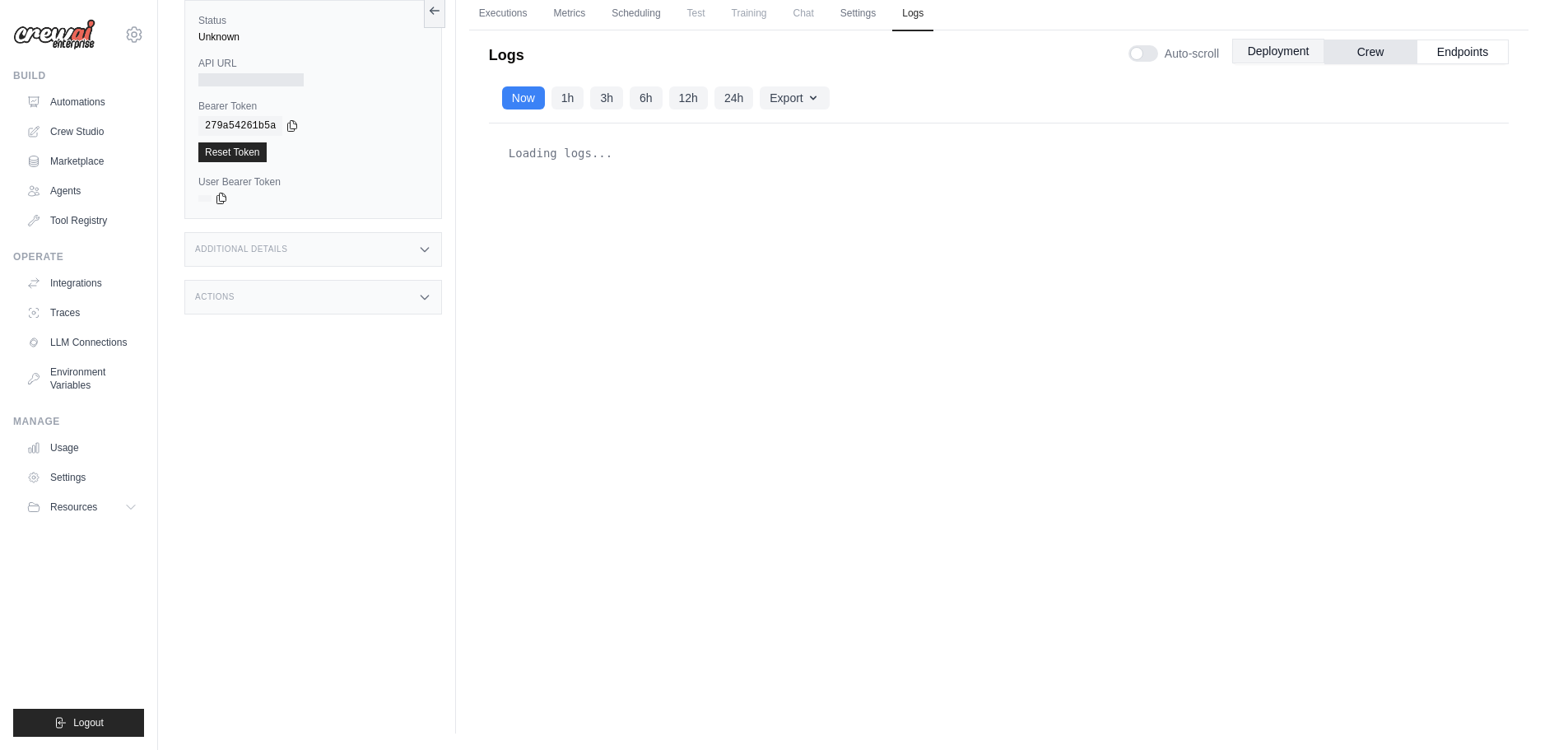
click at [1268, 50] on button "Deployment" at bounding box center [1278, 51] width 92 height 25
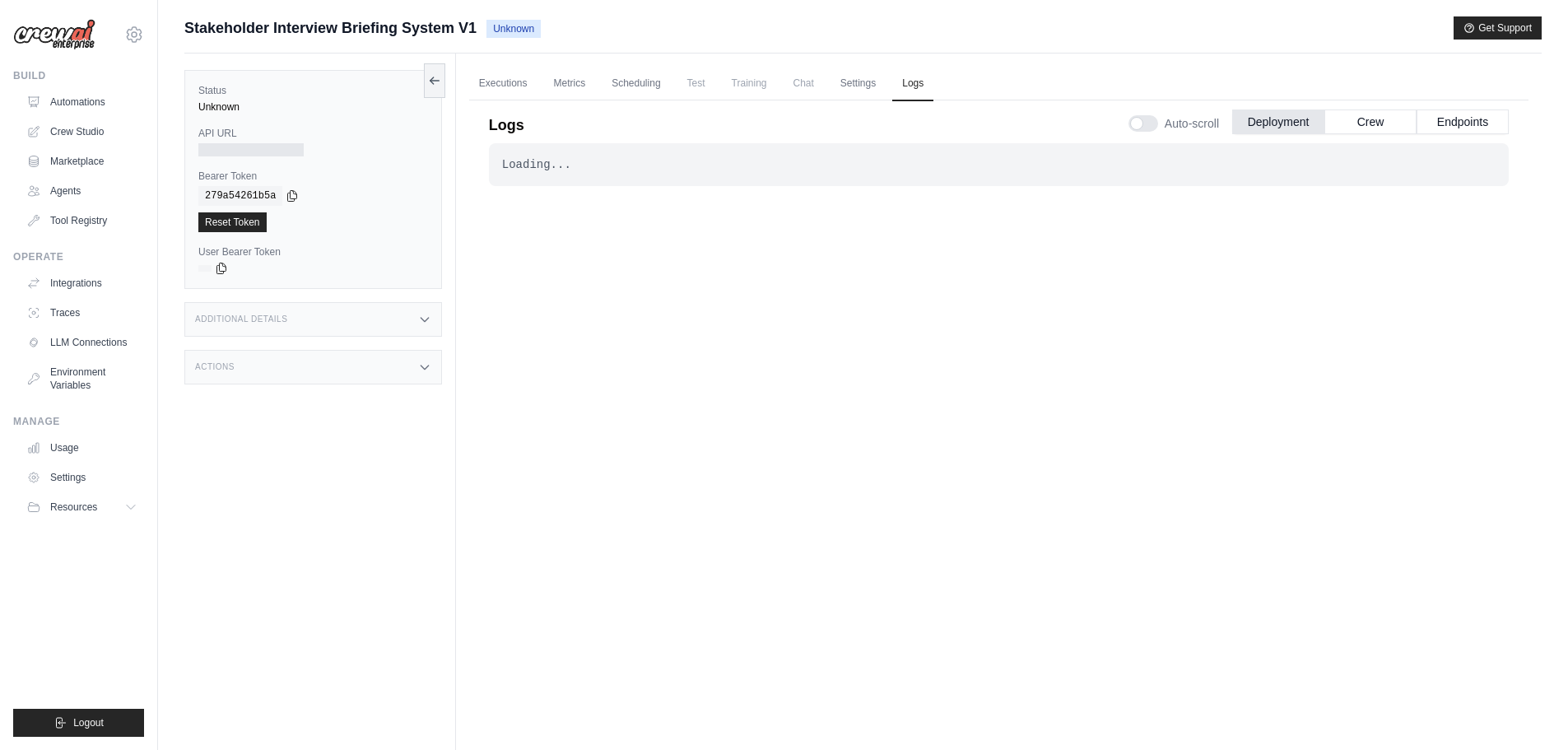
click at [424, 319] on icon at bounding box center [424, 319] width 13 height 13
click at [425, 365] on icon at bounding box center [424, 367] width 13 height 13
click at [425, 365] on icon at bounding box center [424, 367] width 7 height 4
click at [520, 86] on link "Executions" at bounding box center [503, 83] width 68 height 34
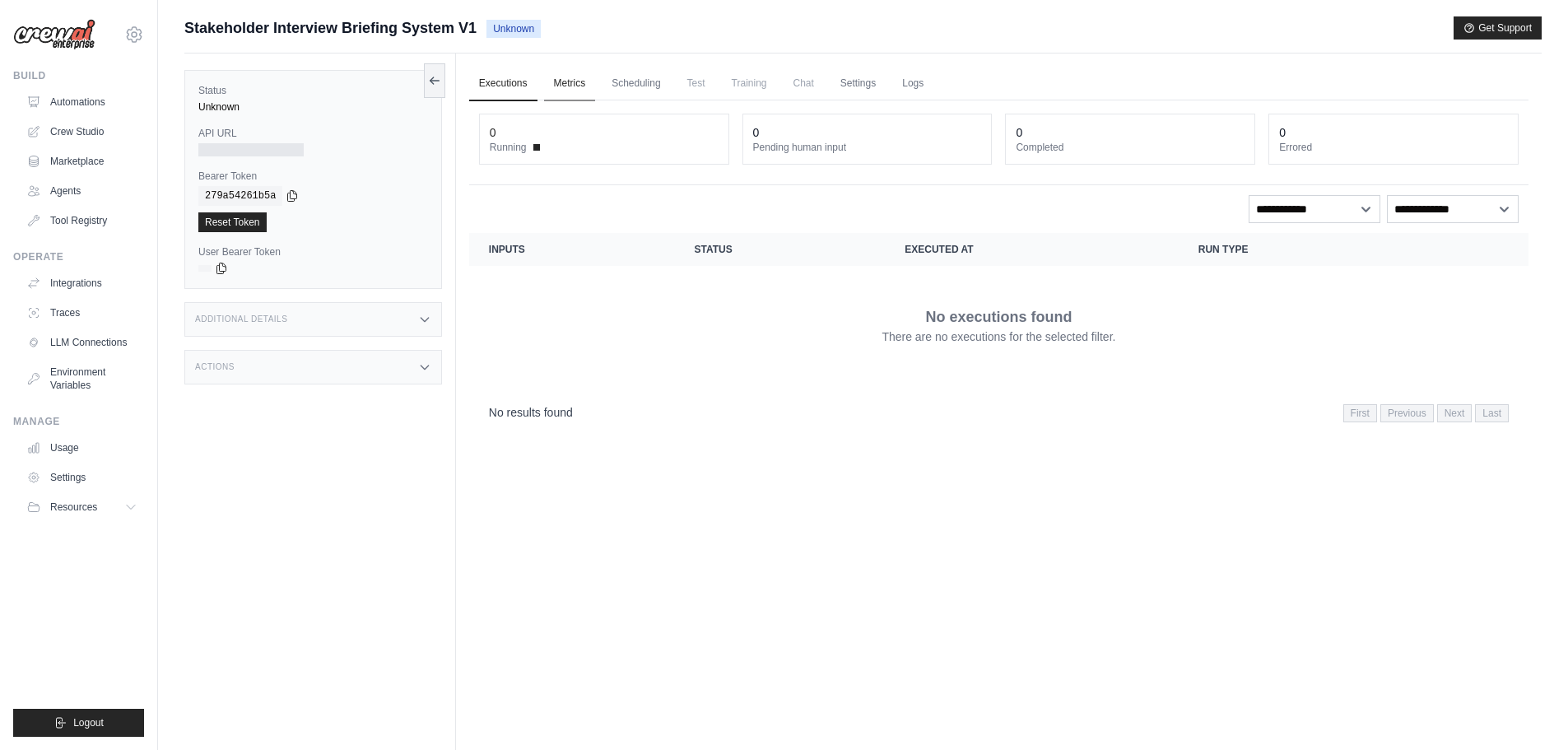
click at [568, 82] on link "Metrics" at bounding box center [570, 83] width 52 height 34
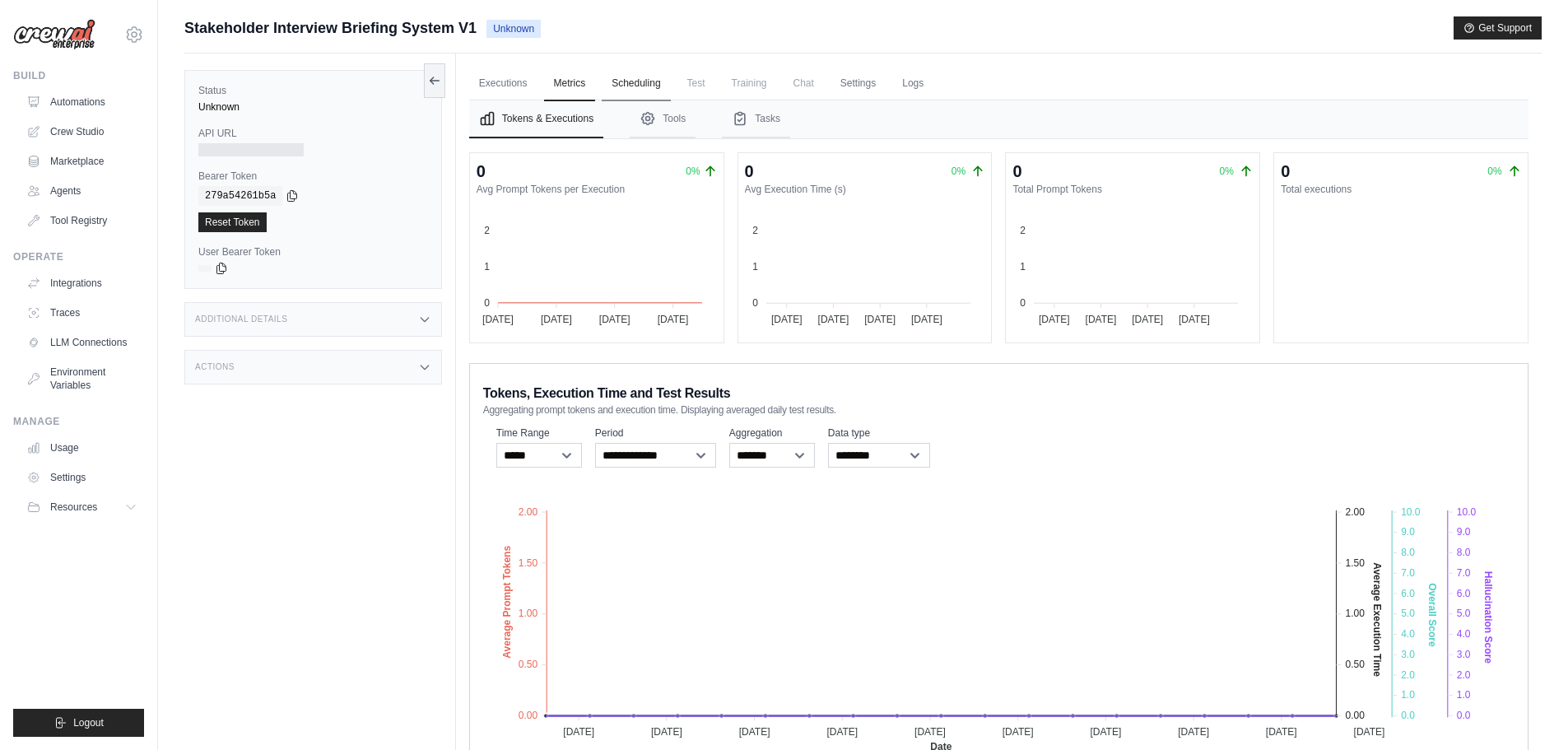
click at [658, 82] on link "Scheduling" at bounding box center [636, 83] width 68 height 34
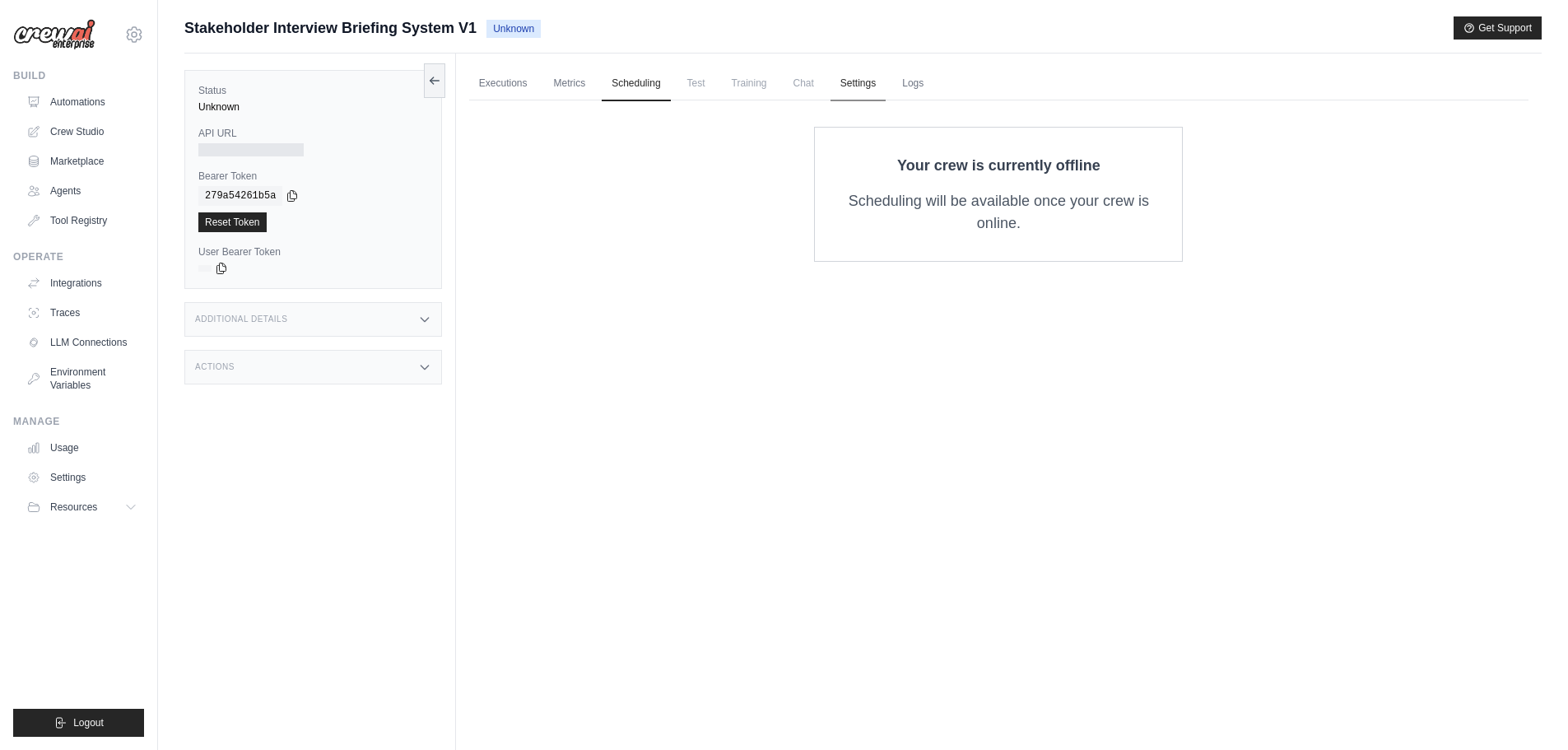
click at [880, 85] on link "Settings" at bounding box center [858, 83] width 55 height 34
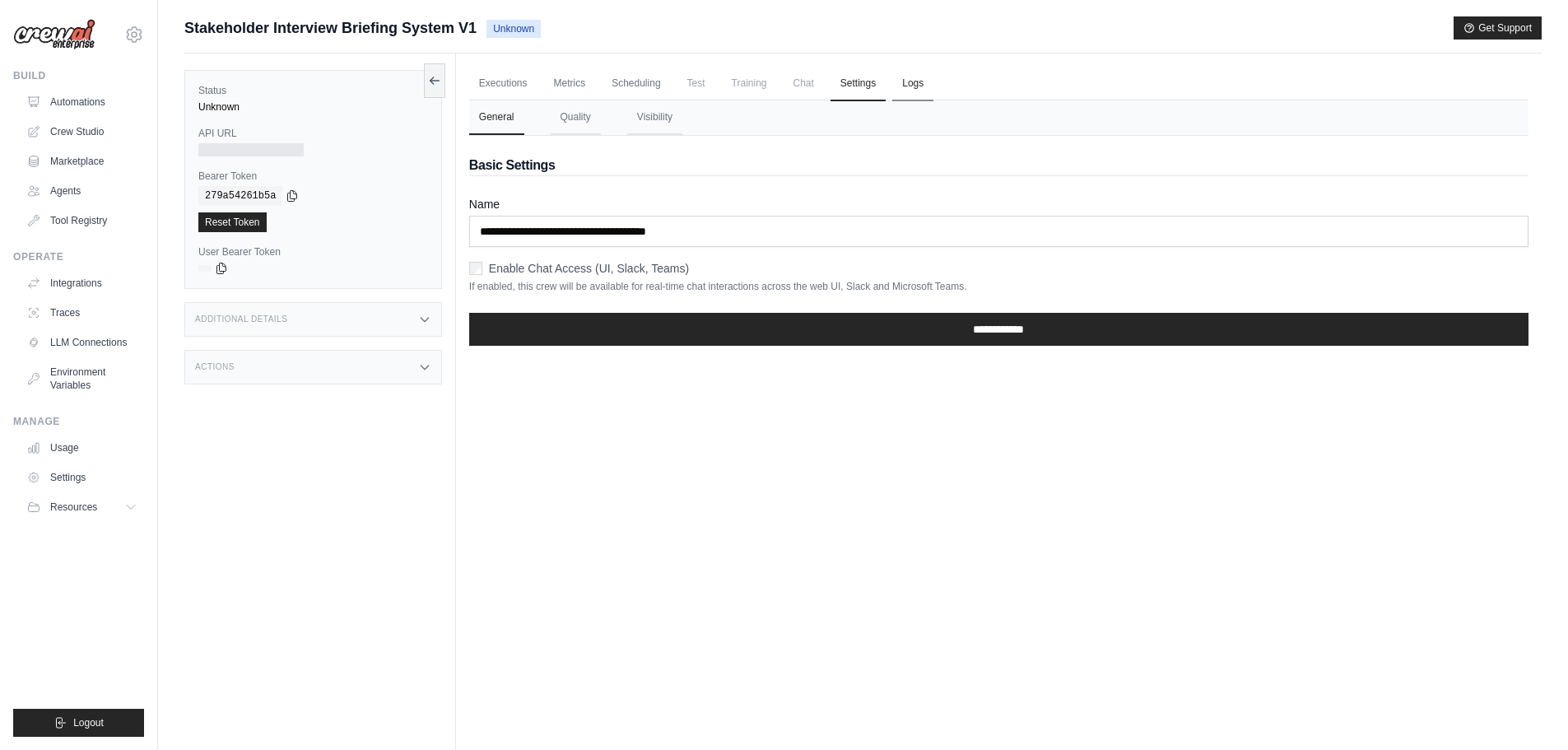
click at [933, 81] on link "Logs" at bounding box center [913, 83] width 42 height 34
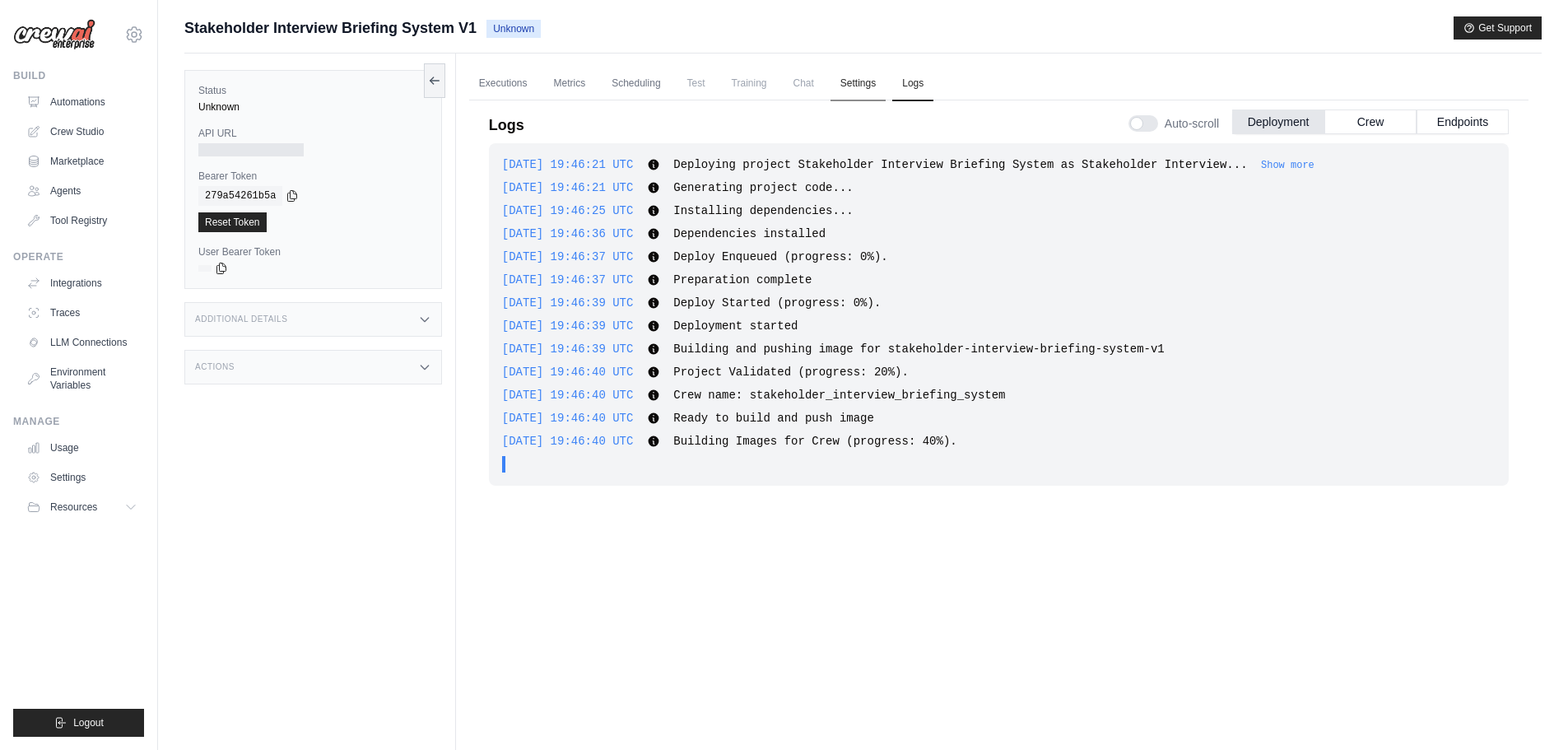
click at [886, 86] on link "Settings" at bounding box center [858, 83] width 55 height 34
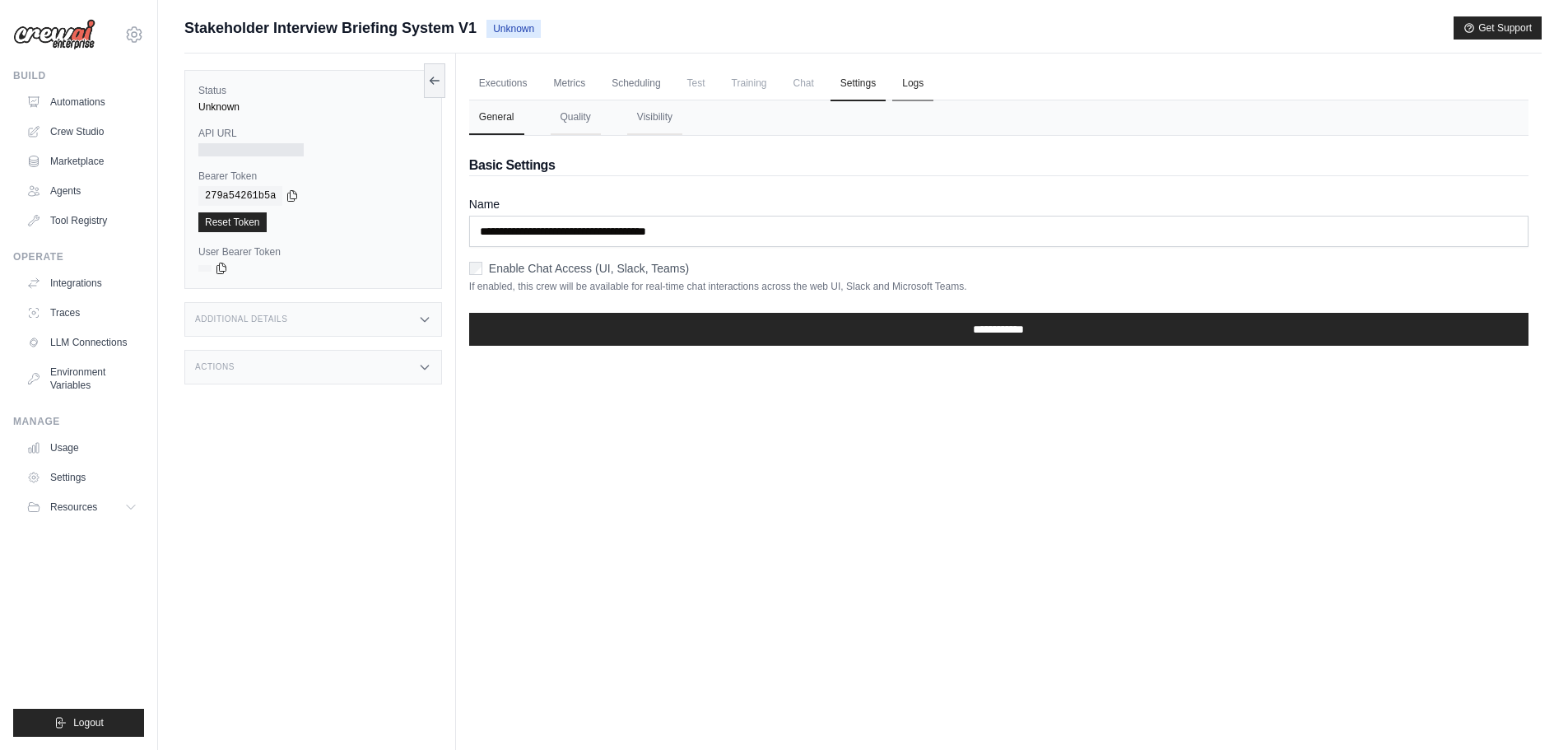
click at [933, 85] on link "Logs" at bounding box center [913, 83] width 42 height 34
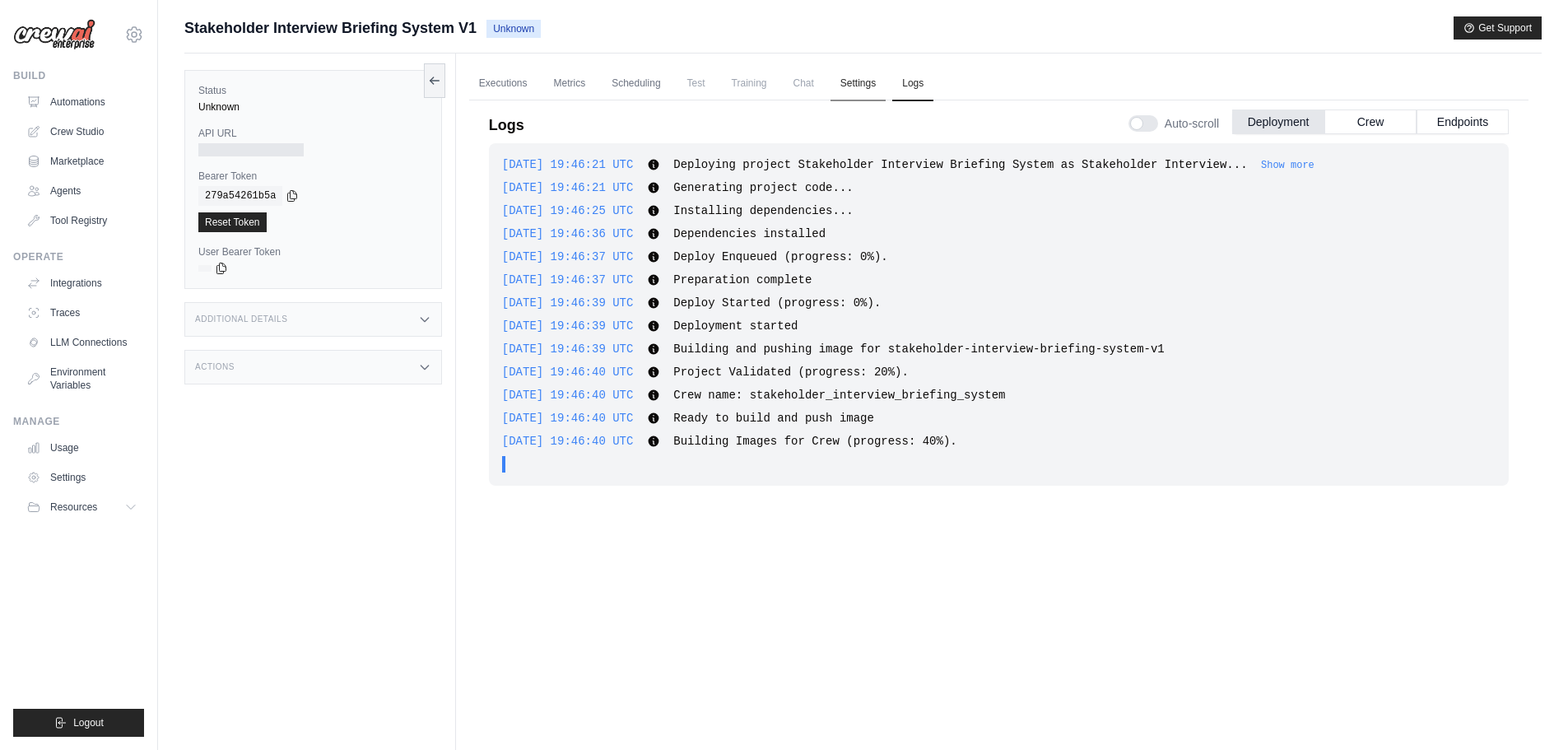
click at [864, 87] on link "Settings" at bounding box center [858, 83] width 55 height 34
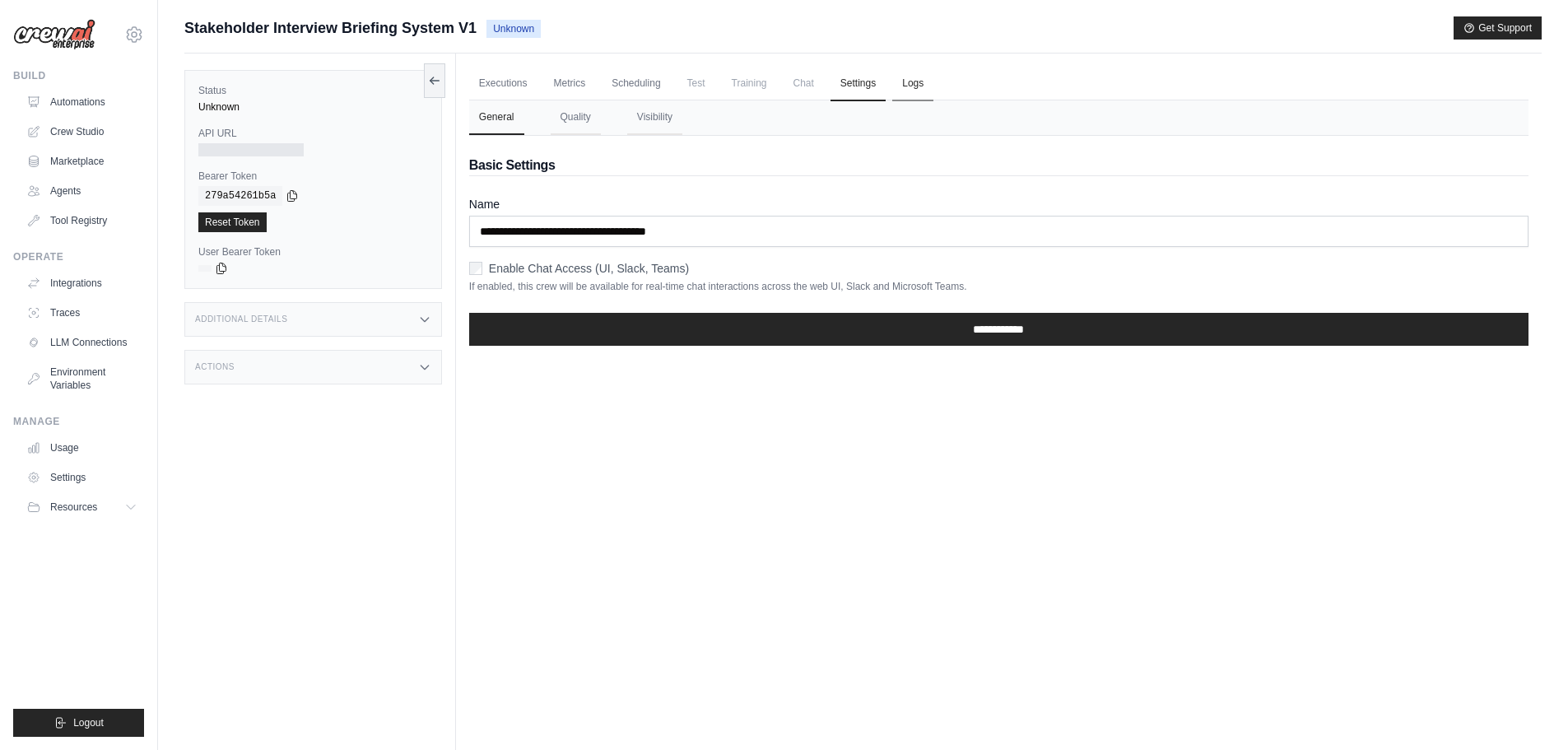
click at [933, 89] on link "Logs" at bounding box center [913, 83] width 42 height 34
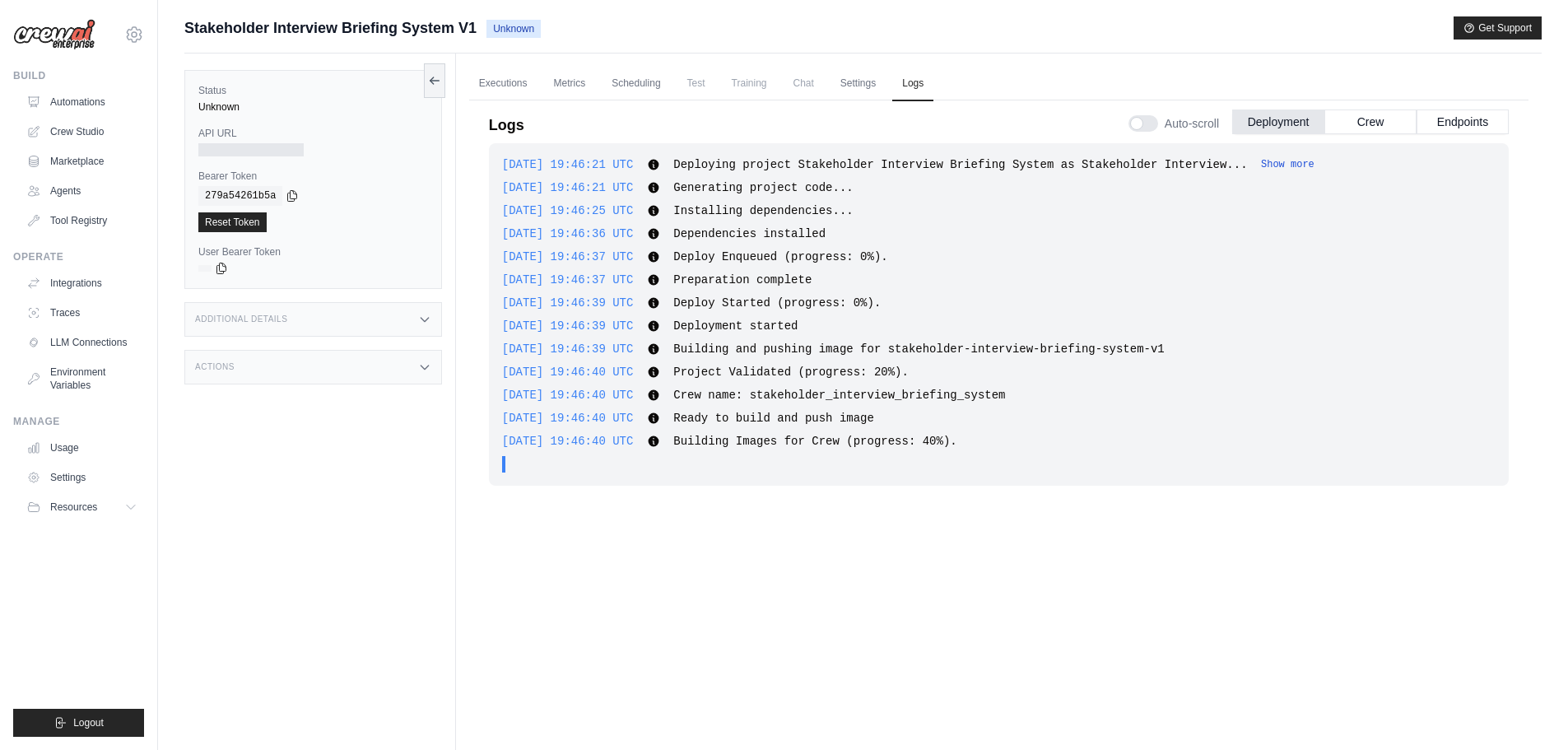
click at [1261, 165] on button "Show more" at bounding box center [1288, 165] width 54 height 13
click at [1372, 166] on button "Show less" at bounding box center [1398, 165] width 54 height 13
click at [1465, 119] on button "Endpoints" at bounding box center [1463, 121] width 92 height 25
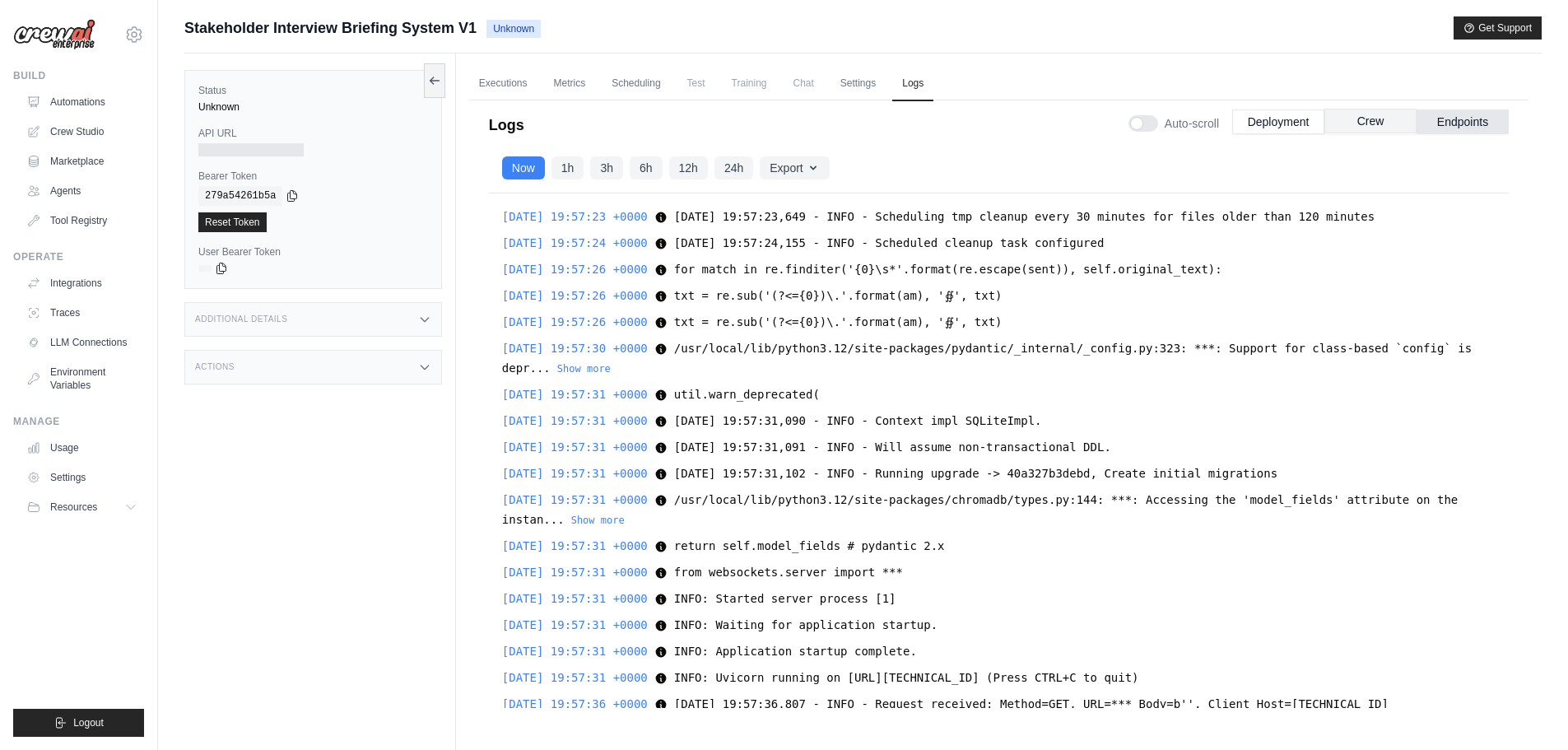
click at [1368, 116] on button "Crew" at bounding box center [1370, 121] width 92 height 25
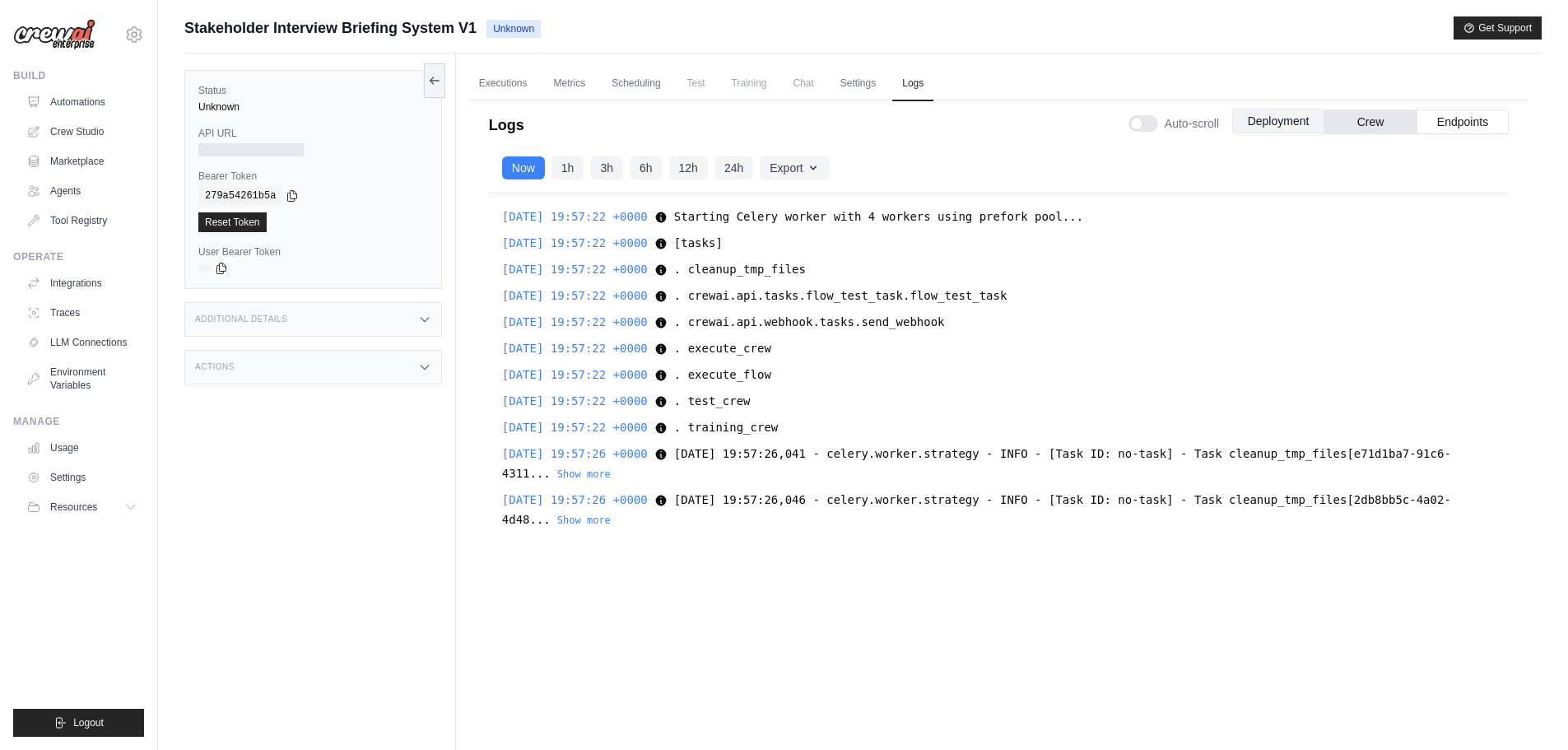
click at [1272, 119] on button "Deployment" at bounding box center [1278, 121] width 92 height 25
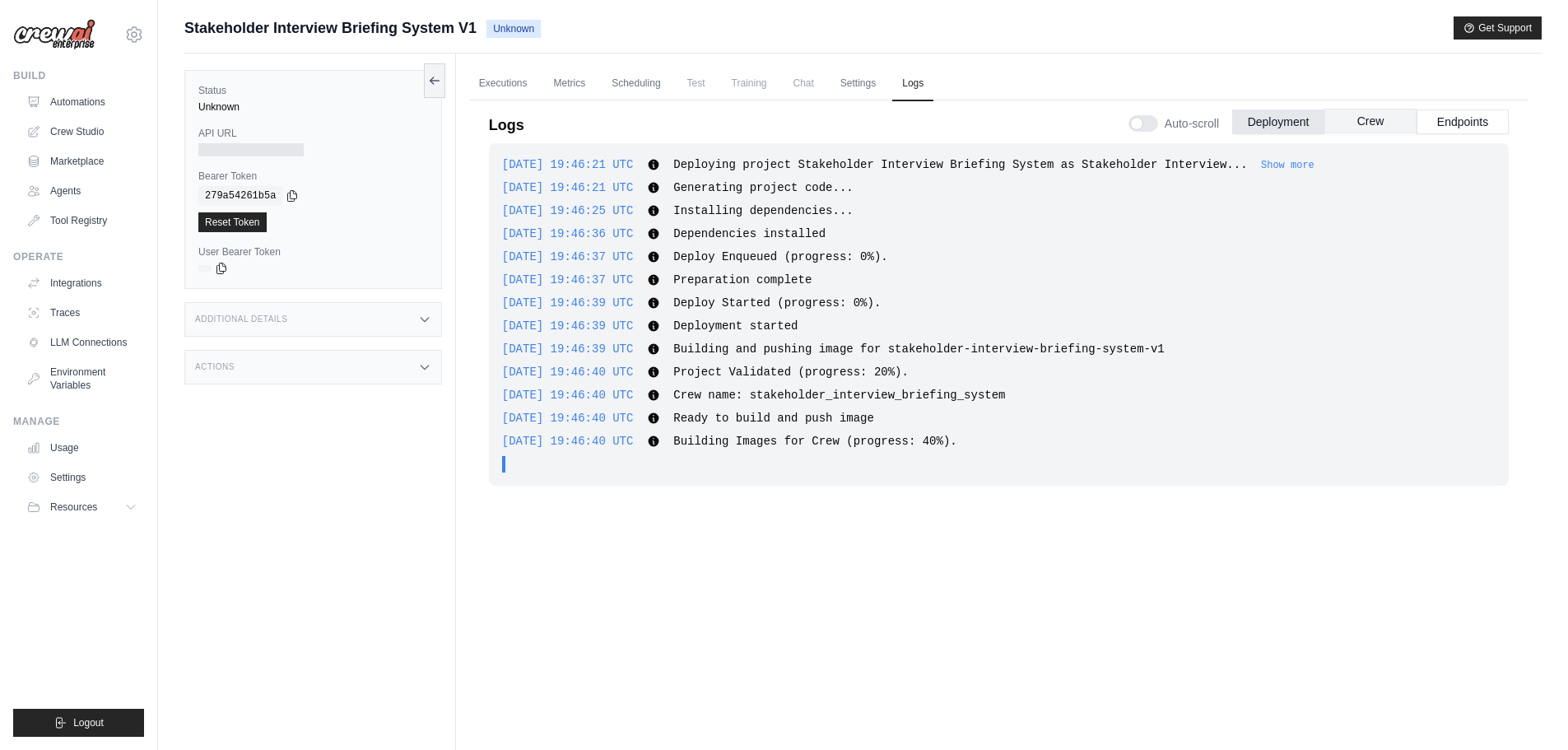
click at [1359, 119] on button "Crew" at bounding box center [1370, 121] width 92 height 25
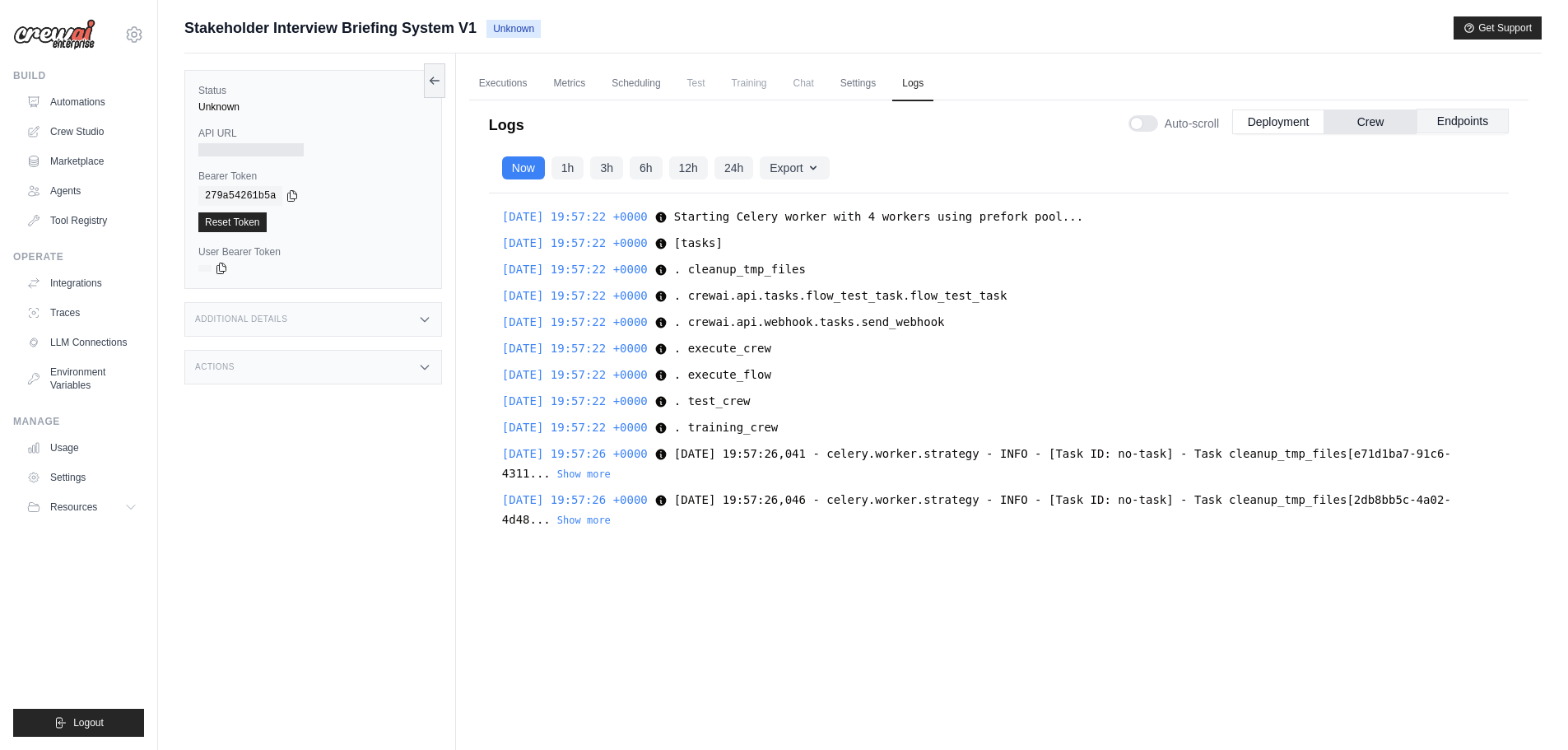
click at [1458, 115] on button "Endpoints" at bounding box center [1463, 121] width 92 height 25
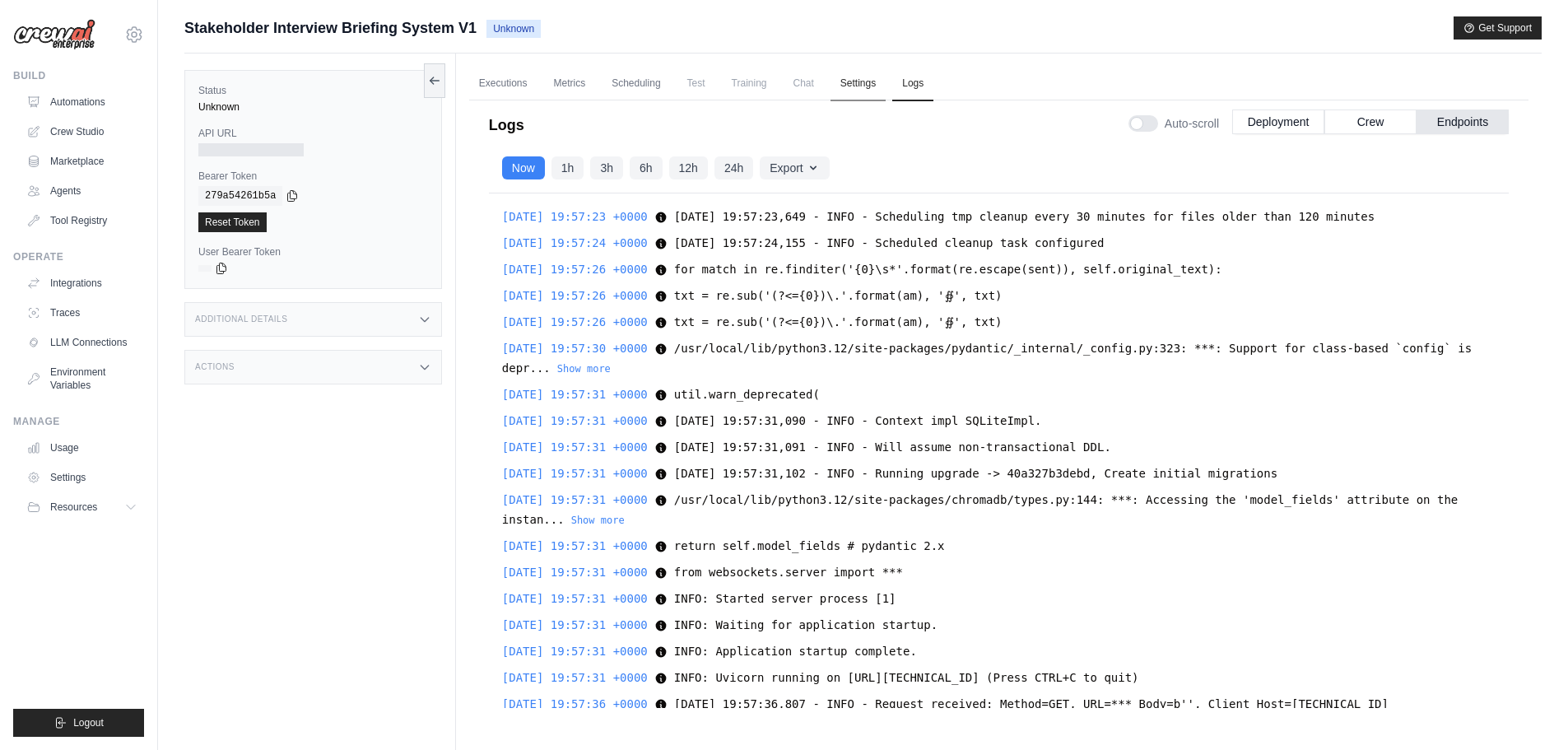
click at [872, 84] on link "Settings" at bounding box center [858, 83] width 55 height 34
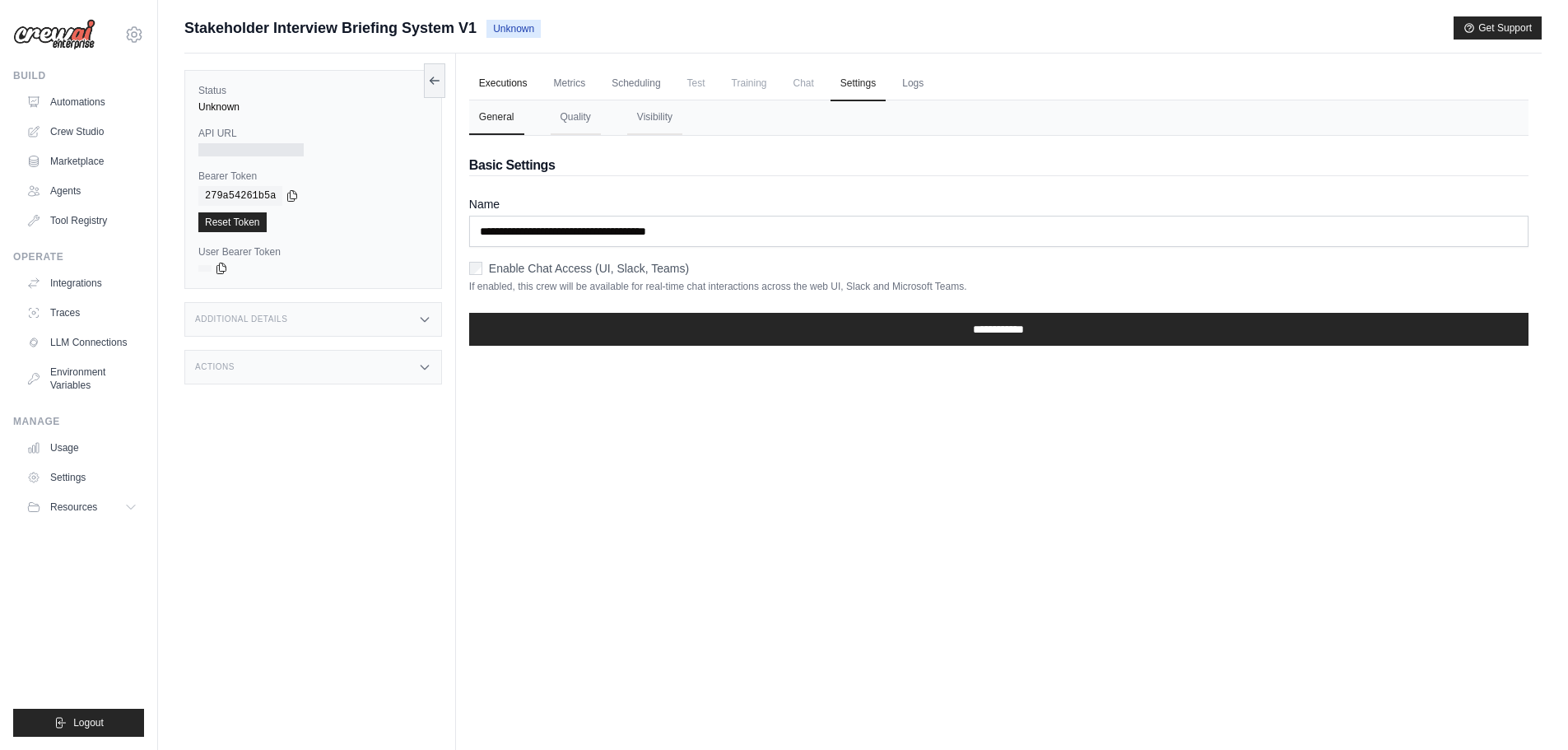
click at [503, 86] on link "Executions" at bounding box center [503, 83] width 68 height 34
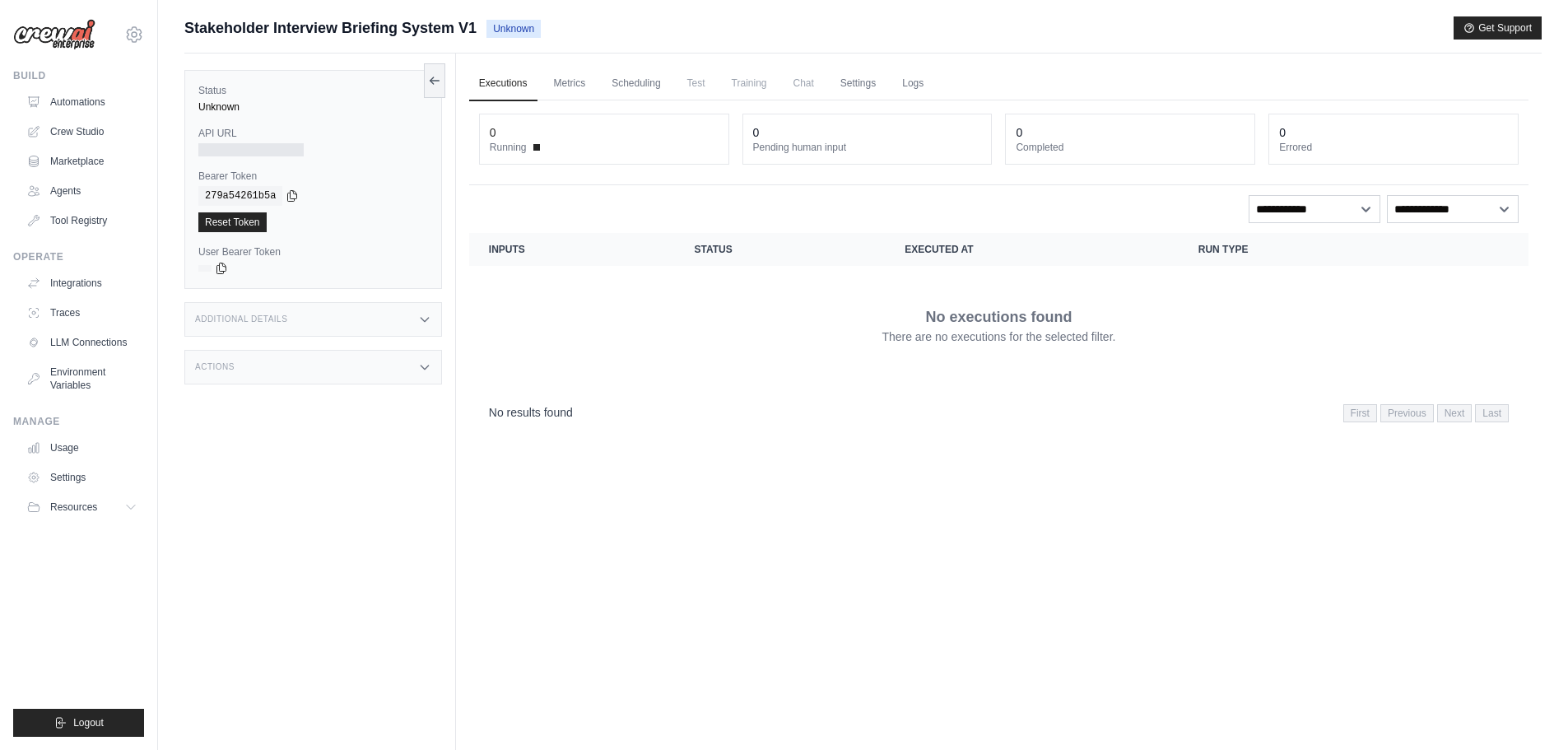
click at [257, 149] on div at bounding box center [250, 149] width 105 height 13
click at [415, 128] on label "API URL" at bounding box center [313, 133] width 230 height 13
click at [319, 312] on div "Additional Details" at bounding box center [313, 319] width 257 height 34
click at [323, 364] on div "Actions" at bounding box center [313, 367] width 257 height 34
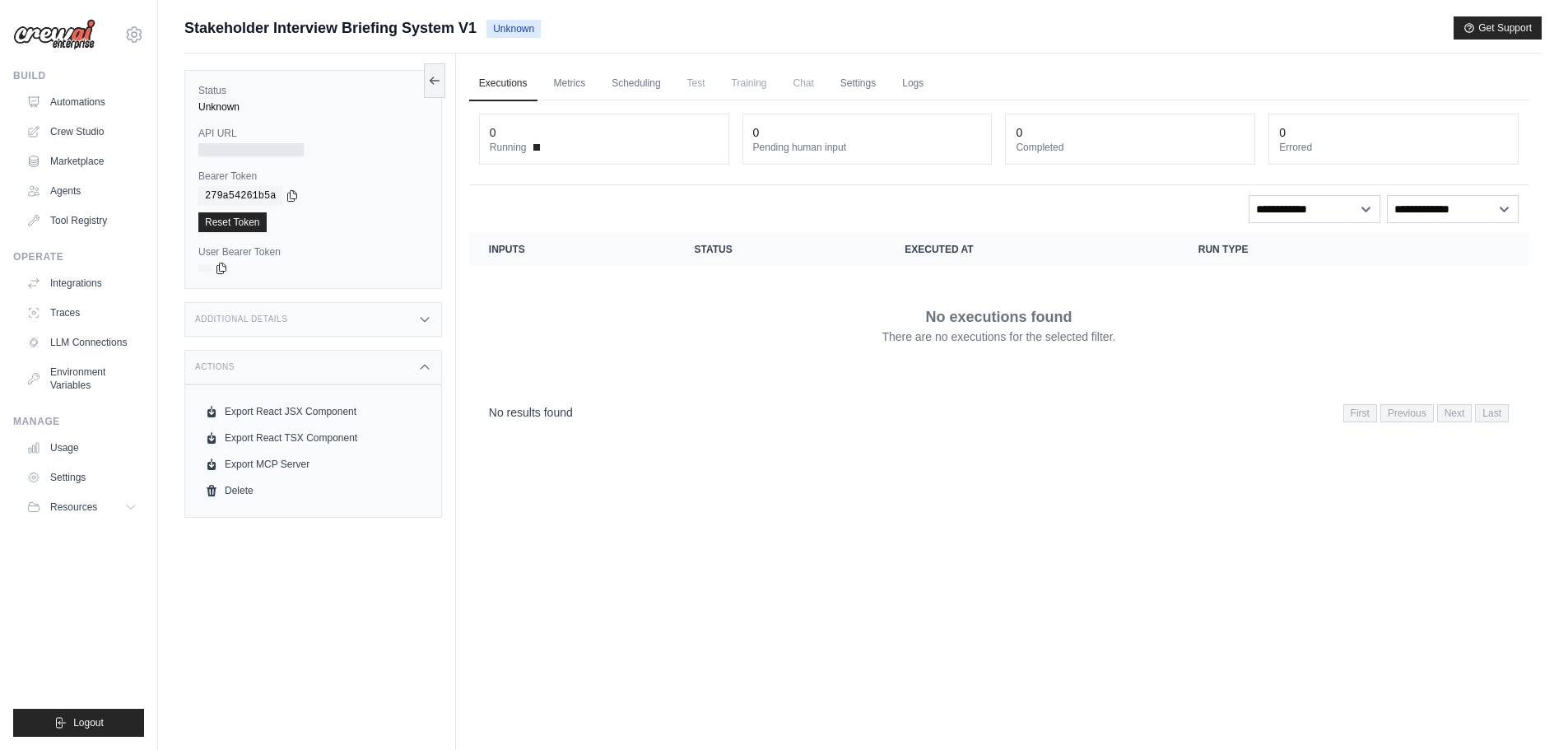
drag, startPoint x: 323, startPoint y: 364, endPoint x: 325, endPoint y: 376, distance: 12.2
click at [325, 376] on div "Actions" at bounding box center [313, 367] width 257 height 34
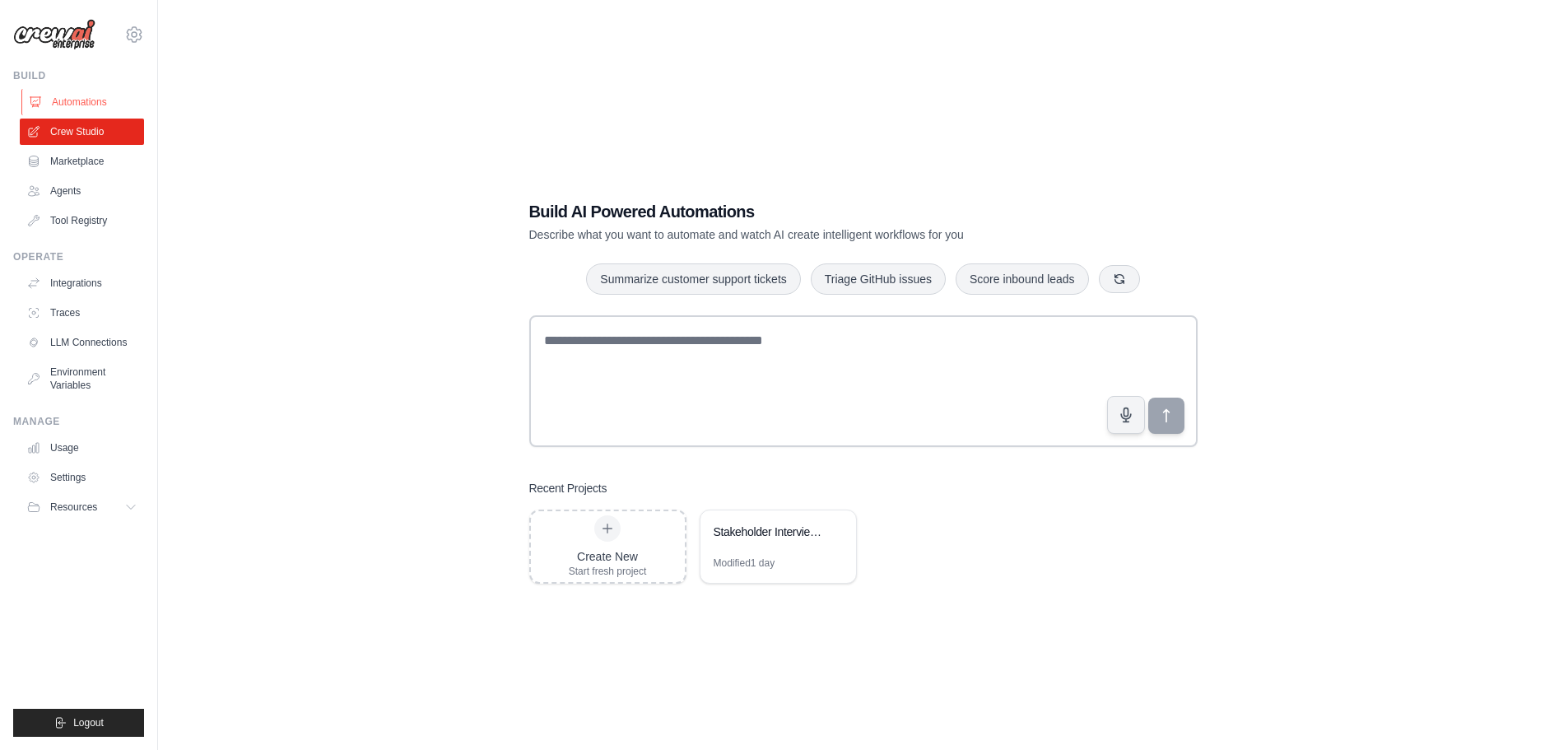
click link "Automations"
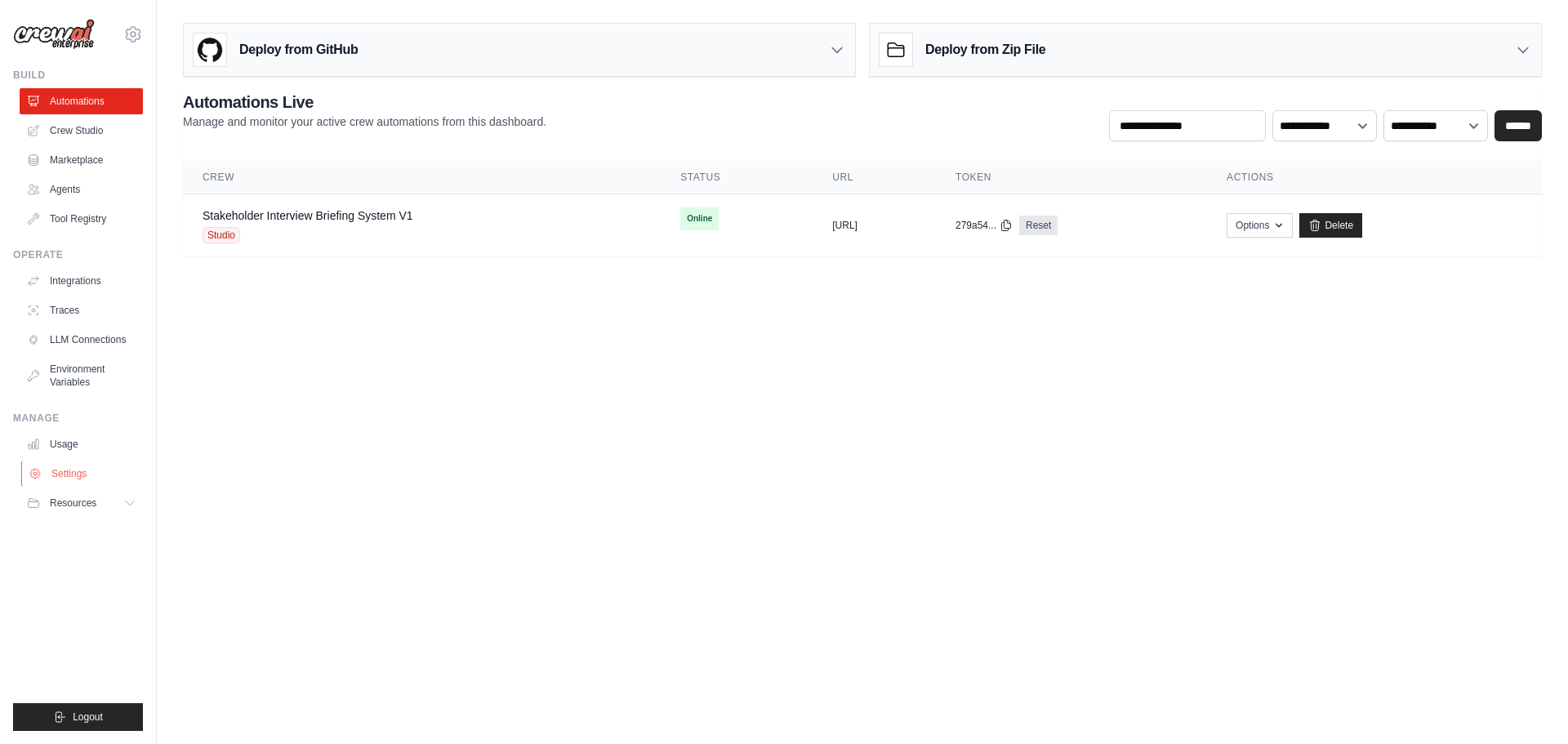
click at [72, 469] on link "Settings" at bounding box center [82, 474] width 124 height 26
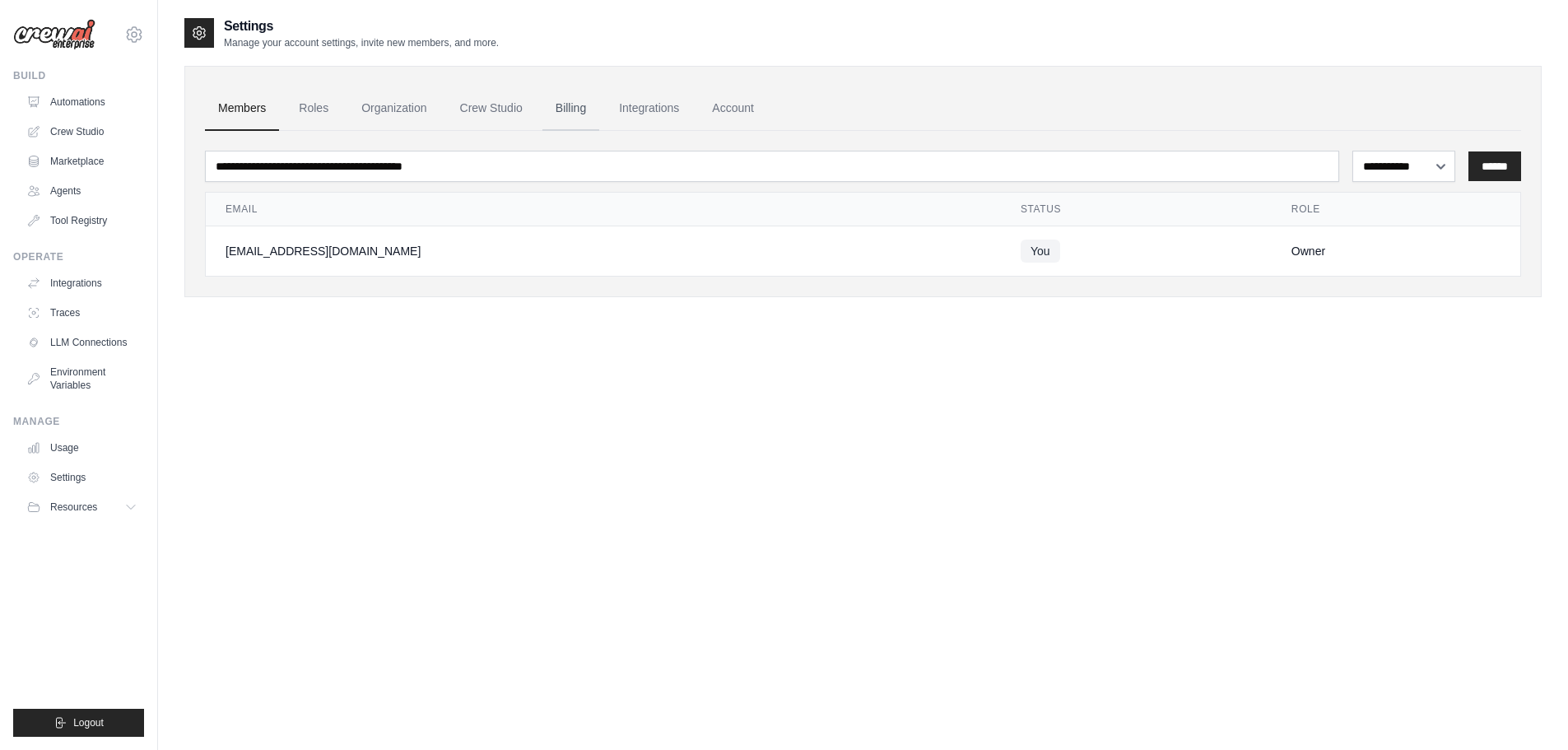
click at [576, 105] on link "Billing" at bounding box center [571, 109] width 57 height 44
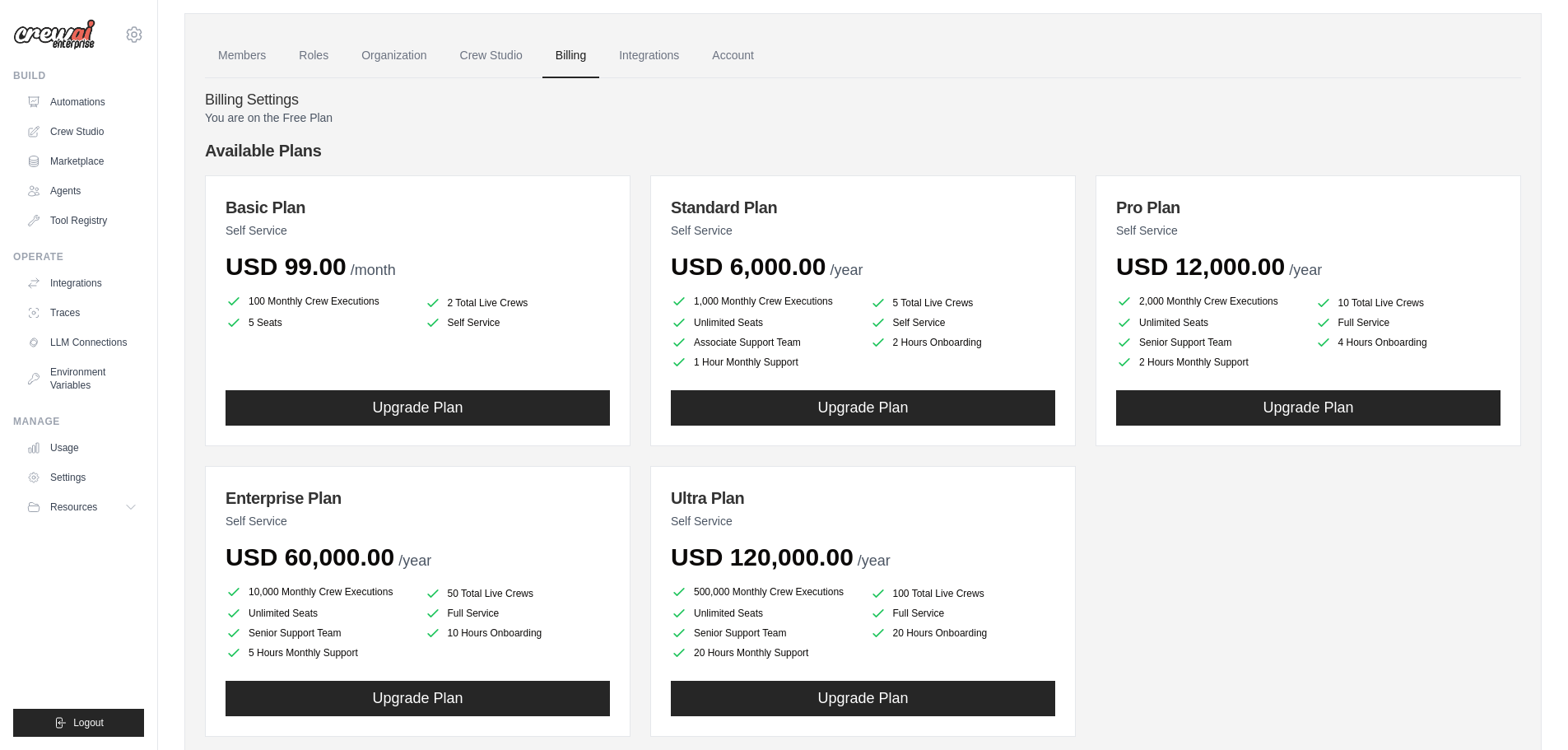
scroll to position [82, 0]
